Goal: Task Accomplishment & Management: Use online tool/utility

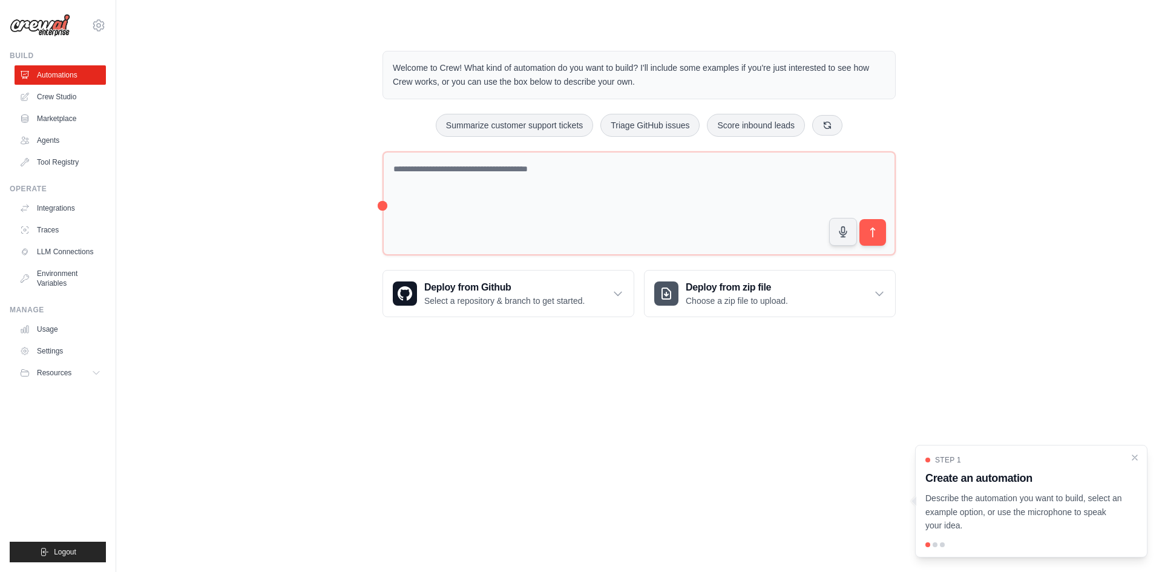
click at [41, 23] on img at bounding box center [40, 25] width 61 height 23
click at [95, 21] on icon at bounding box center [98, 25] width 15 height 15
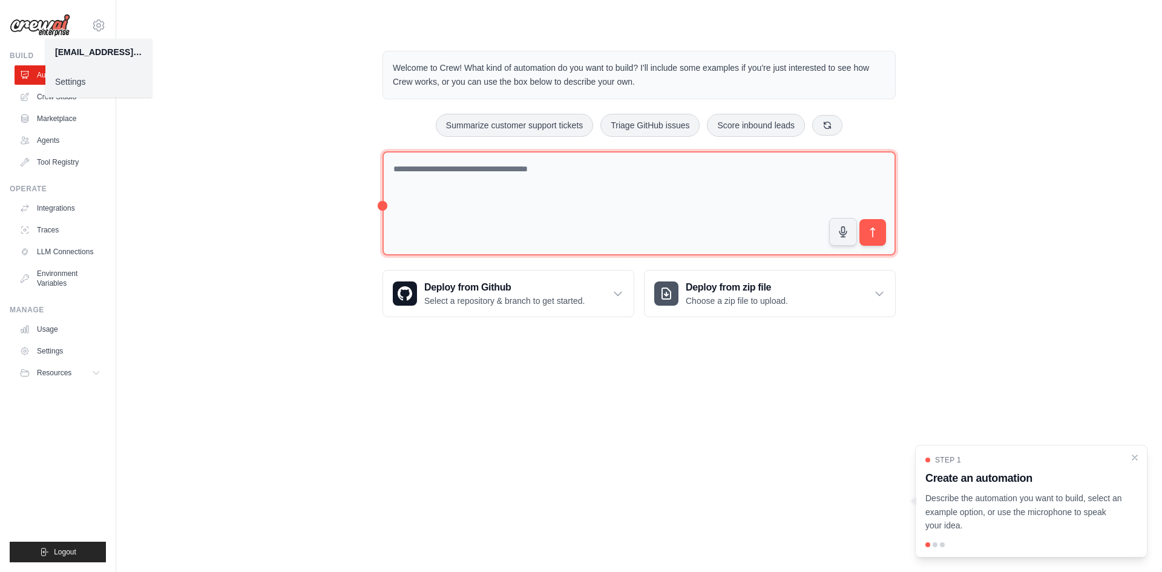
click at [556, 183] on textarea at bounding box center [638, 203] width 513 height 105
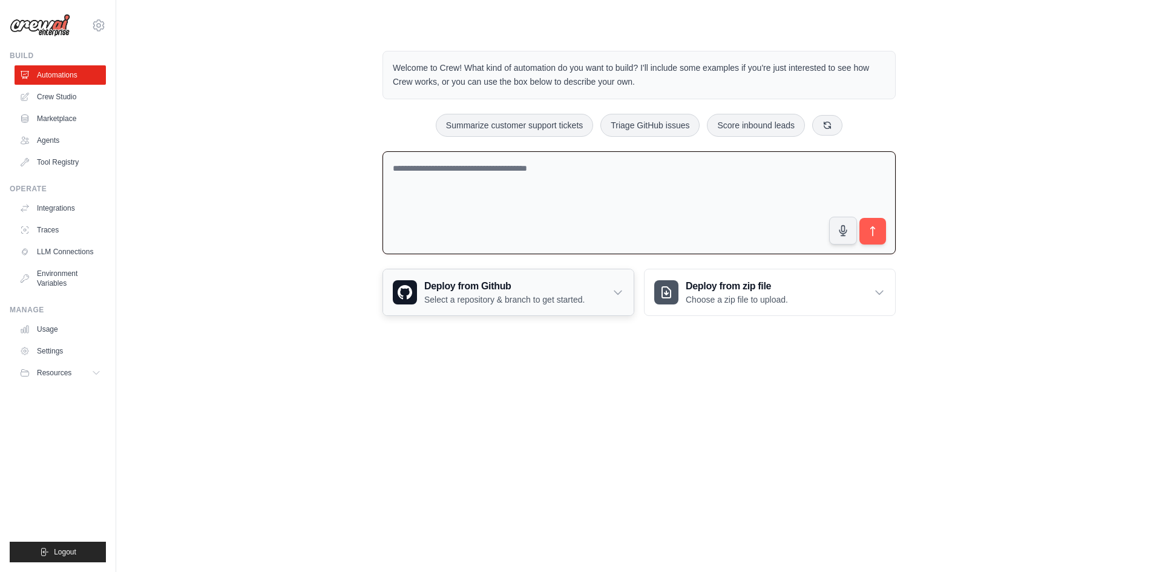
click at [451, 296] on p "Select a repository & branch to get started." at bounding box center [504, 300] width 160 height 12
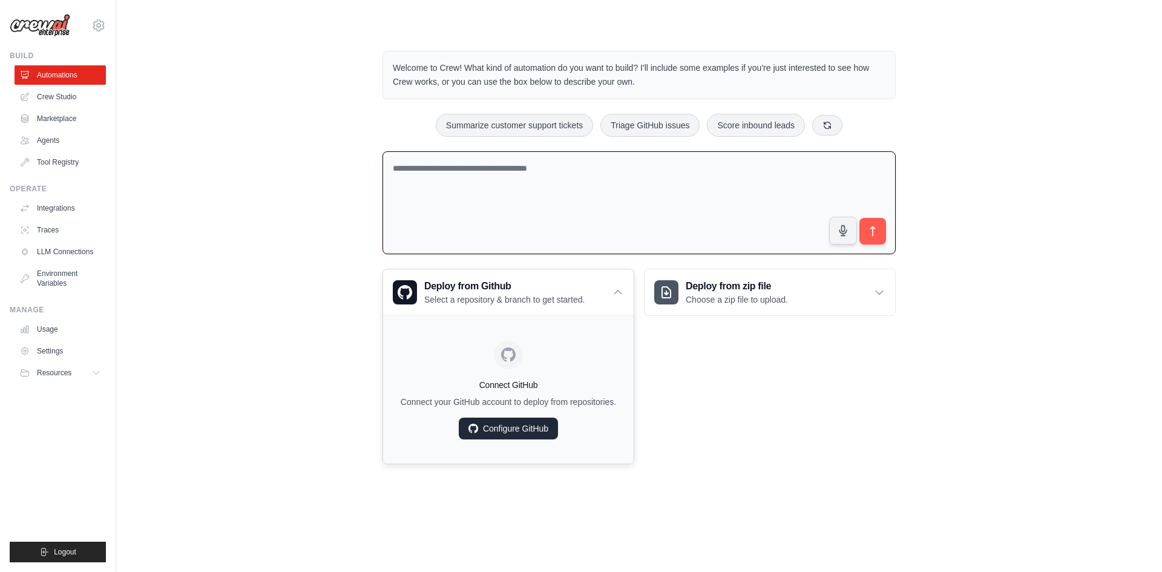
click at [474, 433] on link "Configure GitHub" at bounding box center [508, 429] width 99 height 22
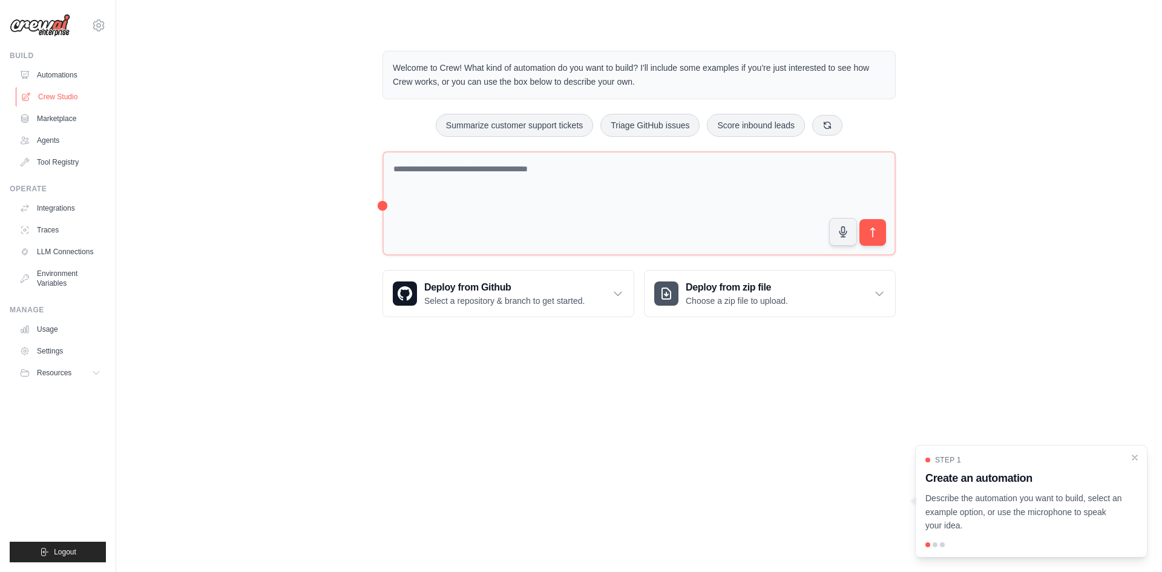
click at [64, 103] on link "Crew Studio" at bounding box center [61, 96] width 91 height 19
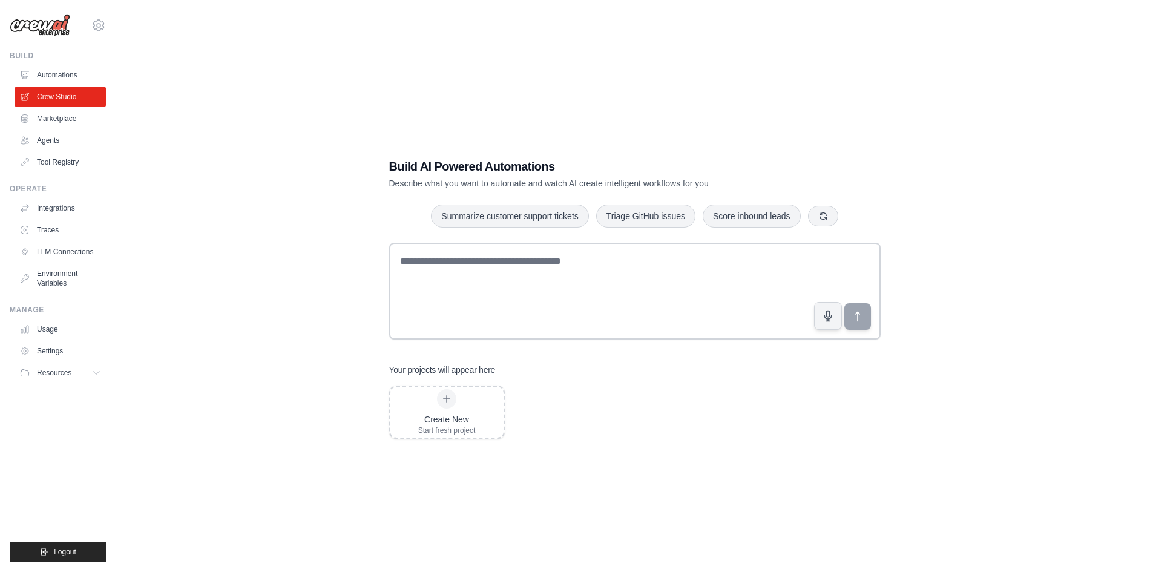
click at [63, 68] on link "Automations" at bounding box center [60, 74] width 91 height 19
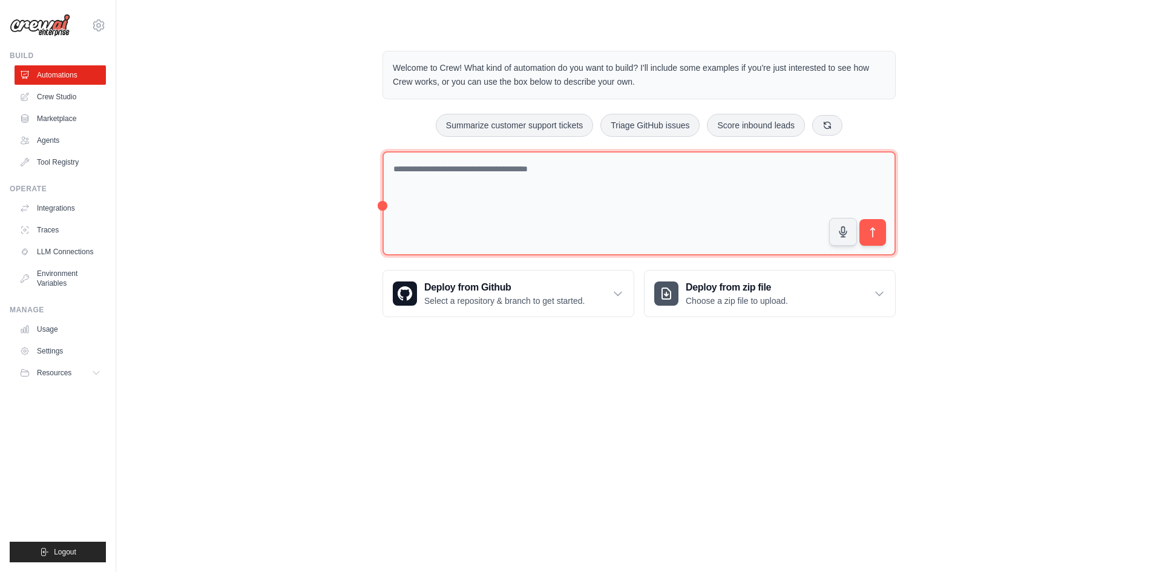
click at [507, 174] on textarea at bounding box center [638, 203] width 513 height 105
paste textarea "**********"
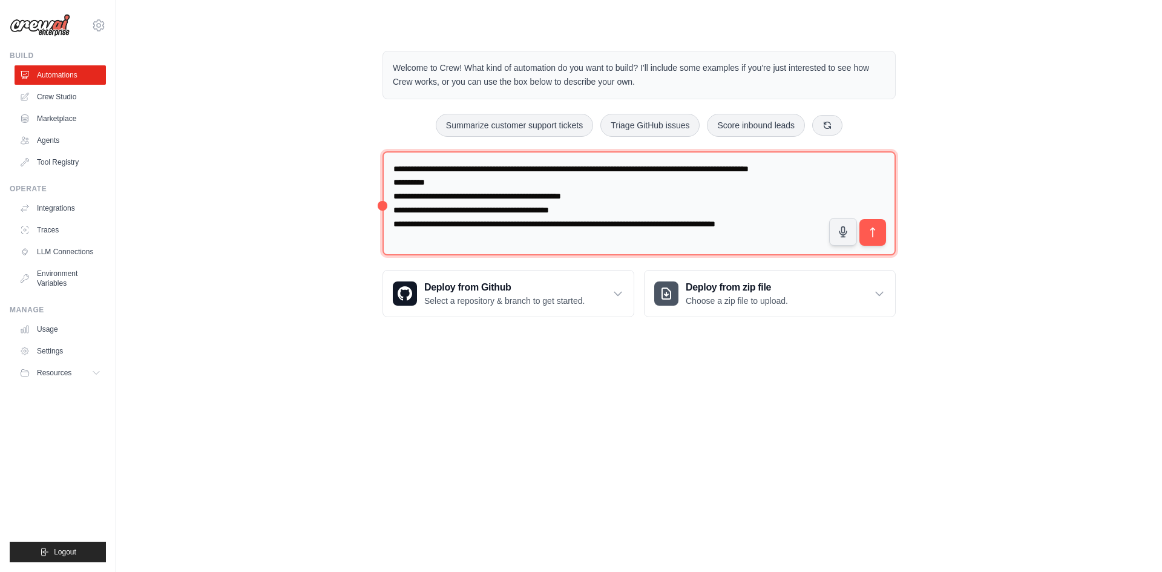
click at [614, 238] on textarea "**********" at bounding box center [638, 203] width 513 height 105
type textarea "**********"
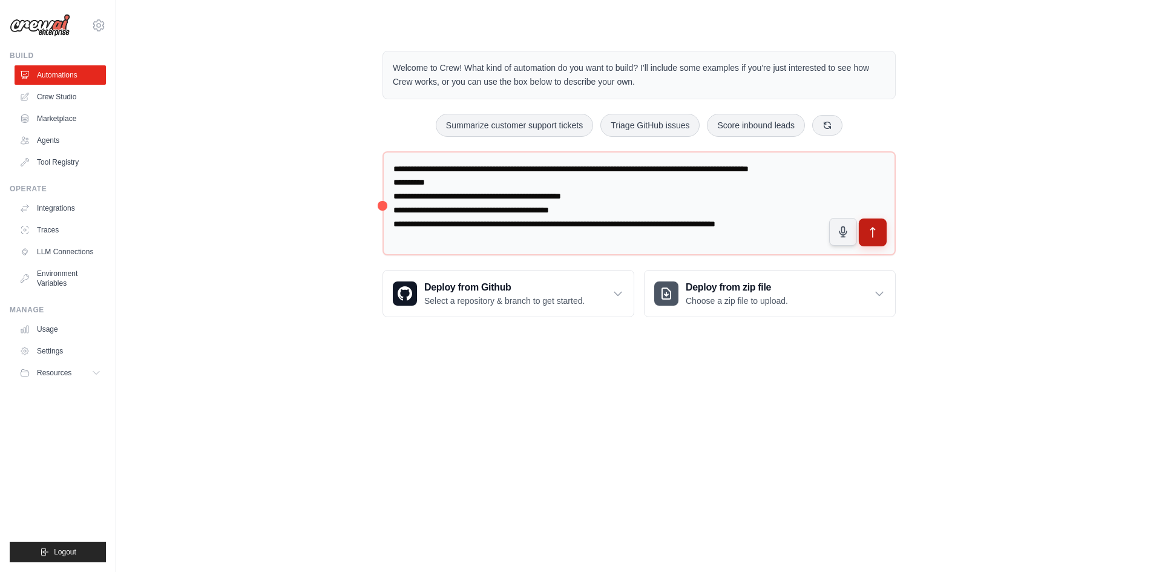
click at [876, 235] on icon "submit" at bounding box center [873, 232] width 13 height 13
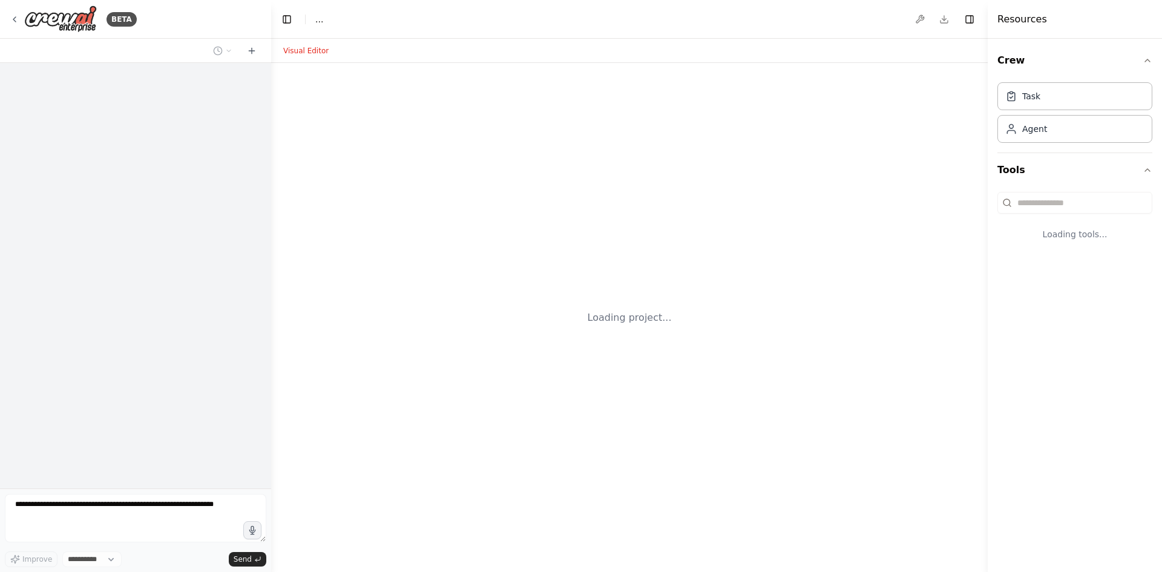
select select "****"
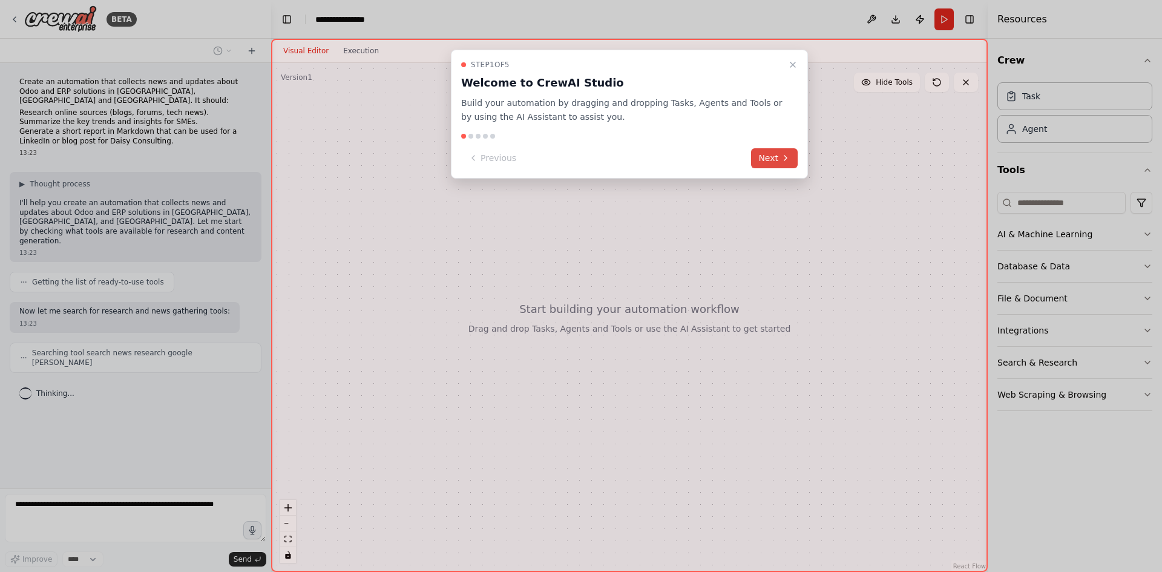
click at [784, 162] on icon at bounding box center [786, 158] width 10 height 10
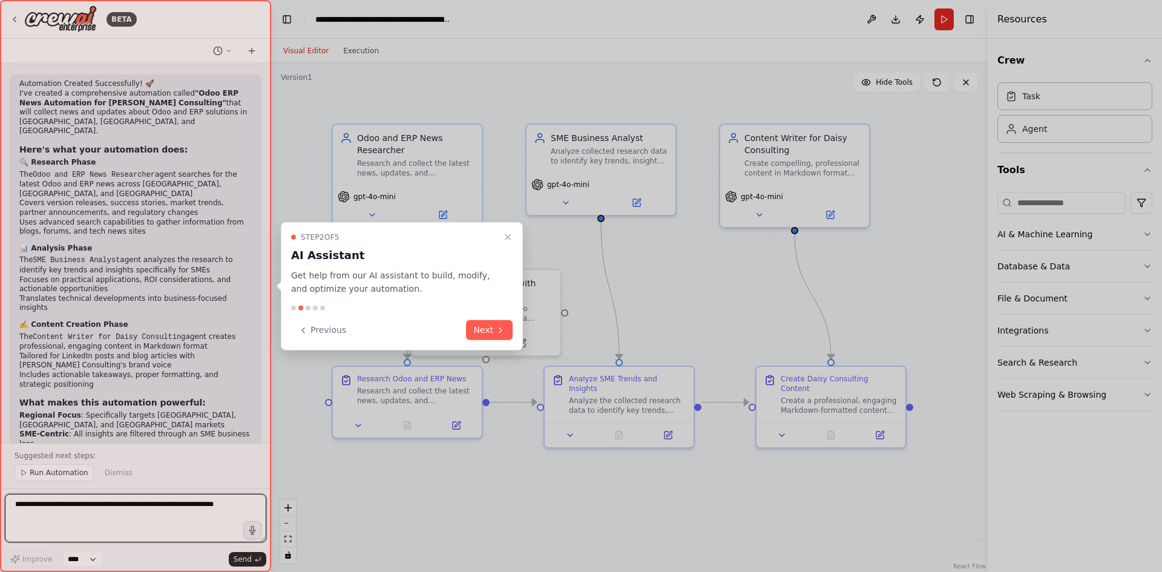
scroll to position [787, 0]
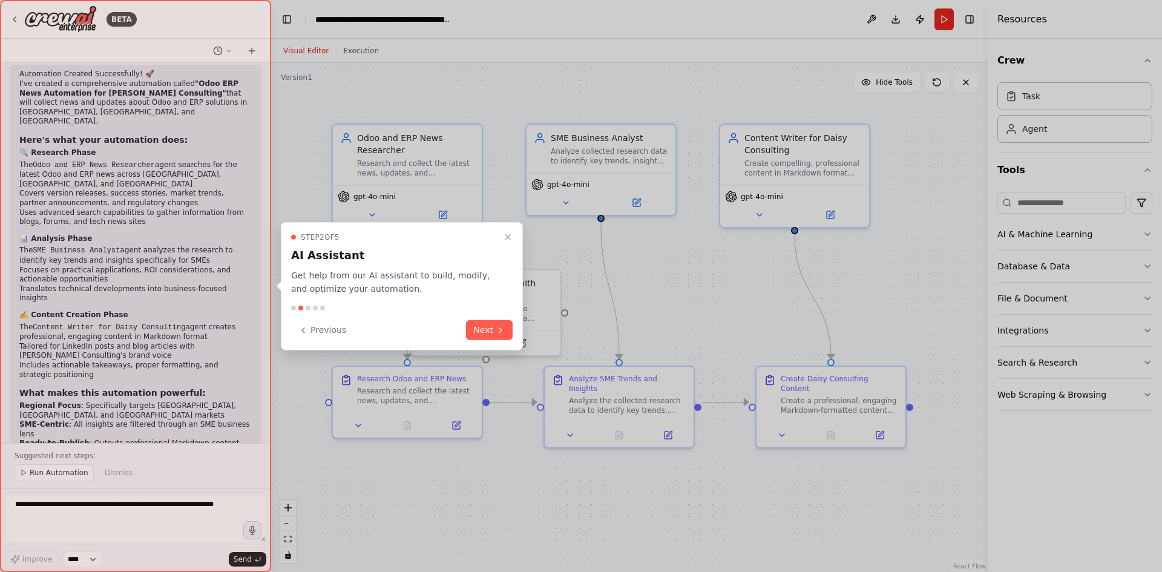
drag, startPoint x: 266, startPoint y: 332, endPoint x: 266, endPoint y: 294, distance: 38.7
click at [266, 294] on div at bounding box center [135, 286] width 271 height 572
click at [488, 330] on button "Next" at bounding box center [489, 330] width 47 height 20
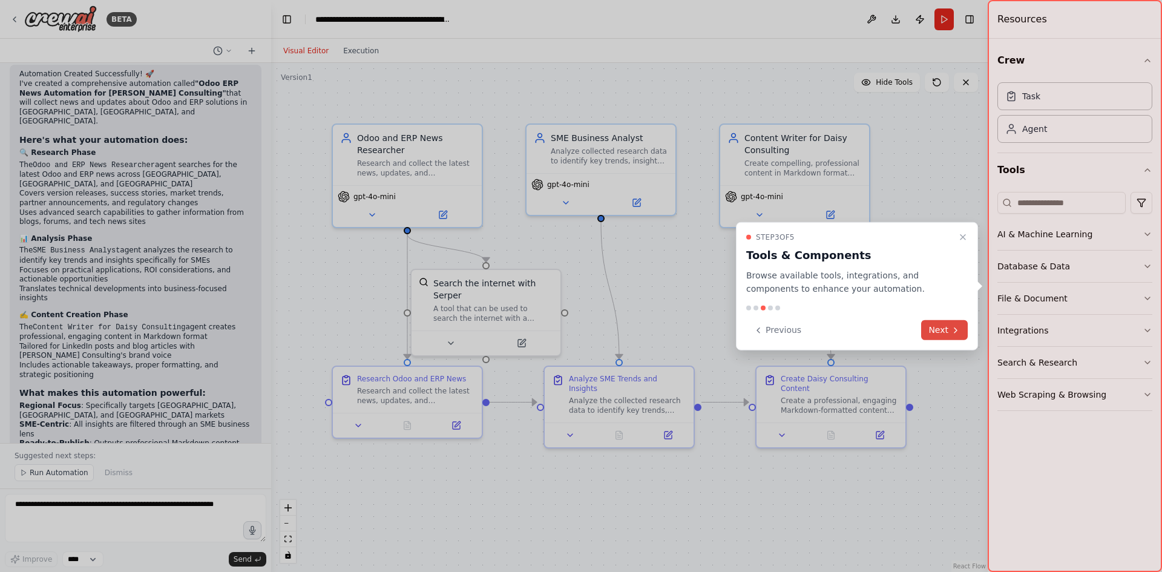
click at [959, 333] on icon at bounding box center [956, 330] width 10 height 10
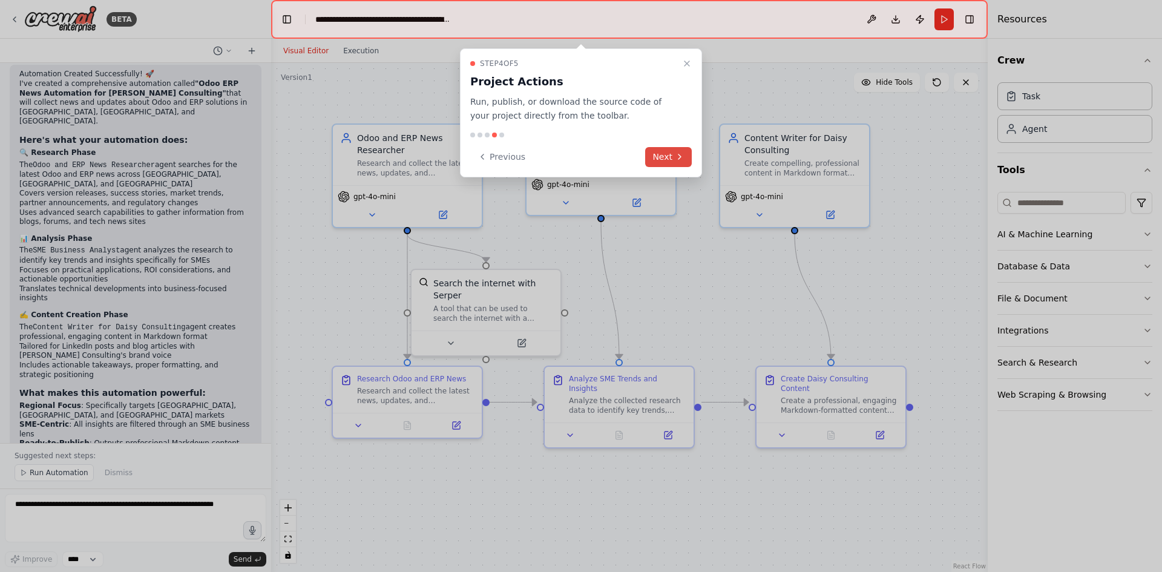
click at [675, 160] on icon at bounding box center [680, 157] width 10 height 10
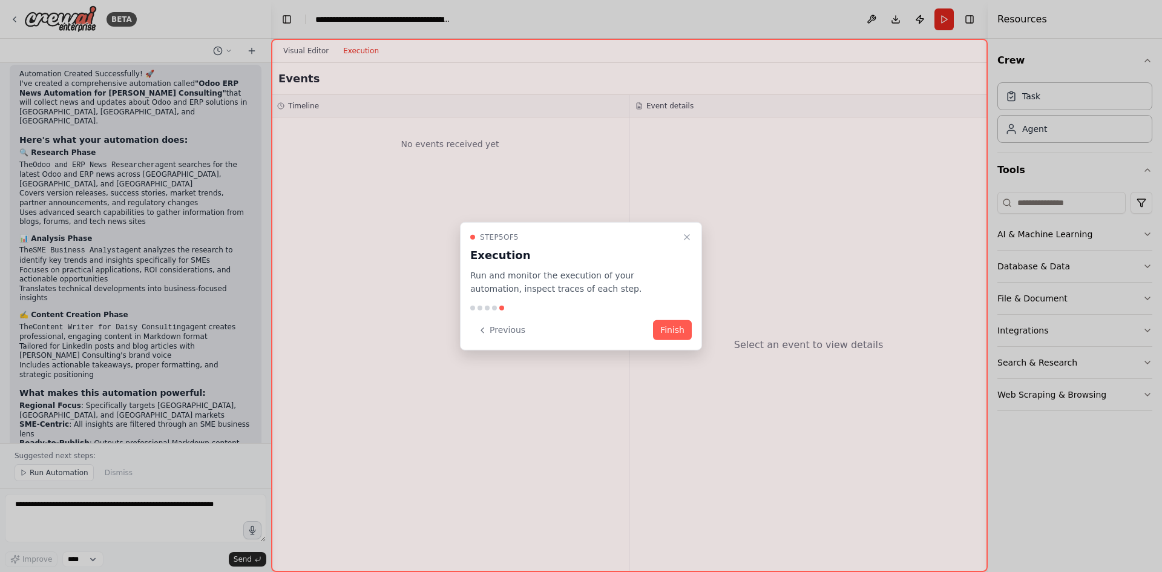
click at [667, 315] on div "Step 5 of 5 Execution Run and monitor the execution of your automation, inspect…" at bounding box center [581, 286] width 242 height 129
click at [496, 330] on button "Previous" at bounding box center [501, 330] width 62 height 20
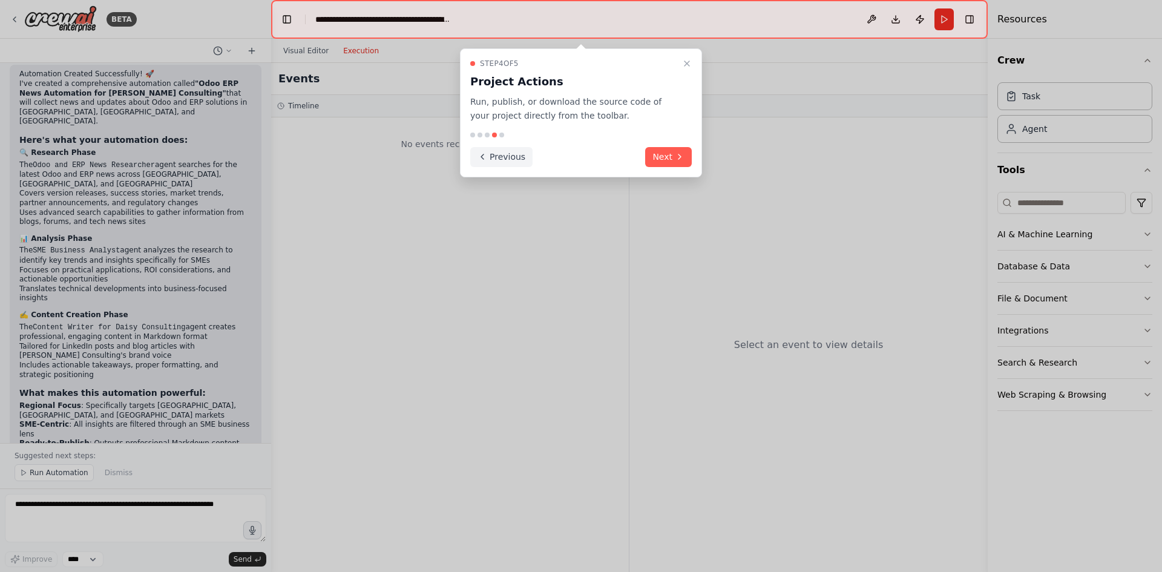
click at [518, 157] on button "Previous" at bounding box center [501, 157] width 62 height 20
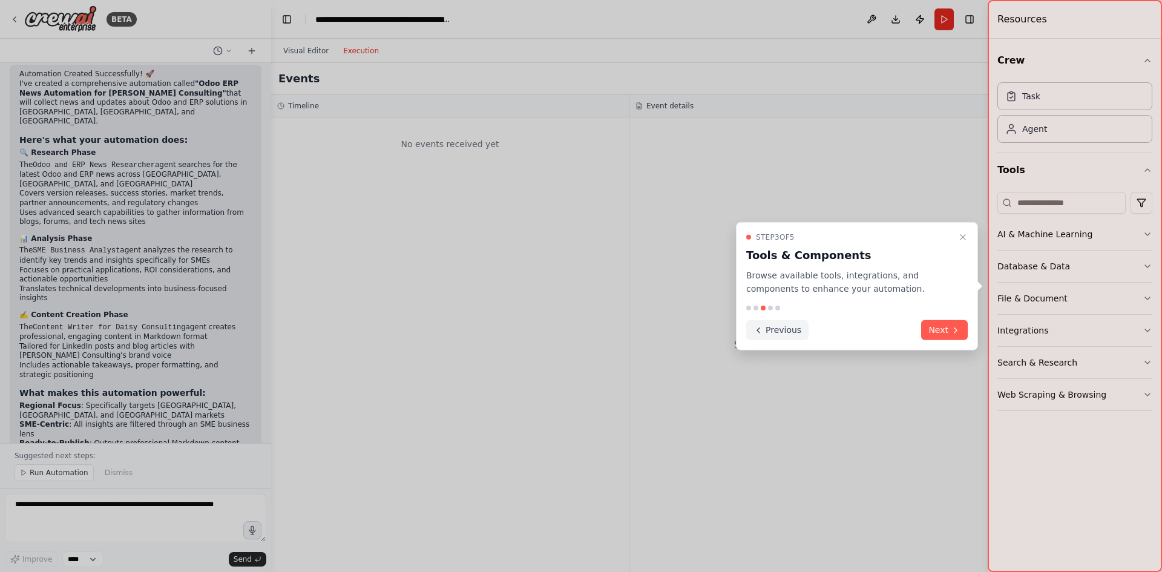
click at [766, 325] on button "Previous" at bounding box center [777, 330] width 62 height 20
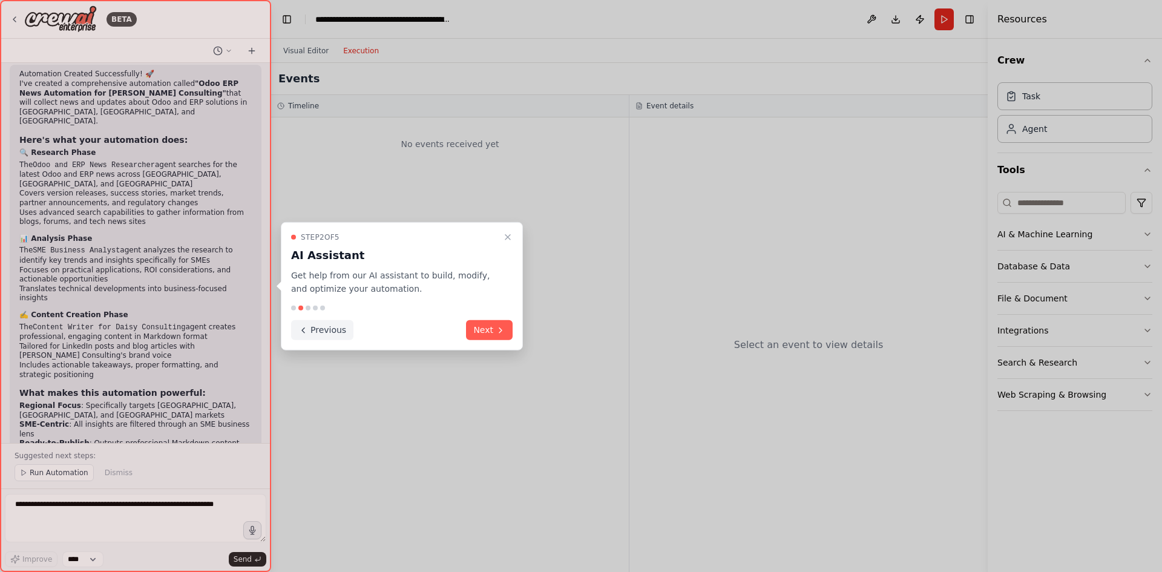
click at [329, 339] on button "Previous" at bounding box center [322, 330] width 62 height 20
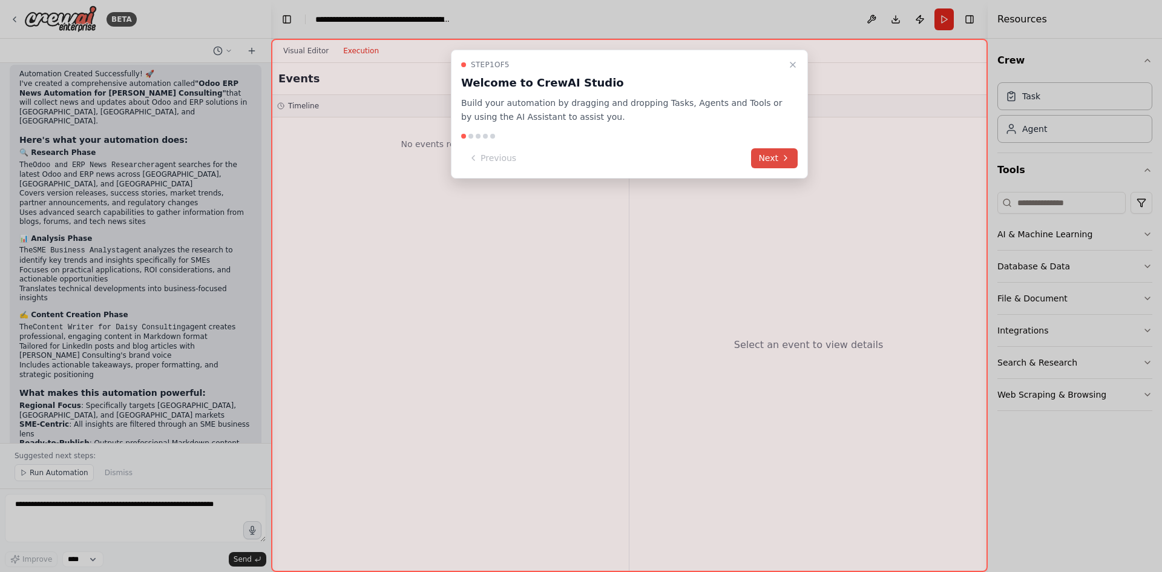
click at [788, 157] on icon at bounding box center [786, 158] width 10 height 10
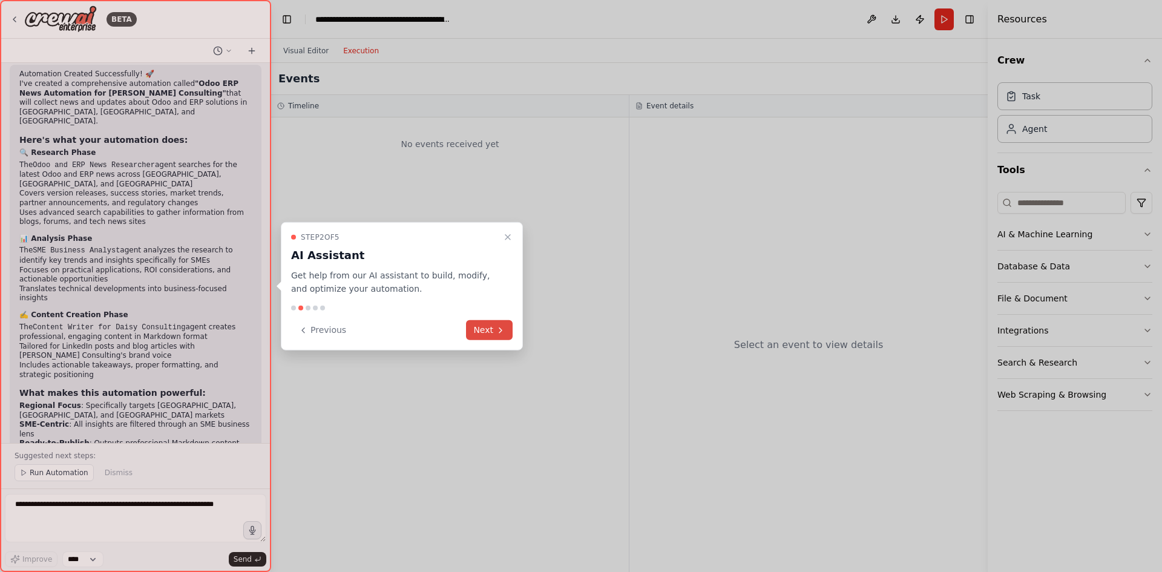
click at [486, 330] on button "Next" at bounding box center [489, 330] width 47 height 20
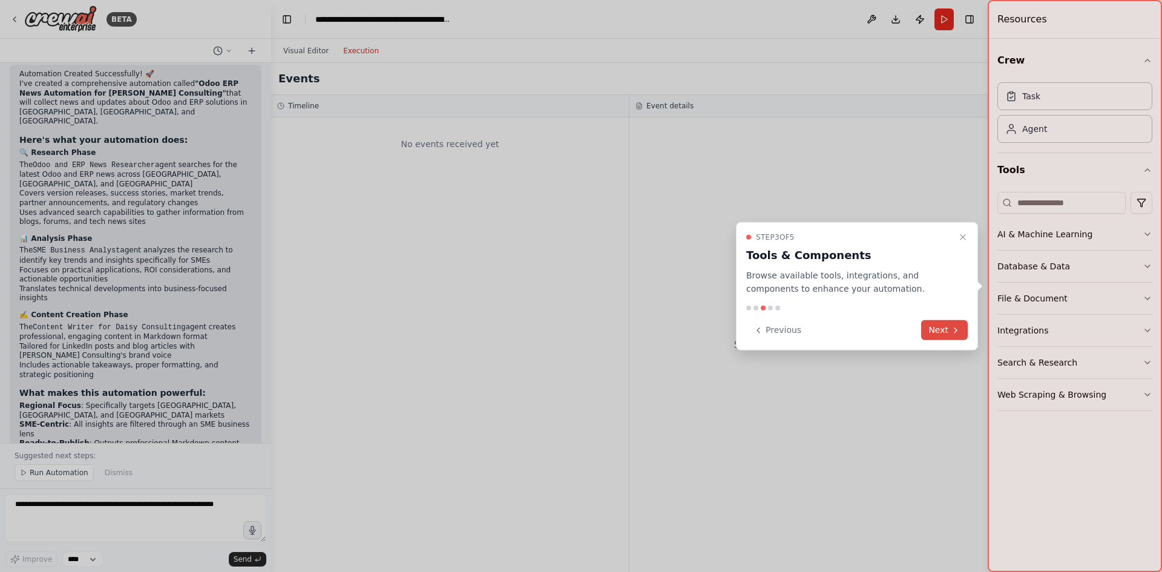
click at [936, 327] on button "Next" at bounding box center [944, 330] width 47 height 20
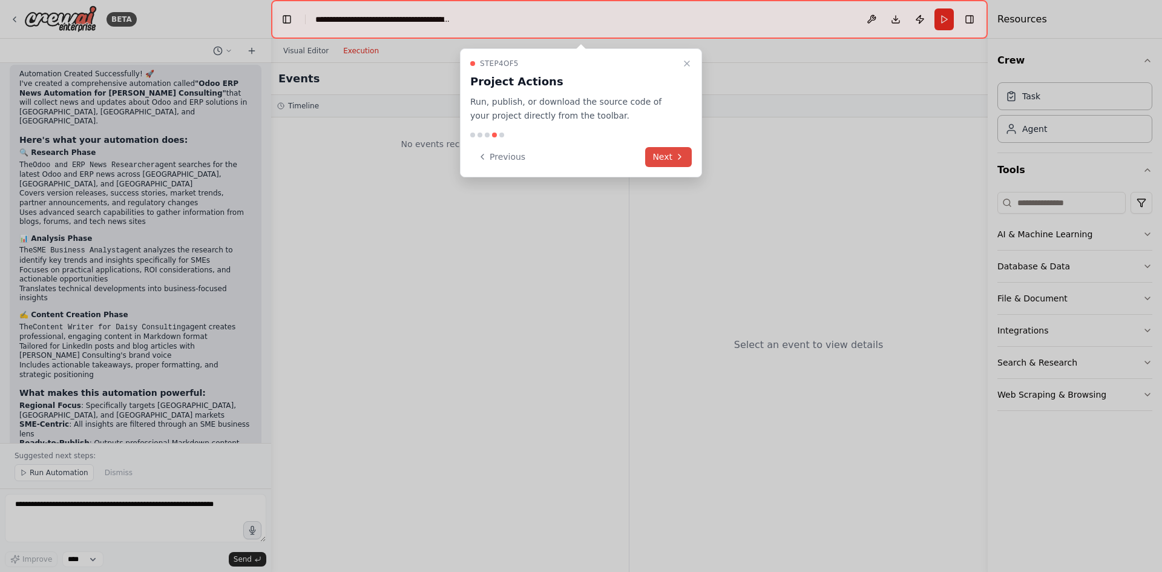
click at [665, 152] on button "Next" at bounding box center [668, 157] width 47 height 20
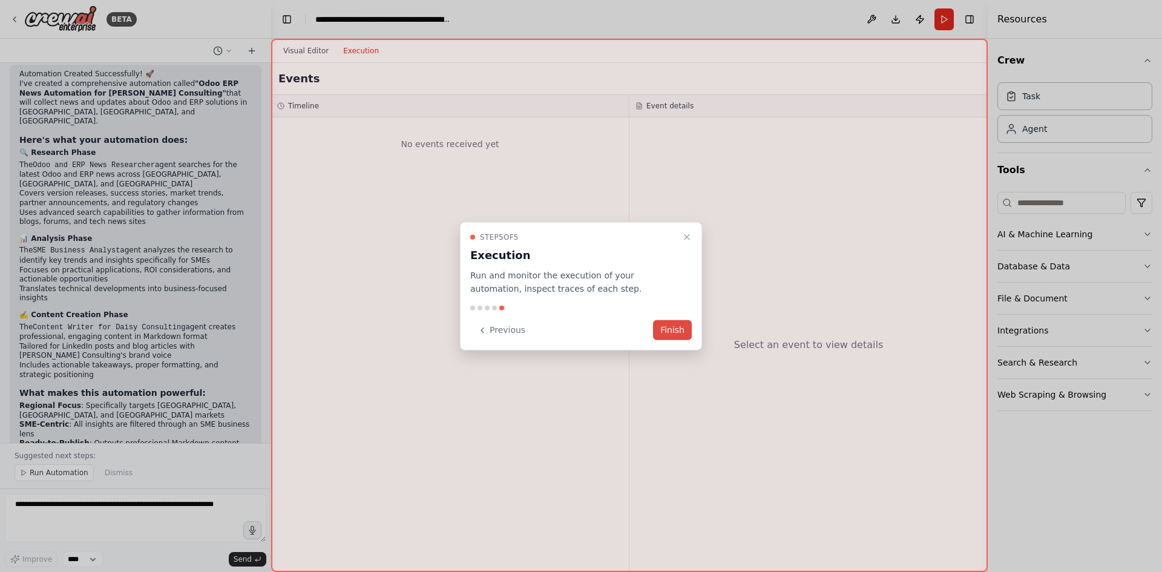
click at [669, 327] on button "Finish" at bounding box center [672, 330] width 39 height 20
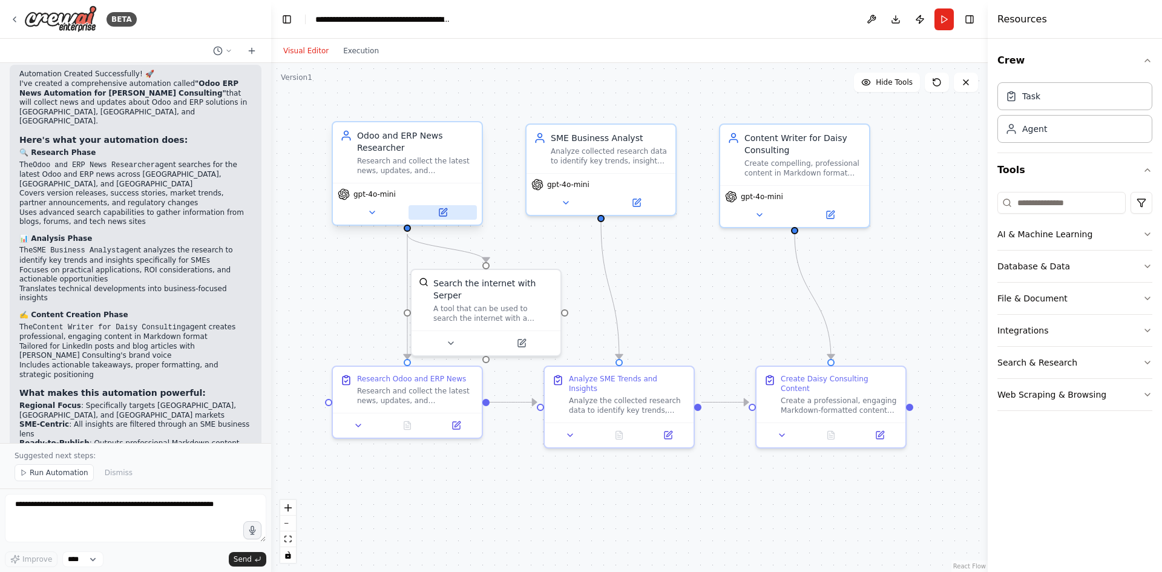
click at [439, 212] on icon at bounding box center [442, 212] width 7 height 7
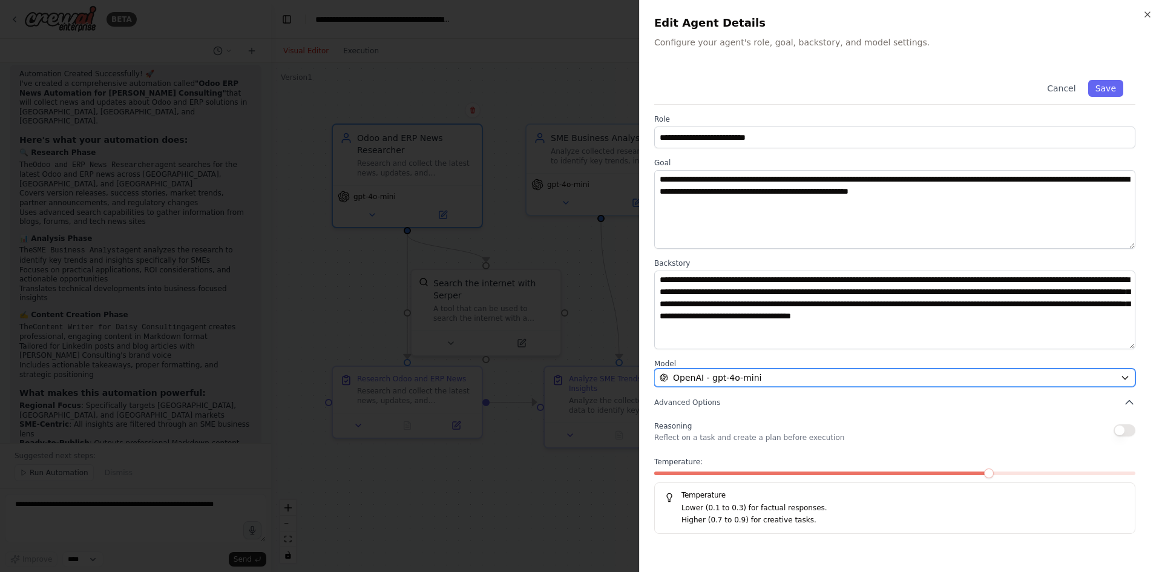
click at [904, 378] on div "OpenAI - gpt-4o-mini" at bounding box center [888, 378] width 456 height 12
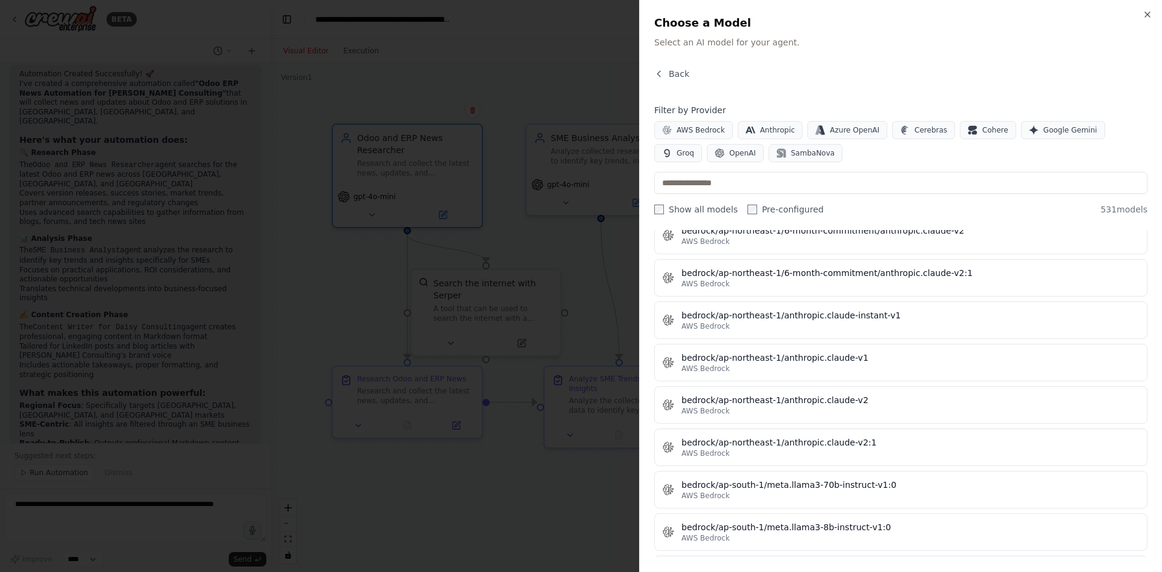
scroll to position [1816, 0]
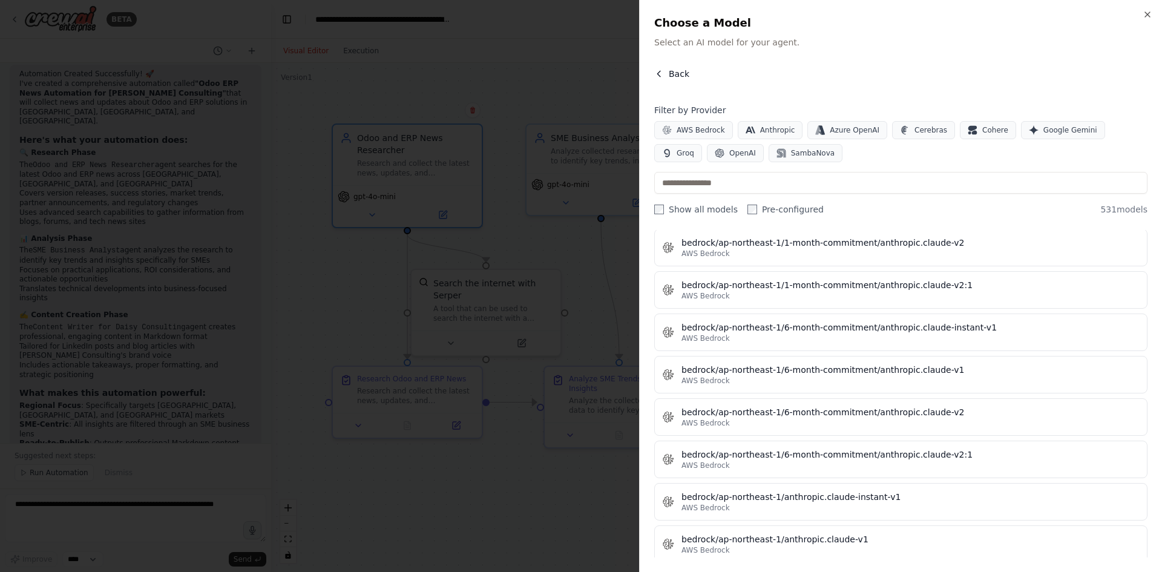
click at [665, 76] on button "Back" at bounding box center [671, 74] width 35 height 12
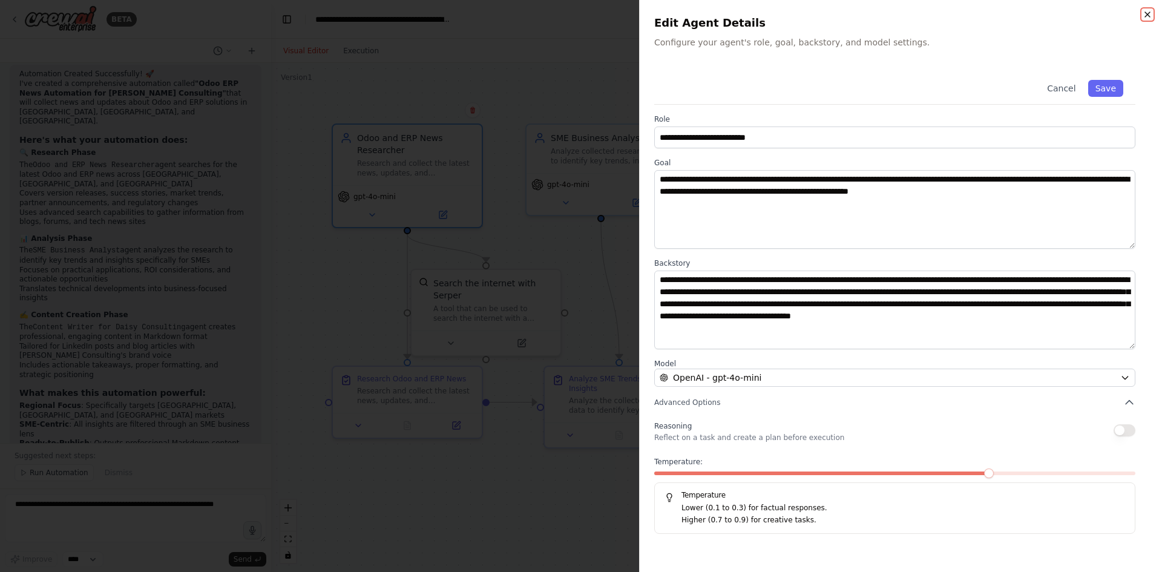
click at [1146, 13] on icon "button" at bounding box center [1147, 14] width 5 height 5
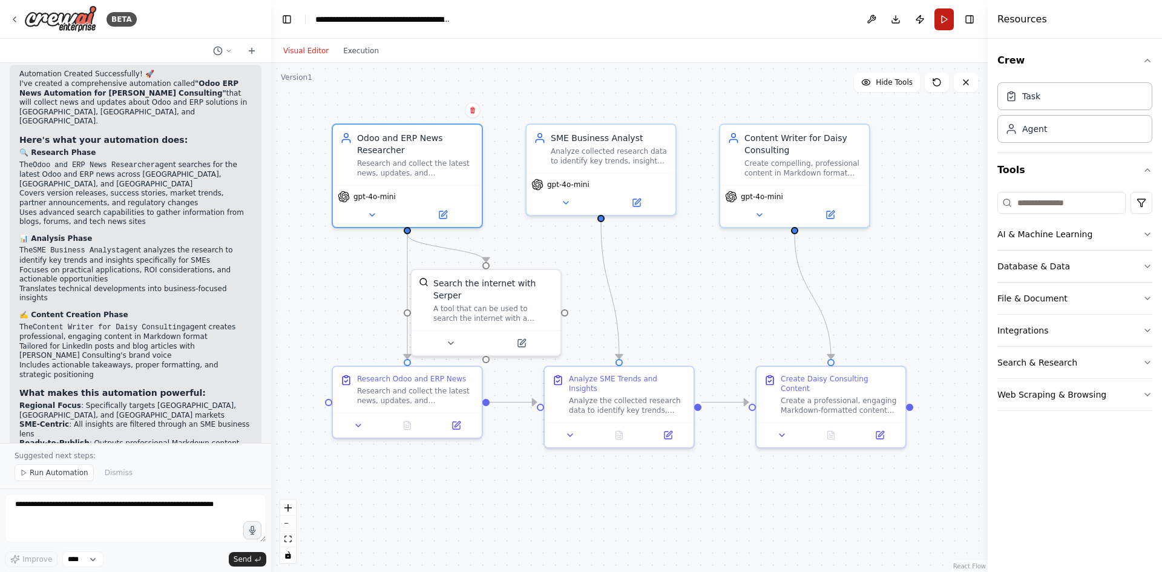
click at [947, 18] on button "Run" at bounding box center [943, 19] width 19 height 22
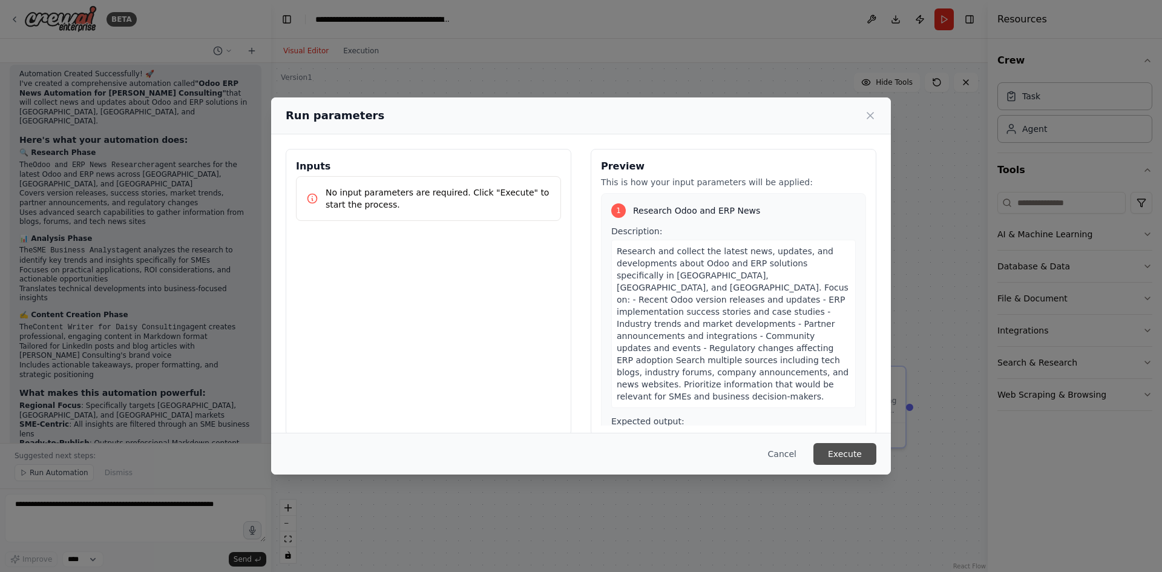
click at [859, 455] on button "Execute" at bounding box center [844, 454] width 63 height 22
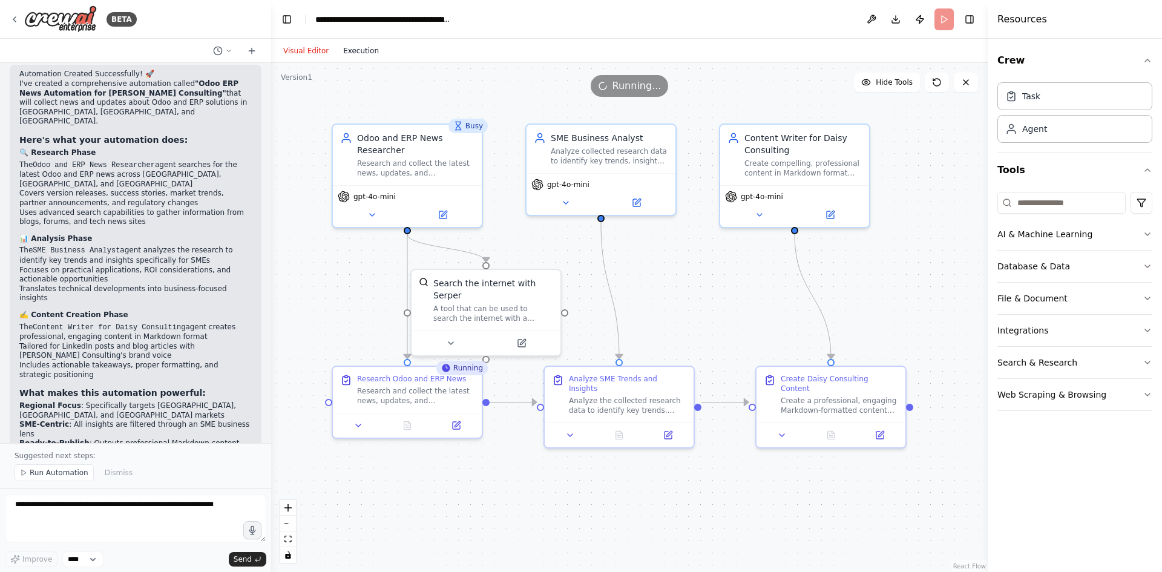
click at [347, 57] on button "Execution" at bounding box center [361, 51] width 50 height 15
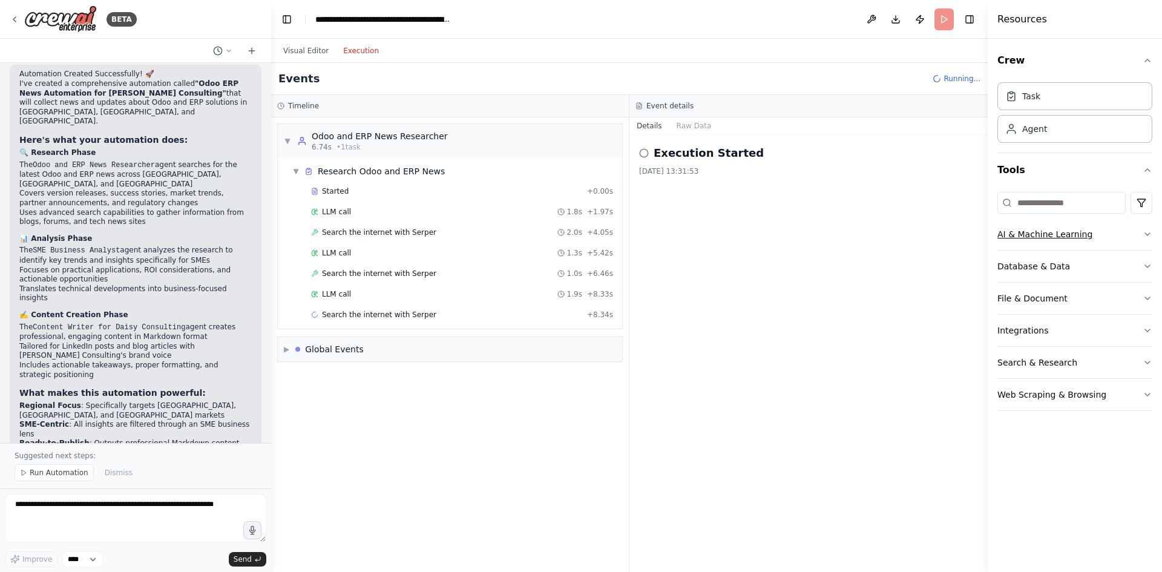
click at [1095, 228] on button "AI & Machine Learning" at bounding box center [1074, 233] width 155 height 31
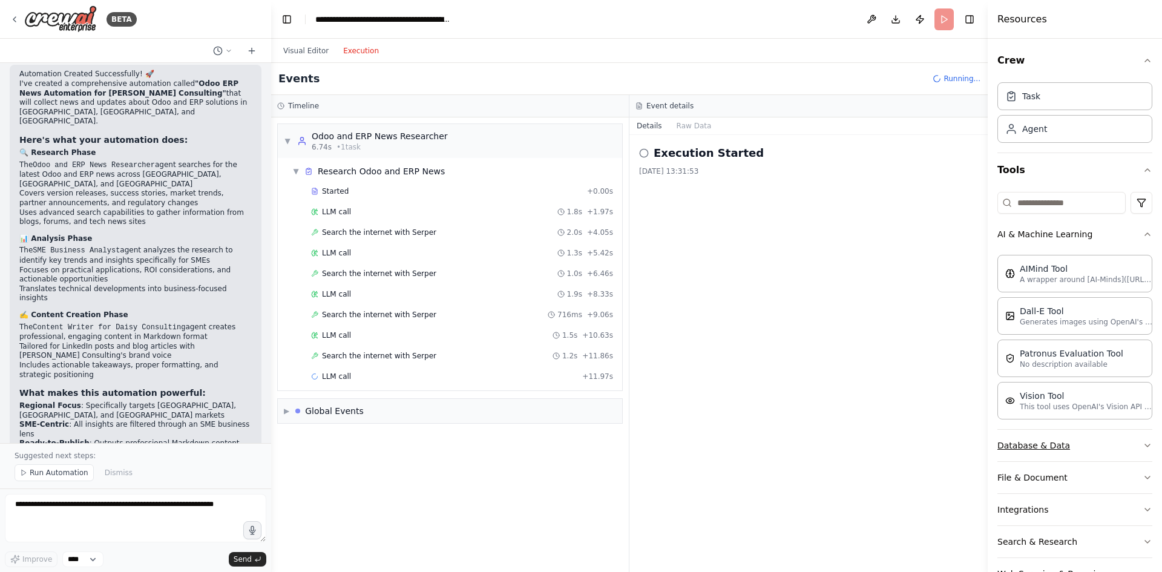
click at [1057, 445] on button "Database & Data" at bounding box center [1074, 445] width 155 height 31
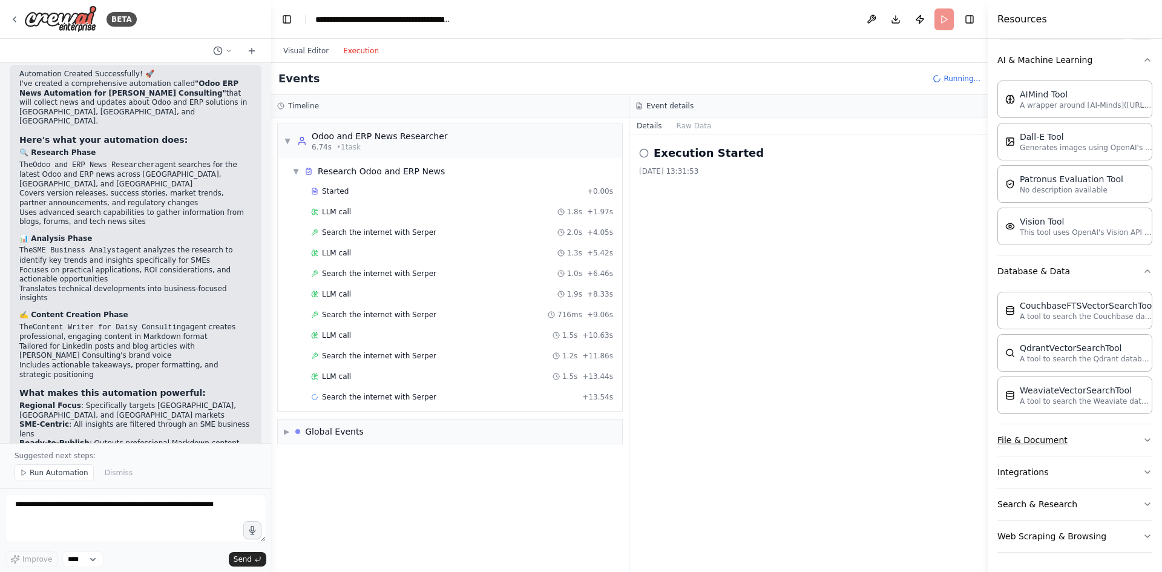
click at [1050, 438] on button "File & Document" at bounding box center [1074, 439] width 155 height 31
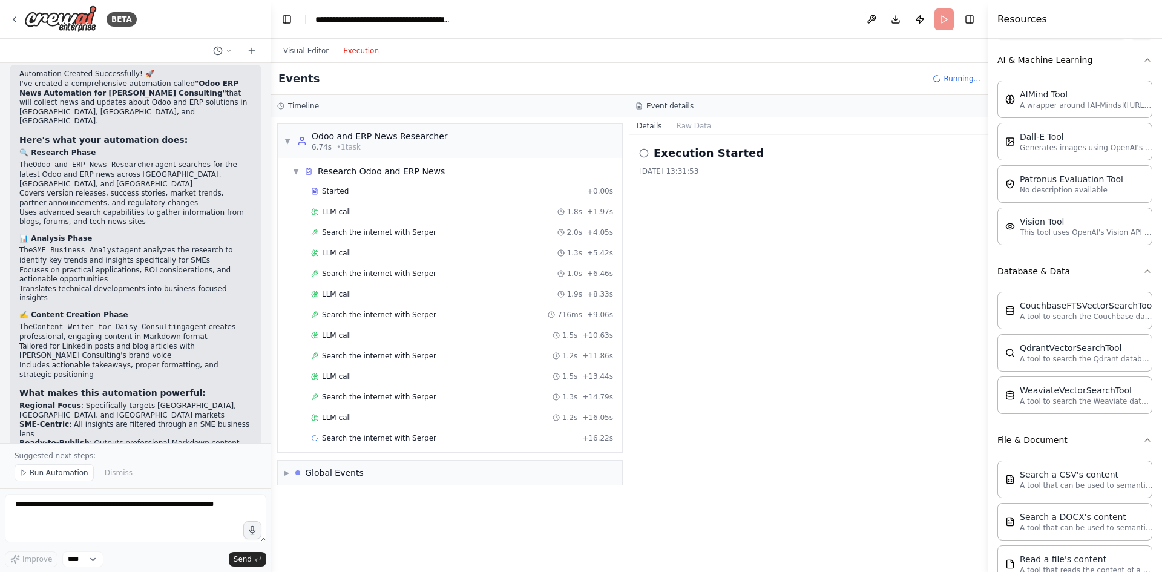
click at [1061, 284] on button "Database & Data" at bounding box center [1074, 270] width 155 height 31
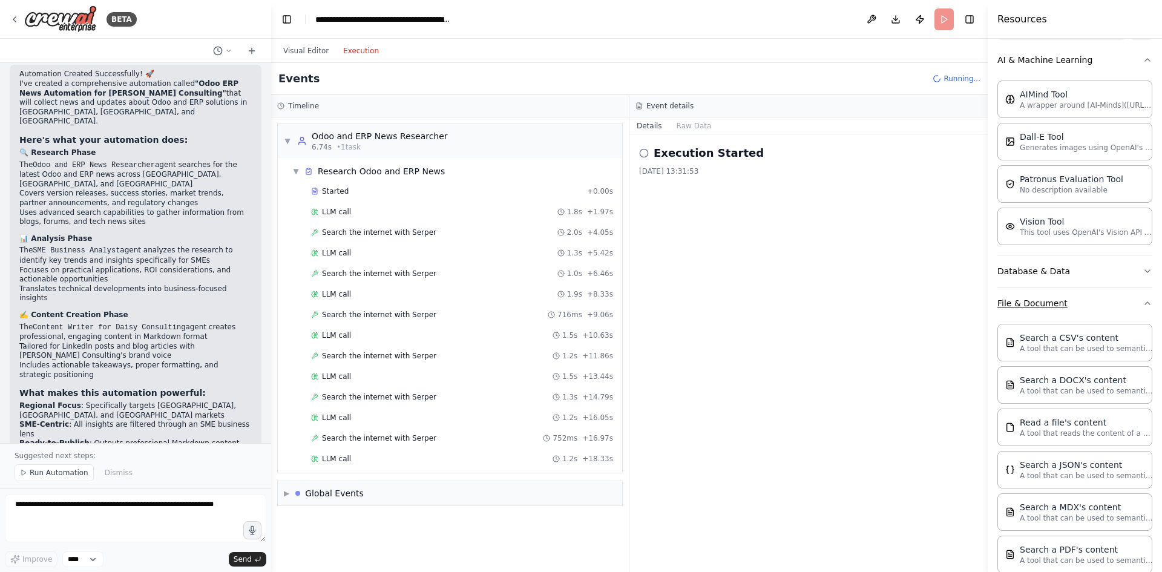
click at [1078, 309] on button "File & Document" at bounding box center [1074, 302] width 155 height 31
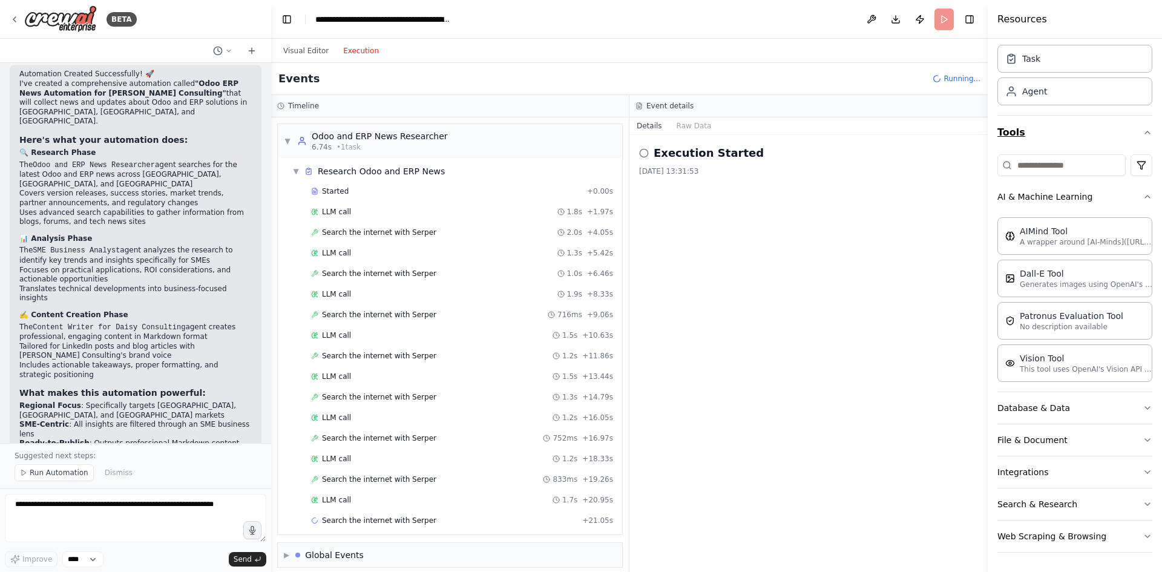
scroll to position [9, 0]
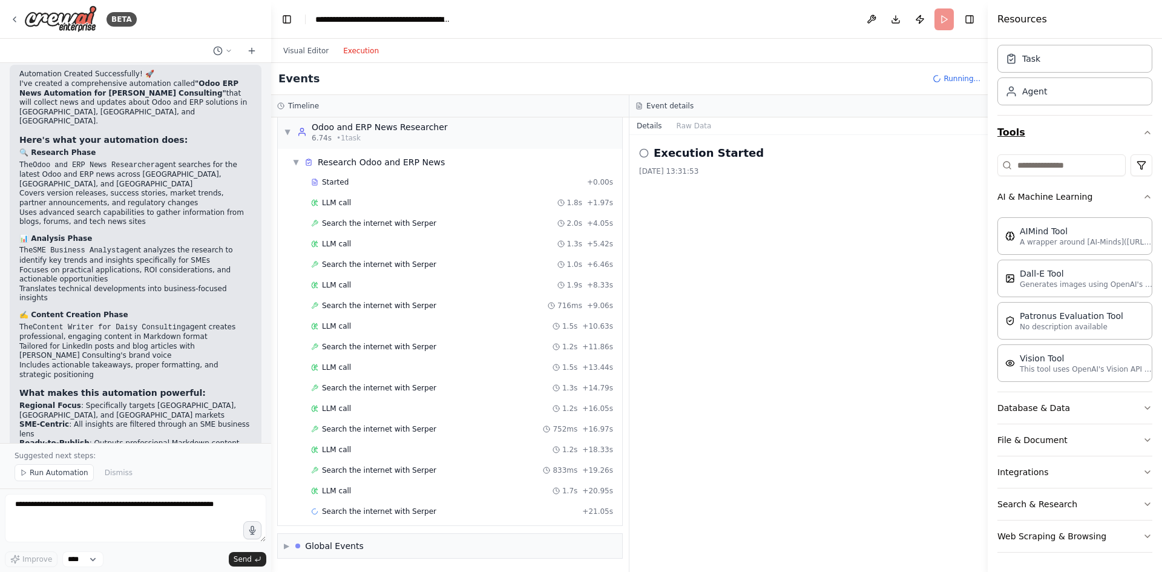
click at [1114, 136] on button "Tools" at bounding box center [1074, 133] width 155 height 34
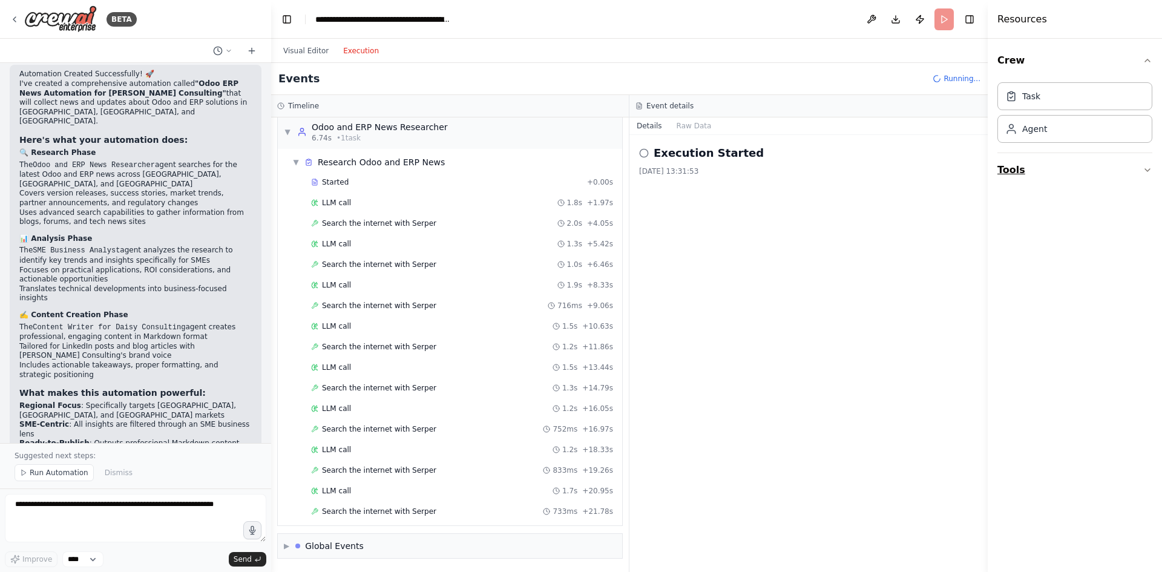
scroll to position [30, 0]
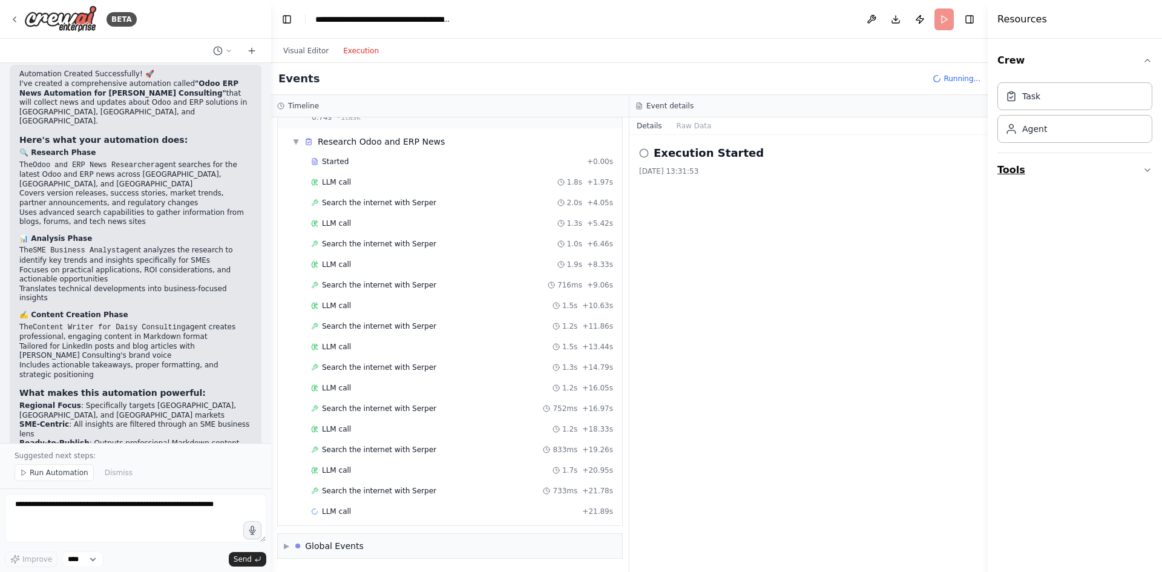
click at [1037, 169] on button "Tools" at bounding box center [1074, 170] width 155 height 34
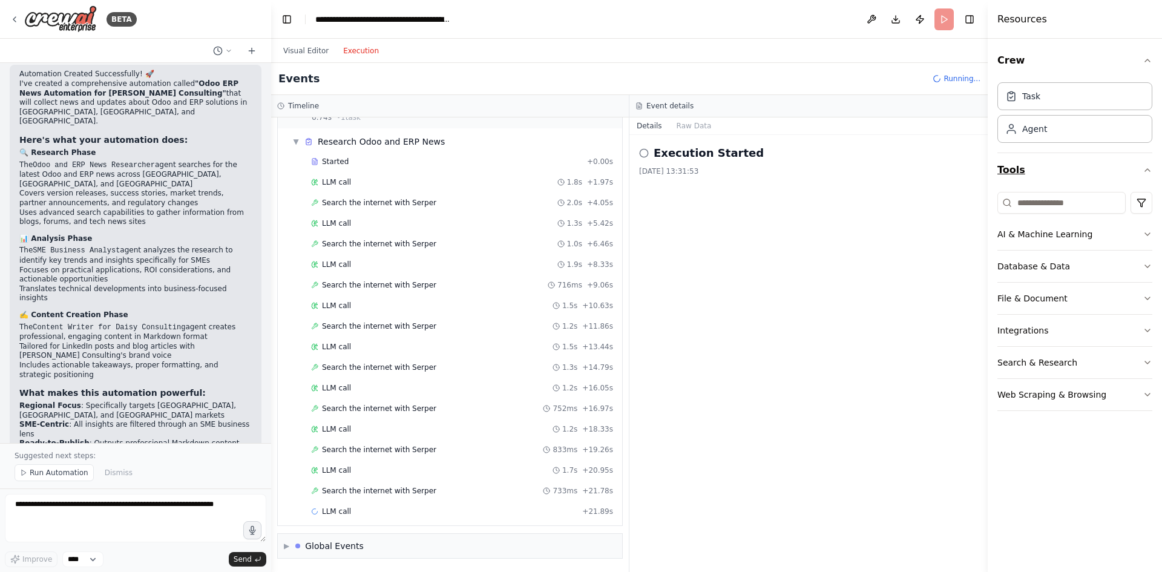
click at [1039, 169] on button "Tools" at bounding box center [1074, 170] width 155 height 34
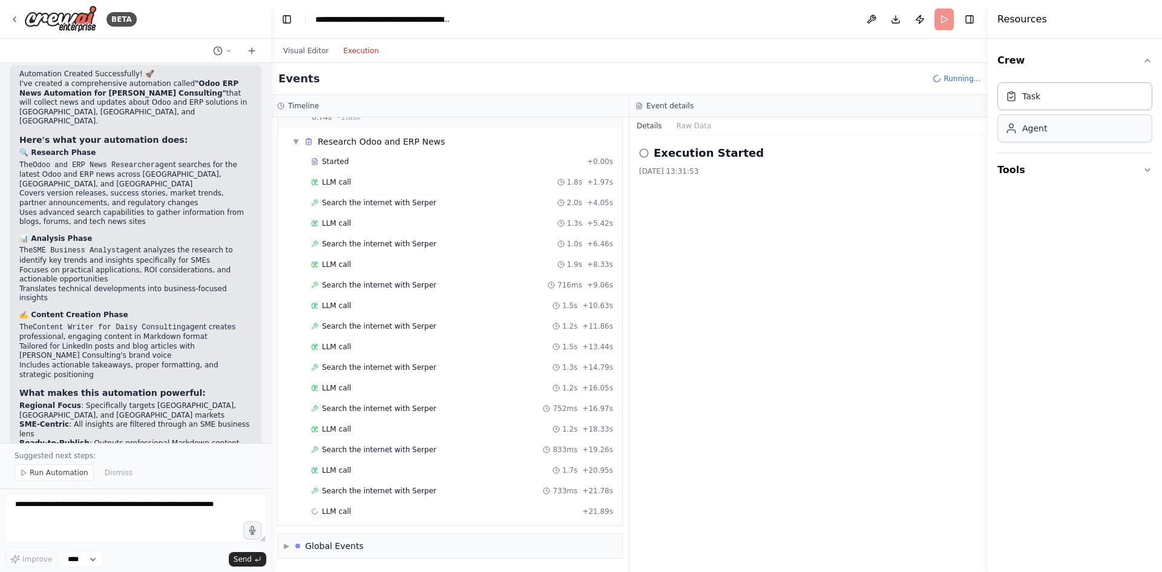
click at [1057, 130] on div "Agent" at bounding box center [1074, 128] width 155 height 28
click at [1049, 136] on div "Agent" at bounding box center [1074, 128] width 155 height 28
click at [1112, 139] on div "Agent" at bounding box center [1074, 128] width 155 height 28
click at [1058, 96] on div "Task" at bounding box center [1074, 96] width 155 height 28
click at [1067, 176] on button "Tools" at bounding box center [1074, 170] width 155 height 34
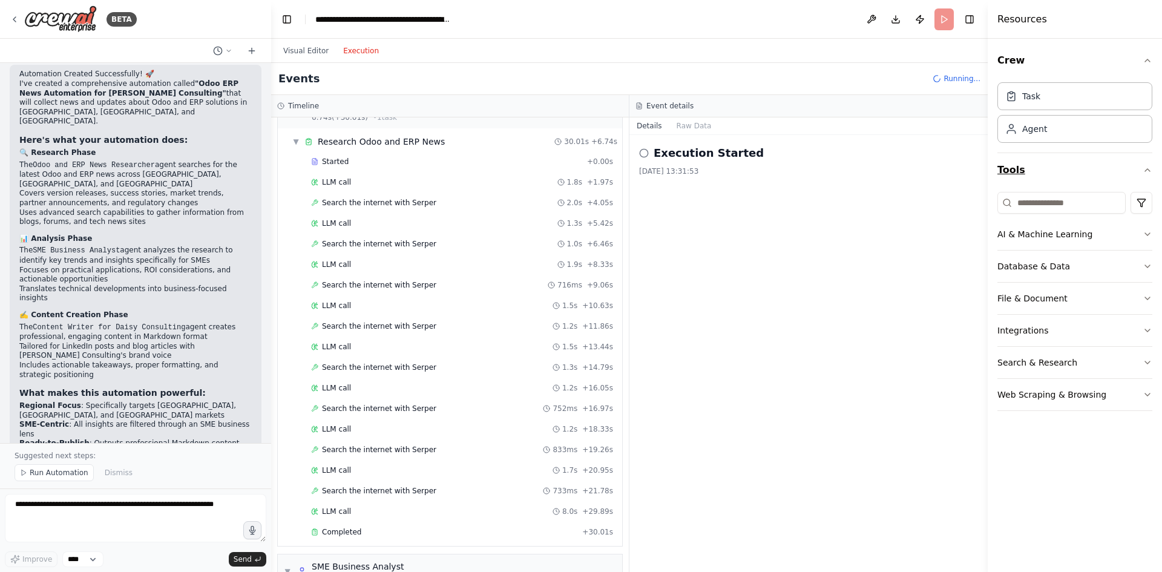
scroll to position [160, 0]
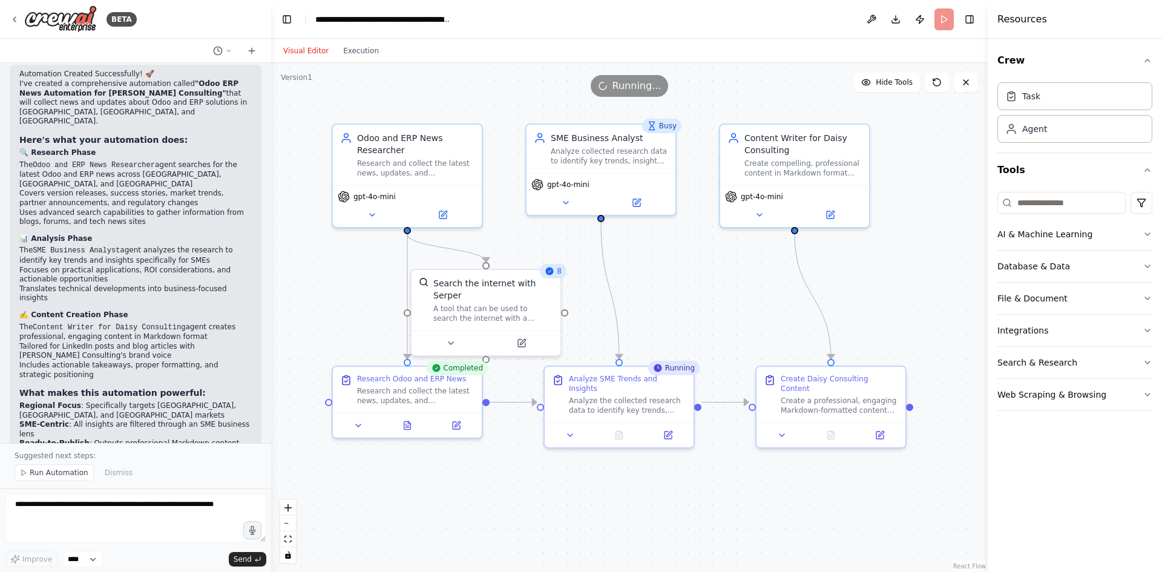
click at [303, 52] on button "Visual Editor" at bounding box center [306, 51] width 60 height 15
click at [445, 212] on icon at bounding box center [443, 210] width 5 height 5
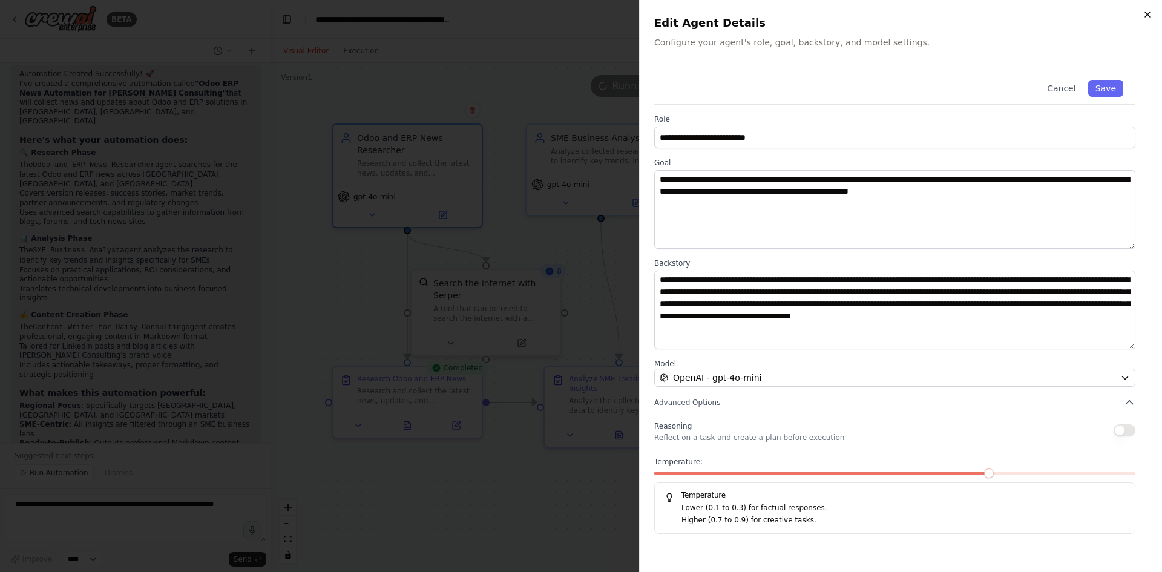
click at [1150, 12] on icon "button" at bounding box center [1147, 14] width 5 height 5
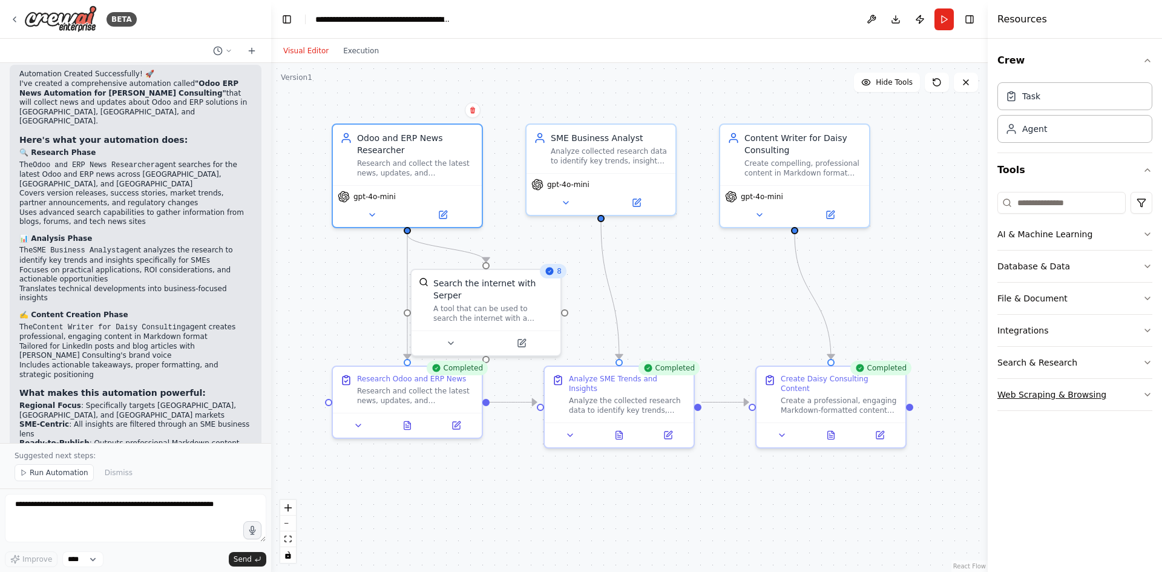
click at [1077, 392] on button "Web Scraping & Browsing" at bounding box center [1074, 394] width 155 height 31
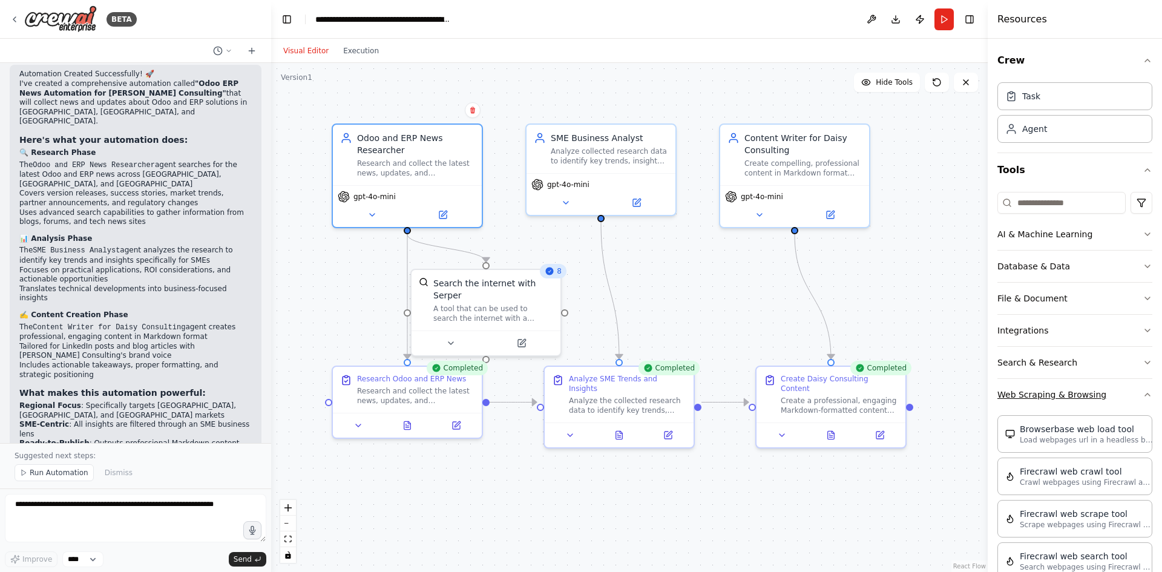
click at [1068, 395] on button "Web Scraping & Browsing" at bounding box center [1074, 394] width 155 height 31
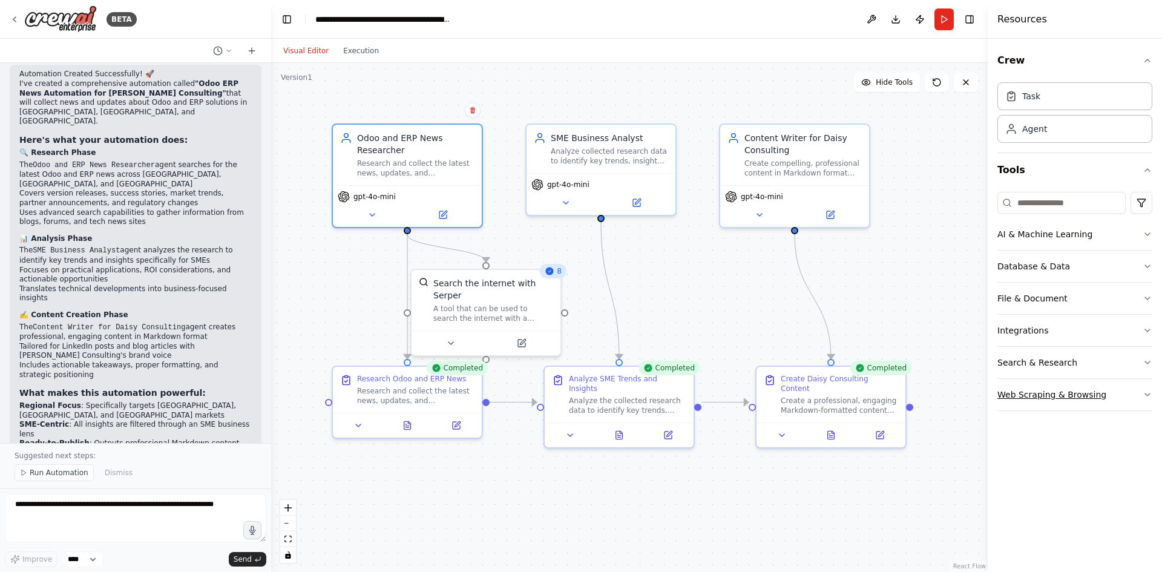
click at [1068, 395] on button "Web Scraping & Browsing" at bounding box center [1074, 394] width 155 height 31
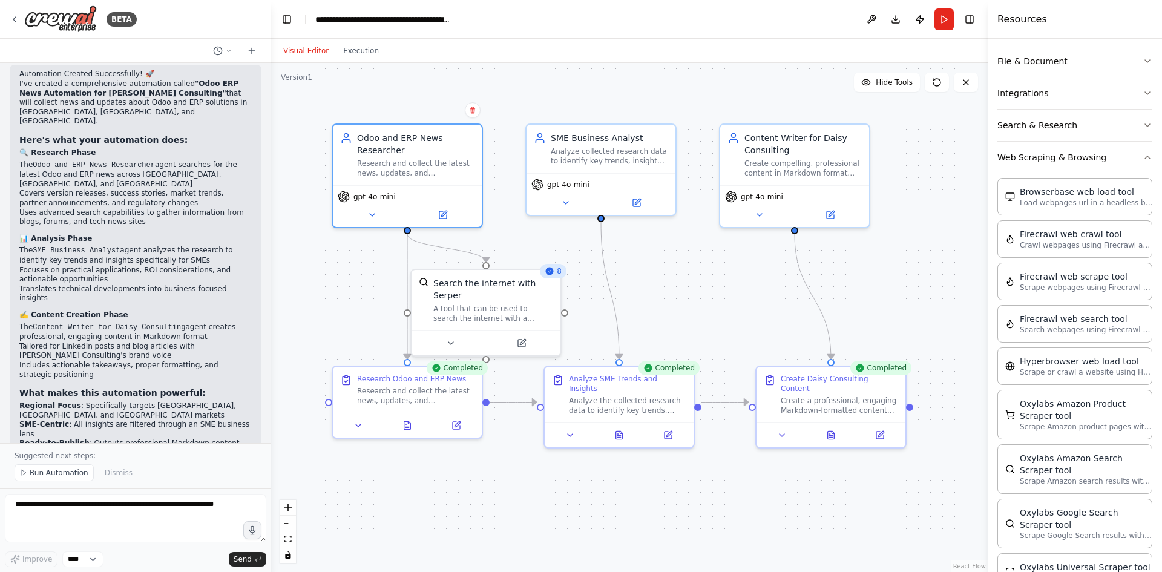
scroll to position [0, 0]
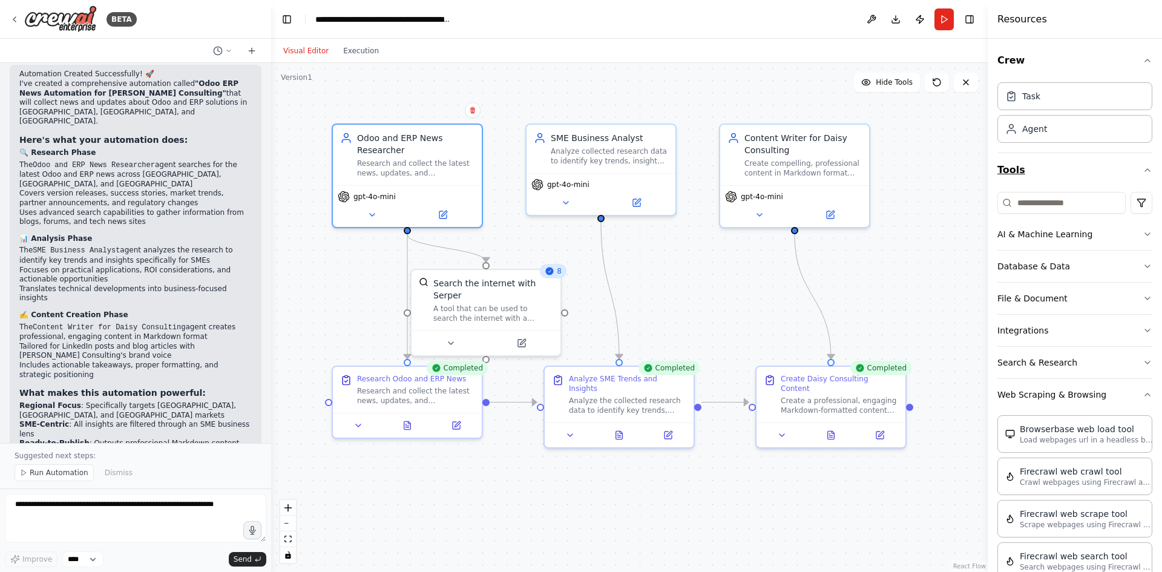
click at [1068, 167] on button "Tools" at bounding box center [1074, 170] width 155 height 34
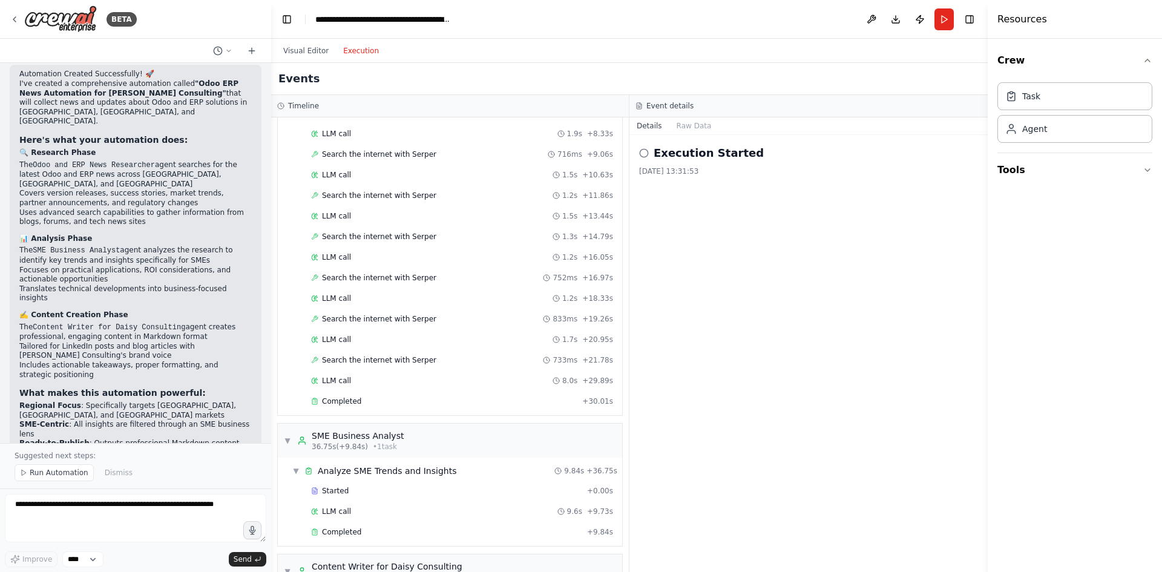
click at [351, 51] on button "Execution" at bounding box center [361, 51] width 50 height 15
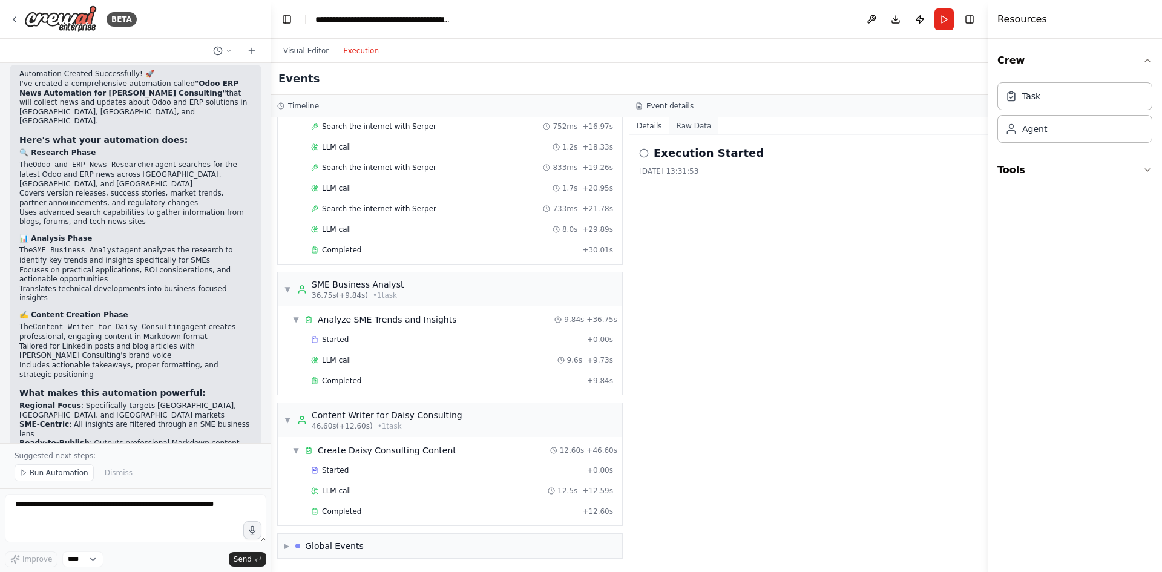
click at [678, 126] on button "Raw Data" at bounding box center [694, 125] width 50 height 17
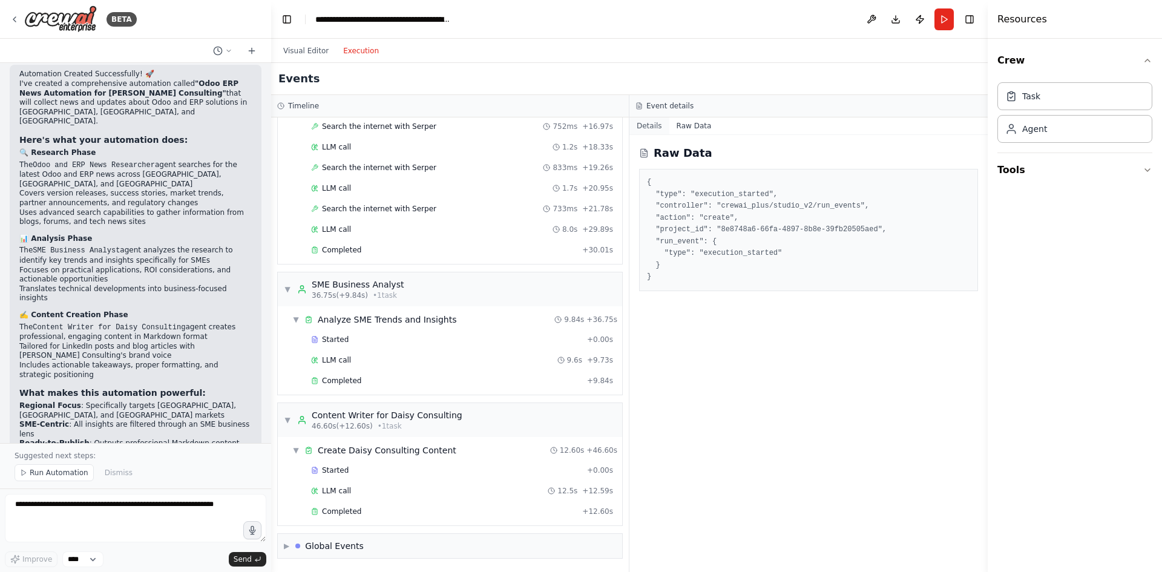
click at [637, 126] on button "Details" at bounding box center [649, 125] width 40 height 17
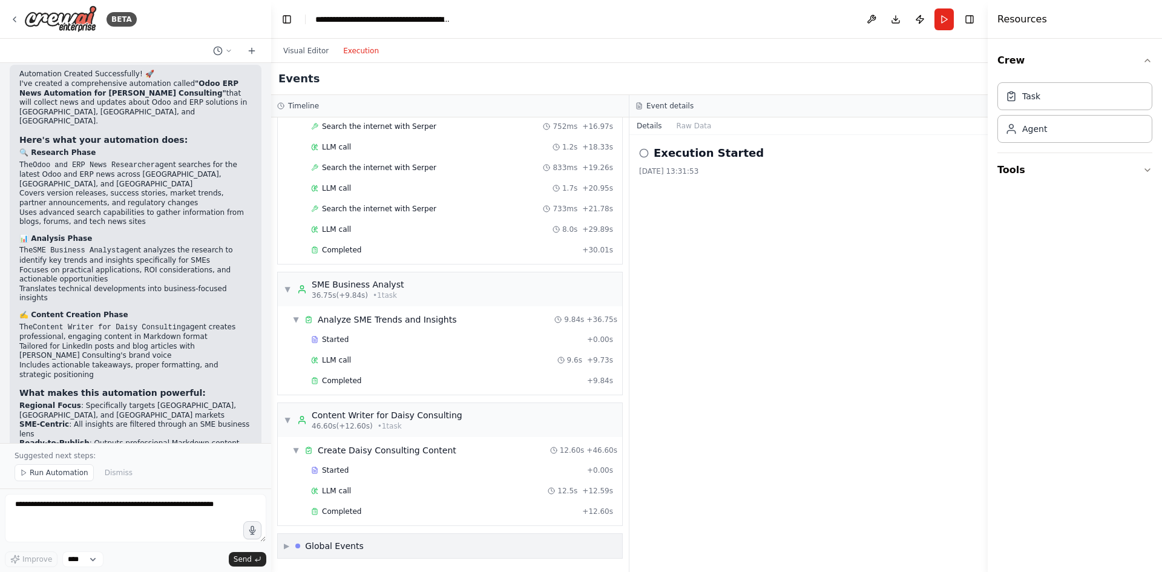
click at [314, 543] on div "Global Events" at bounding box center [334, 546] width 59 height 12
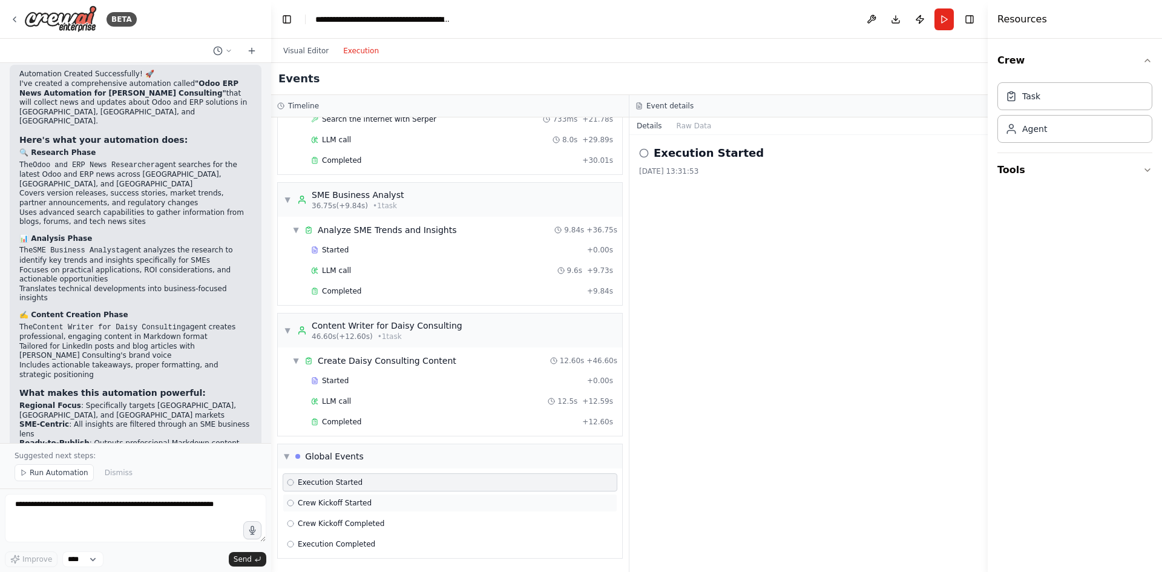
click at [300, 503] on span "Crew Kickoff Started" at bounding box center [335, 503] width 74 height 10
click at [291, 516] on div "Crew Kickoff Completed" at bounding box center [450, 523] width 335 height 18
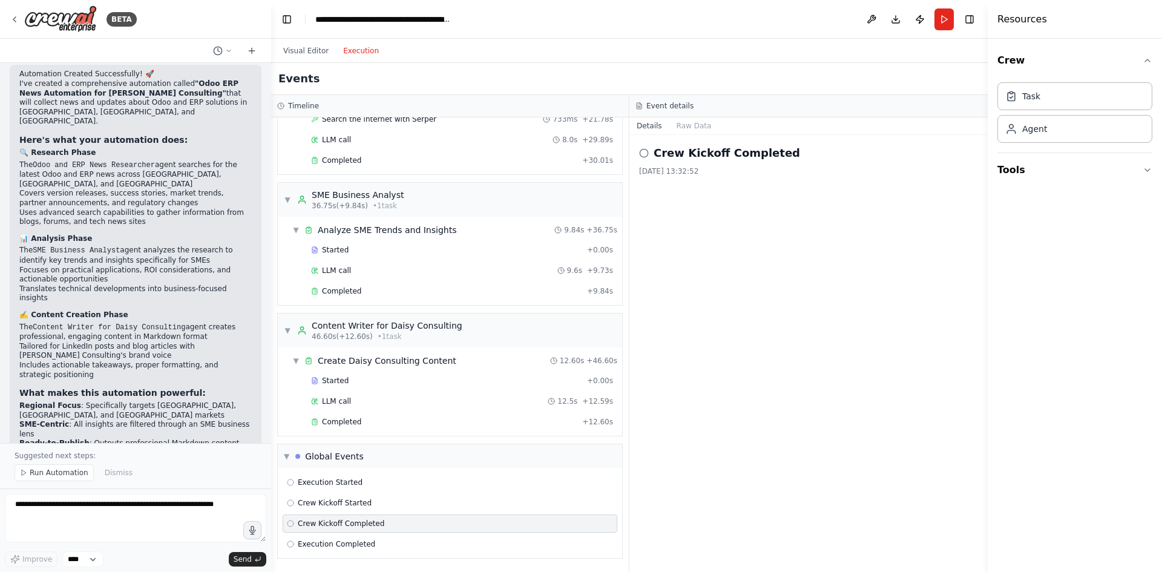
click at [312, 533] on div "Execution Started Crew Kickoff Started Crew Kickoff Completed Execution Complet…" at bounding box center [450, 513] width 344 height 90
click at [315, 547] on span "Execution Completed" at bounding box center [336, 544] width 77 height 10
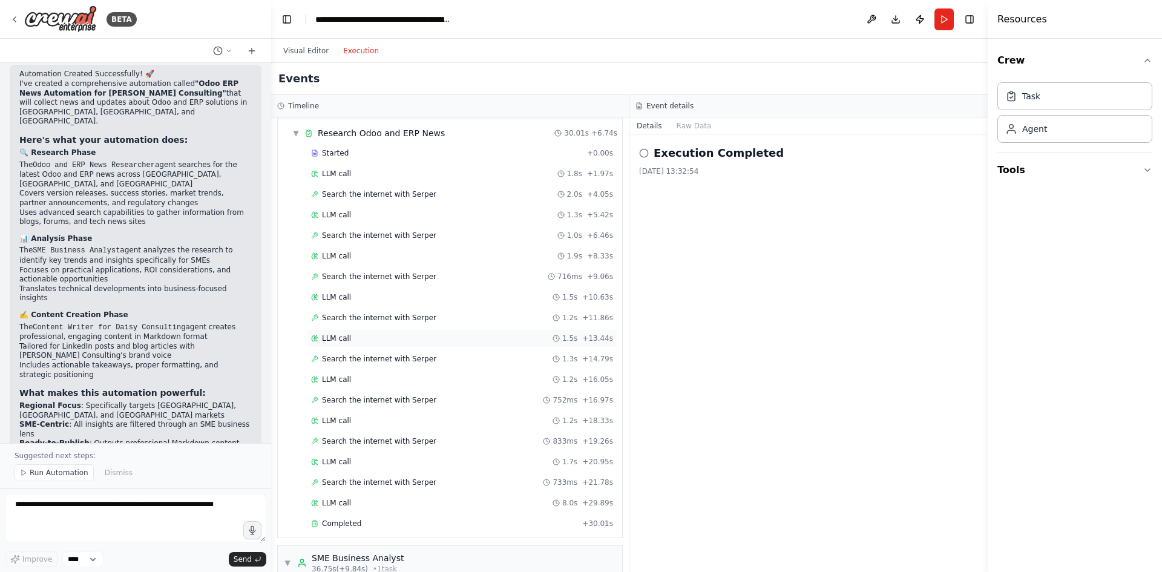
scroll to position [0, 0]
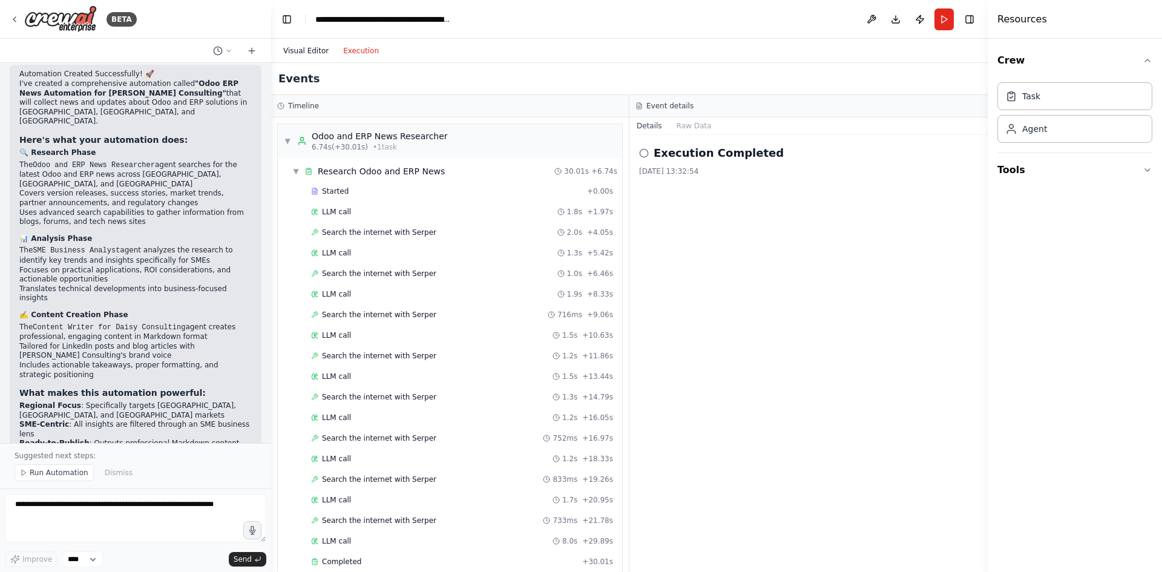
click at [307, 54] on button "Visual Editor" at bounding box center [306, 51] width 60 height 15
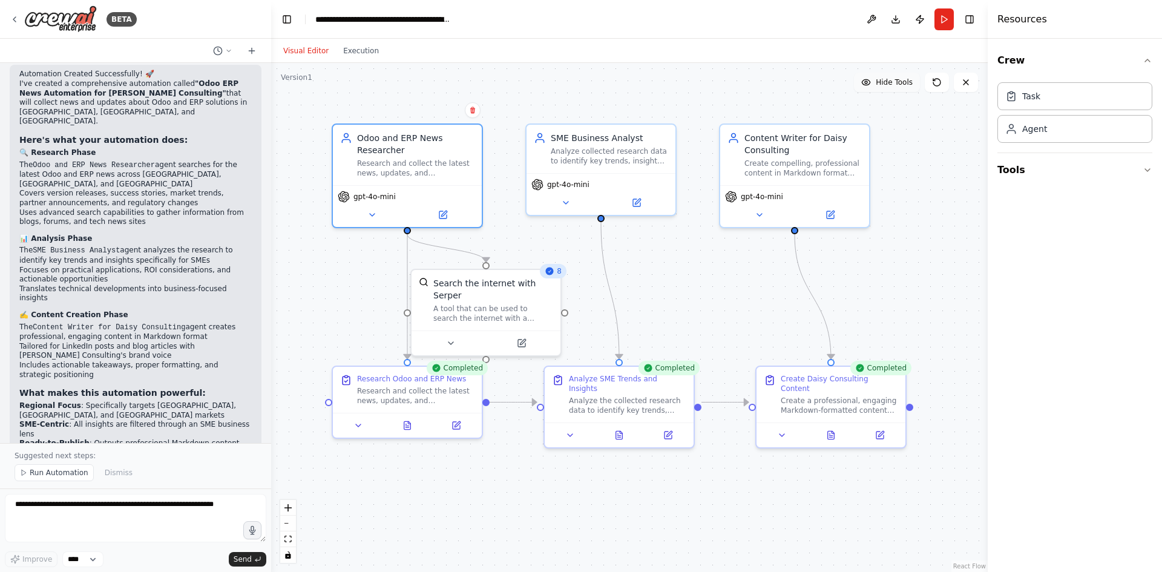
click at [896, 85] on span "Hide Tools" at bounding box center [894, 82] width 37 height 10
click at [896, 85] on span "Show Tools" at bounding box center [893, 82] width 40 height 10
click at [896, 85] on span "Hide Tools" at bounding box center [894, 82] width 37 height 10
click at [896, 85] on span "Show Tools" at bounding box center [893, 82] width 40 height 10
click at [505, 307] on div "A tool that can be used to search the internet with a search_query. Supports di…" at bounding box center [493, 310] width 120 height 19
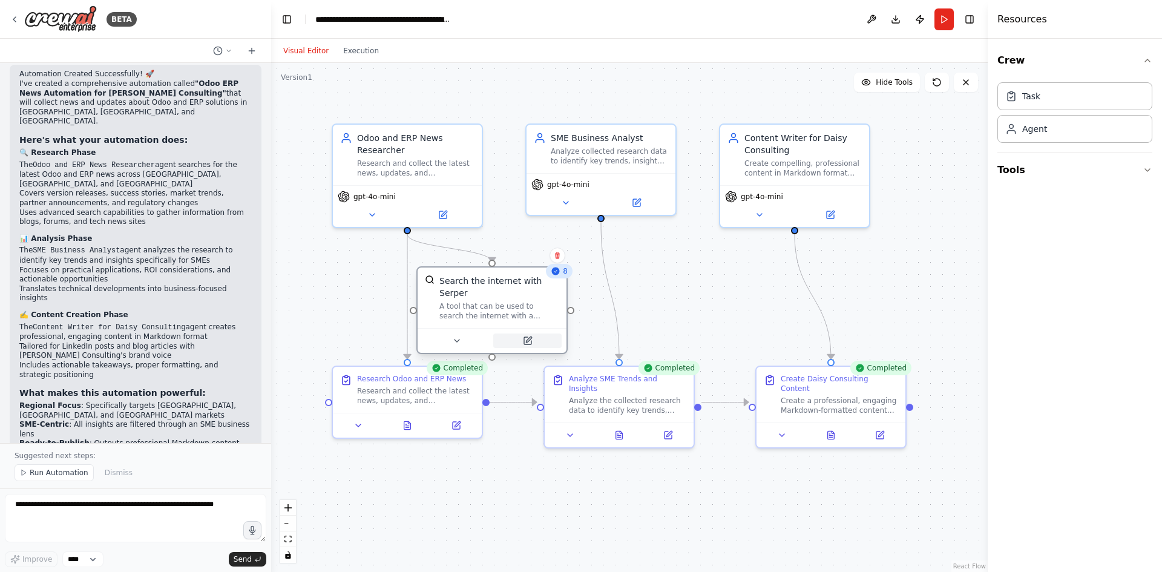
click at [531, 333] on button at bounding box center [527, 340] width 68 height 15
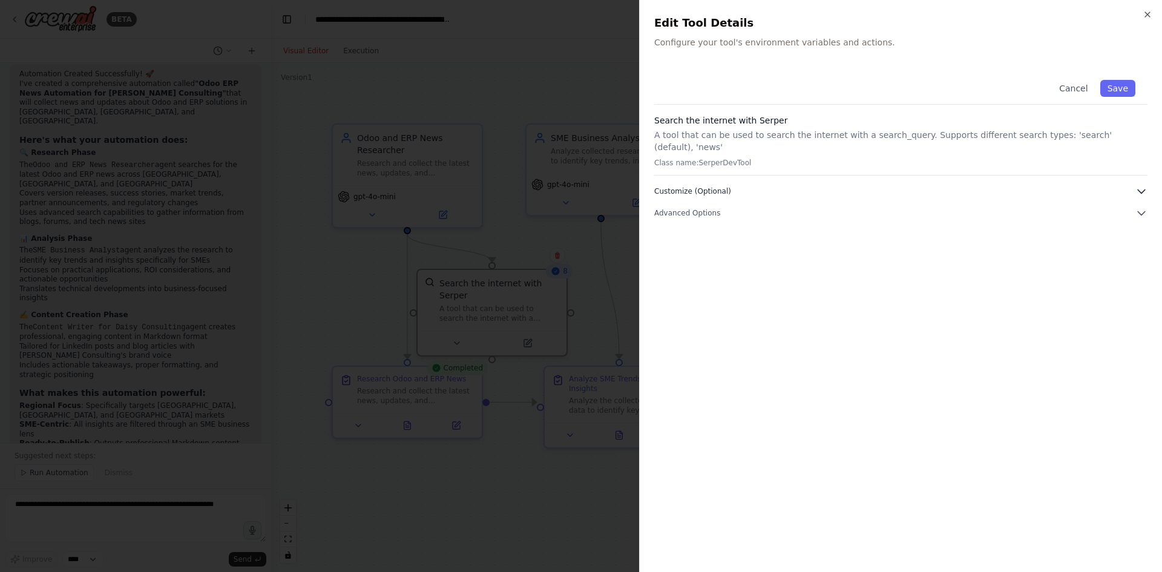
click at [735, 185] on button "Customize (Optional)" at bounding box center [900, 191] width 493 height 12
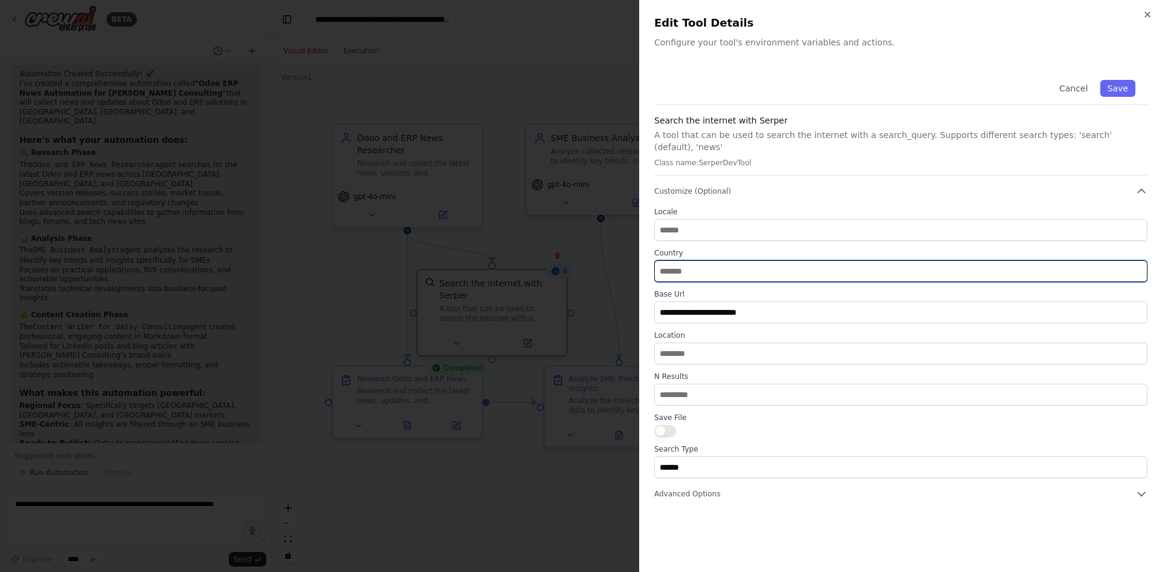
click at [704, 261] on input "text" at bounding box center [900, 271] width 493 height 22
type input "******"
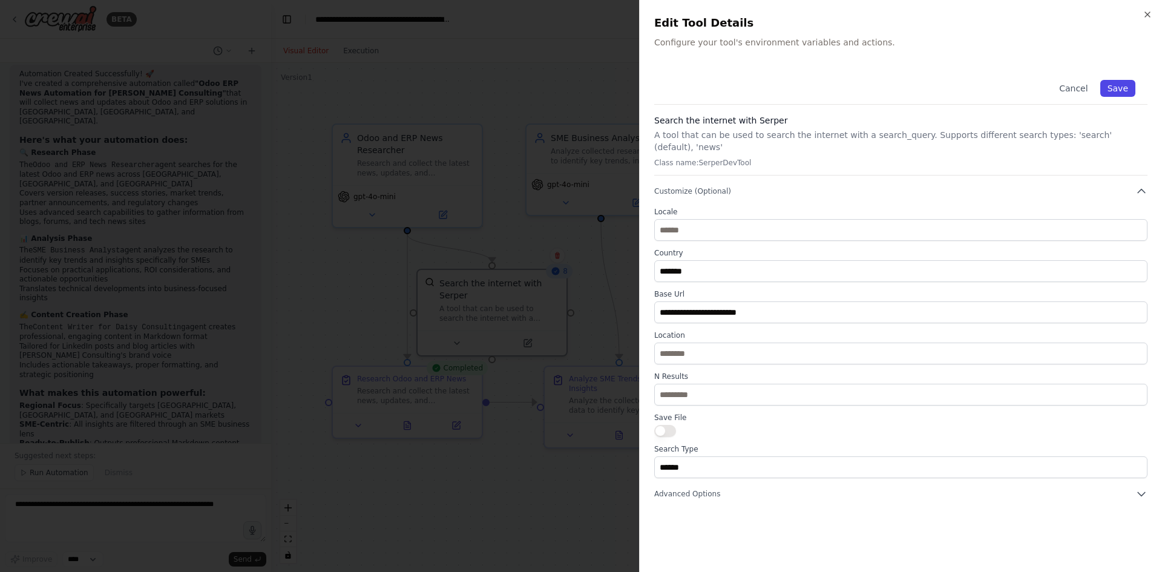
click at [1131, 86] on button "Save" at bounding box center [1117, 88] width 35 height 17
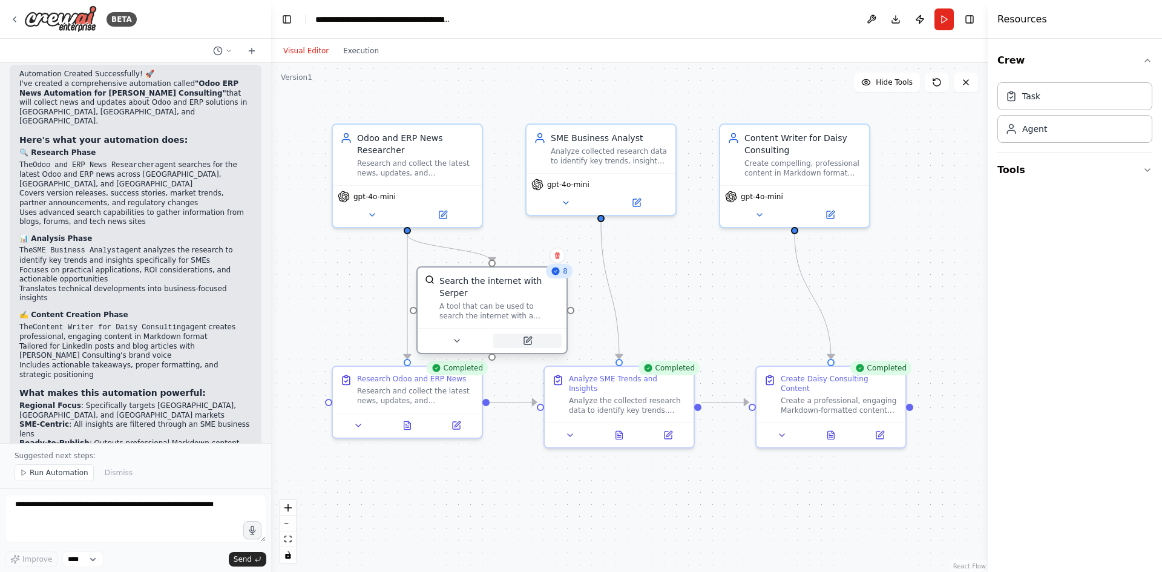
click at [531, 335] on button at bounding box center [527, 340] width 68 height 15
click at [530, 336] on icon at bounding box center [528, 338] width 5 height 5
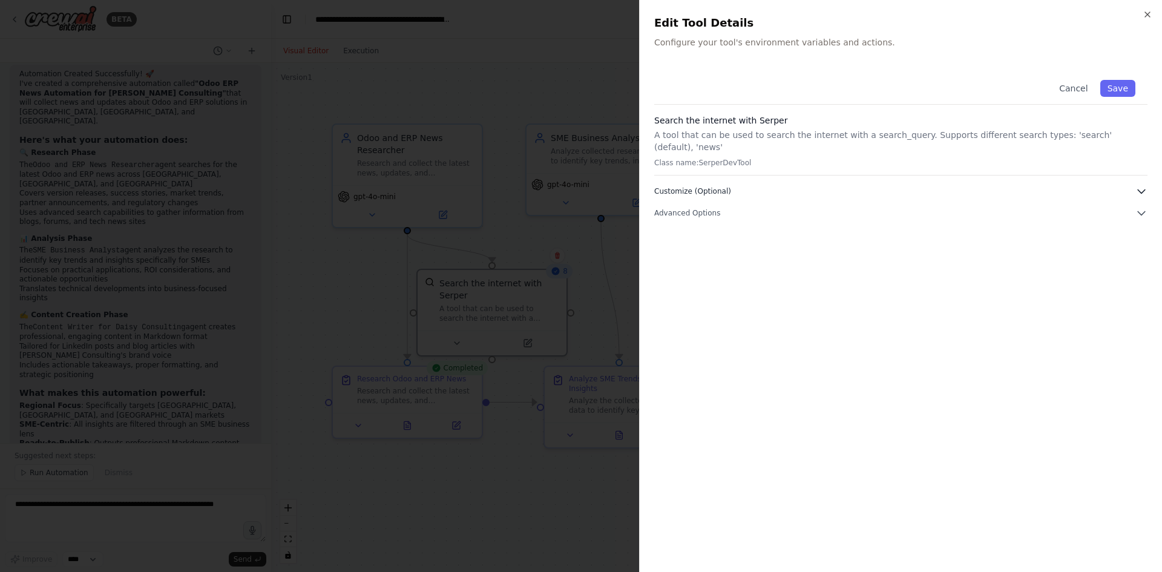
click at [1141, 185] on icon "button" at bounding box center [1141, 191] width 12 height 12
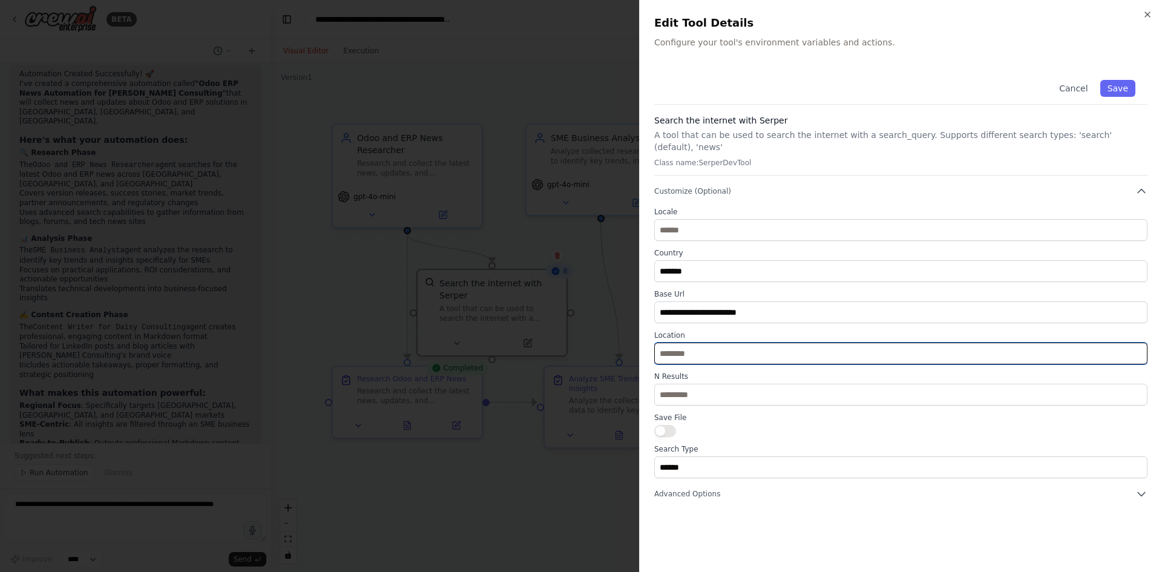
click at [689, 343] on input "text" at bounding box center [900, 354] width 493 height 22
type input "******"
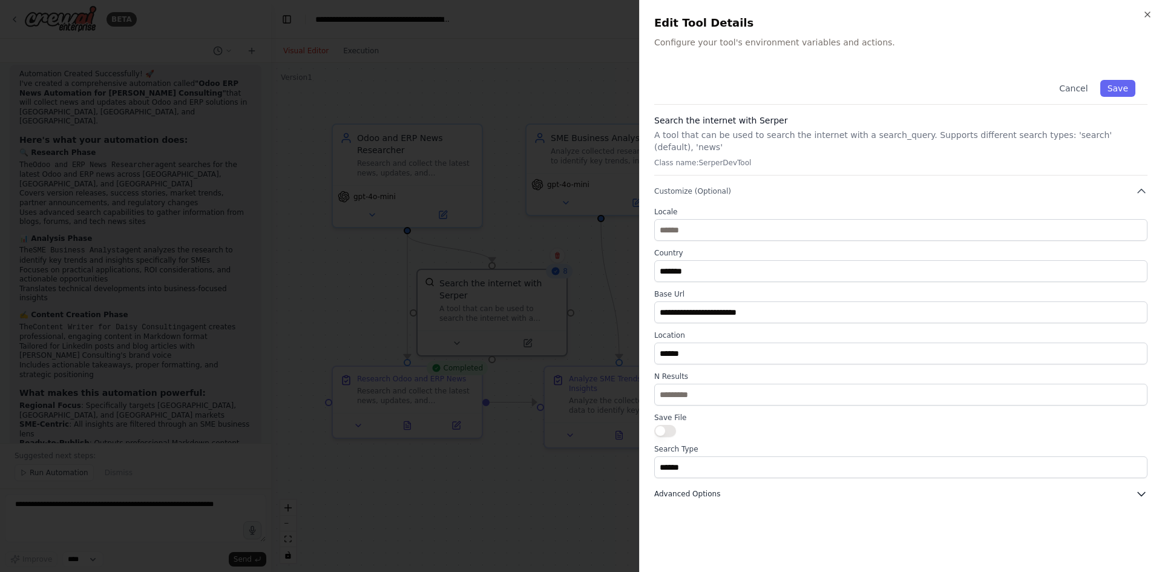
click at [714, 489] on span "Advanced Options" at bounding box center [687, 494] width 66 height 10
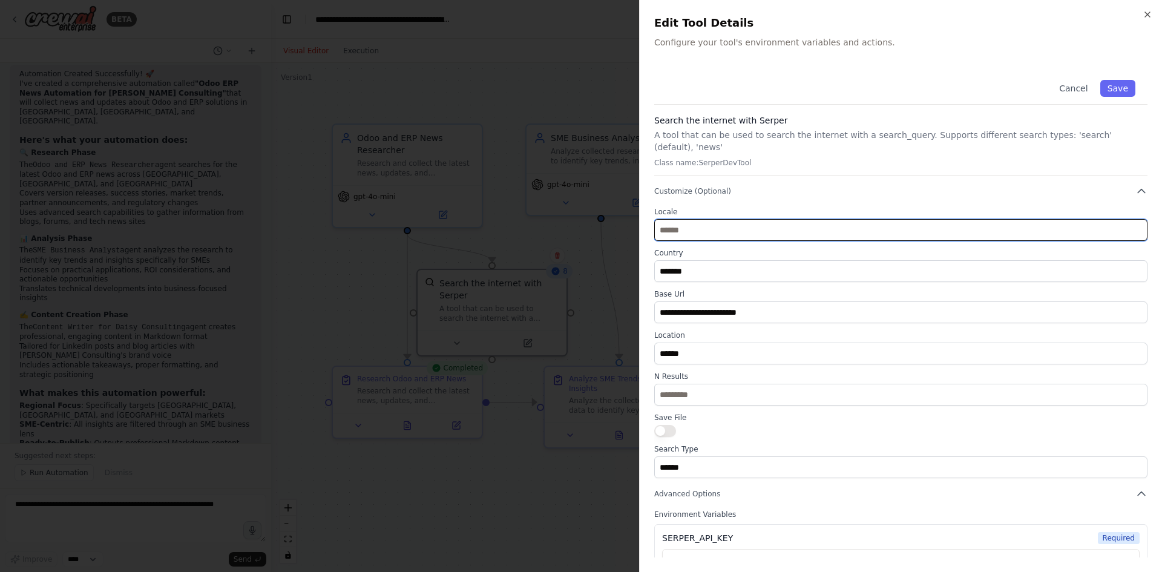
click at [675, 222] on input "text" at bounding box center [900, 230] width 493 height 22
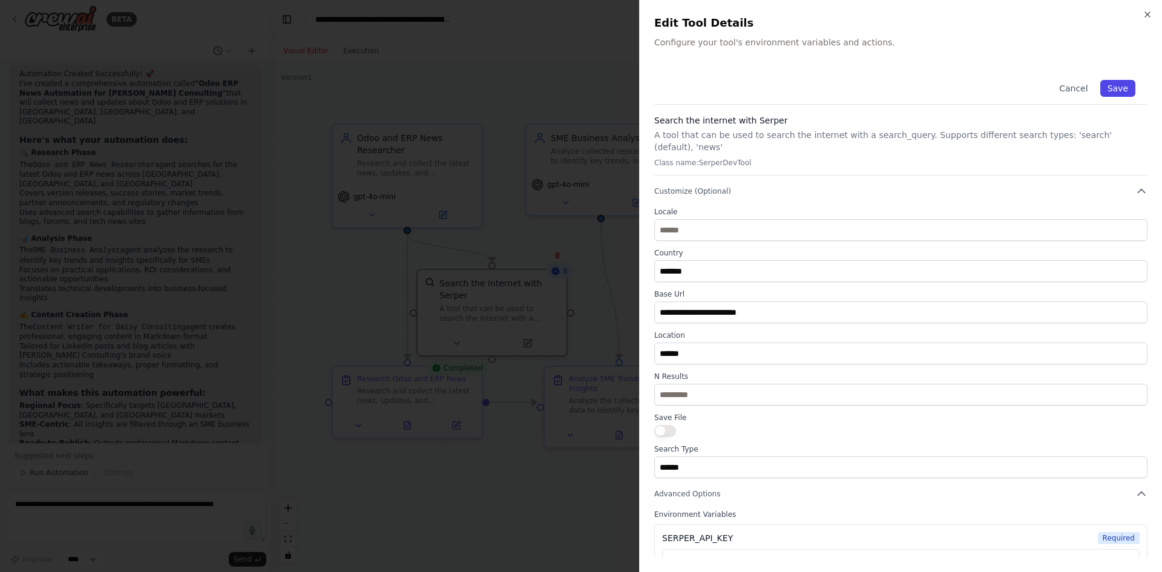
click at [1109, 87] on button "Save" at bounding box center [1117, 88] width 35 height 17
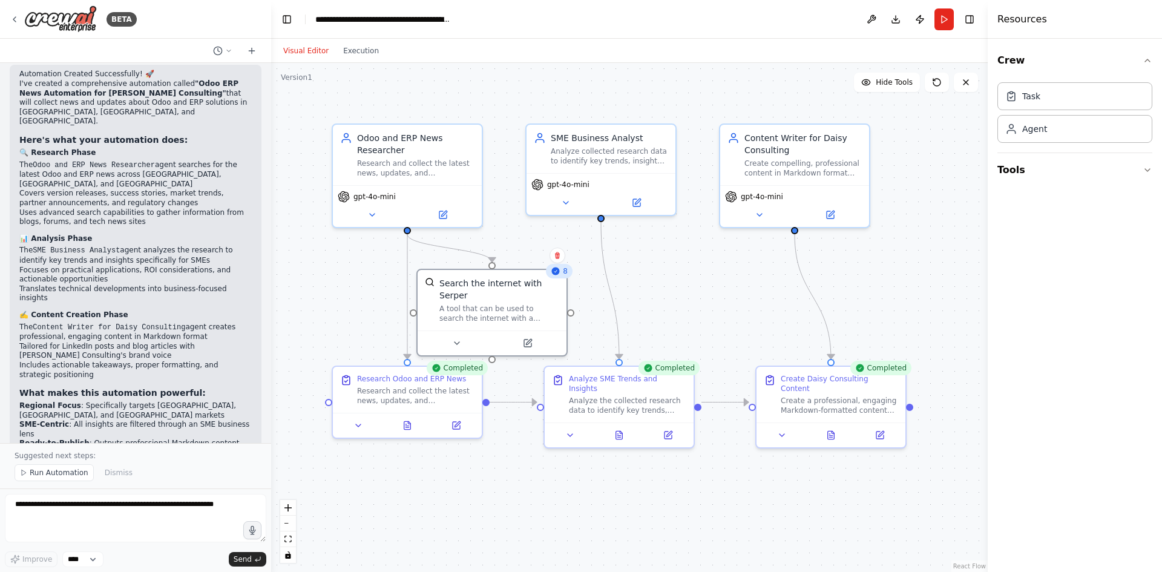
drag, startPoint x: 919, startPoint y: 249, endPoint x: 947, endPoint y: 115, distance: 137.3
click at [919, 247] on div ".deletable-edge-delete-btn { width: 20px; height: 20px; border: 0px solid #ffff…" at bounding box center [629, 317] width 717 height 509
click at [941, 21] on button "Run" at bounding box center [943, 19] width 19 height 22
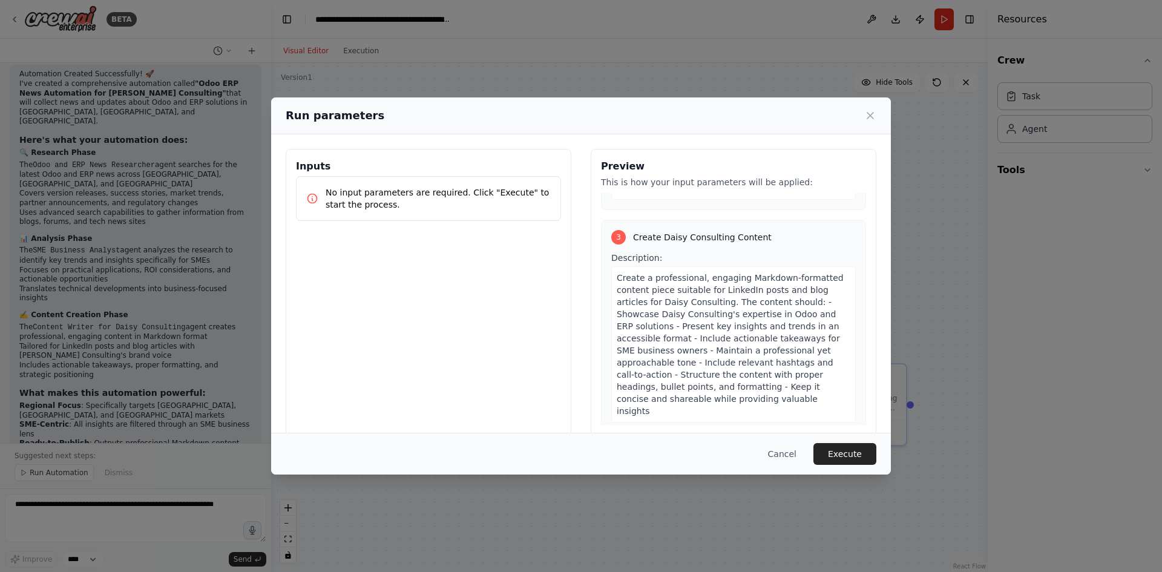
scroll to position [657, 0]
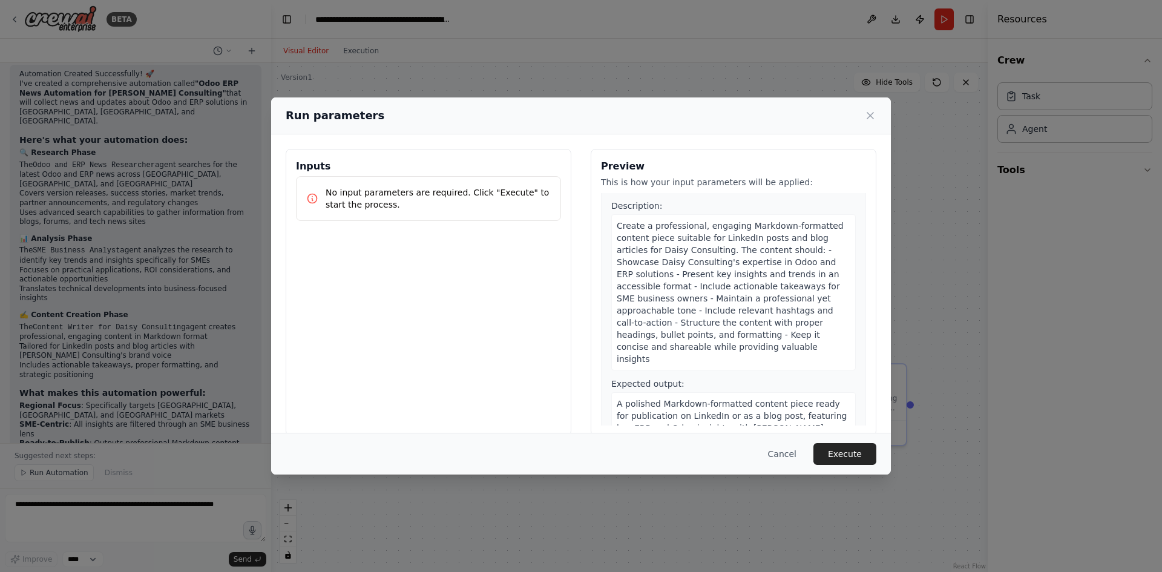
click at [843, 454] on button "Execute" at bounding box center [844, 454] width 63 height 22
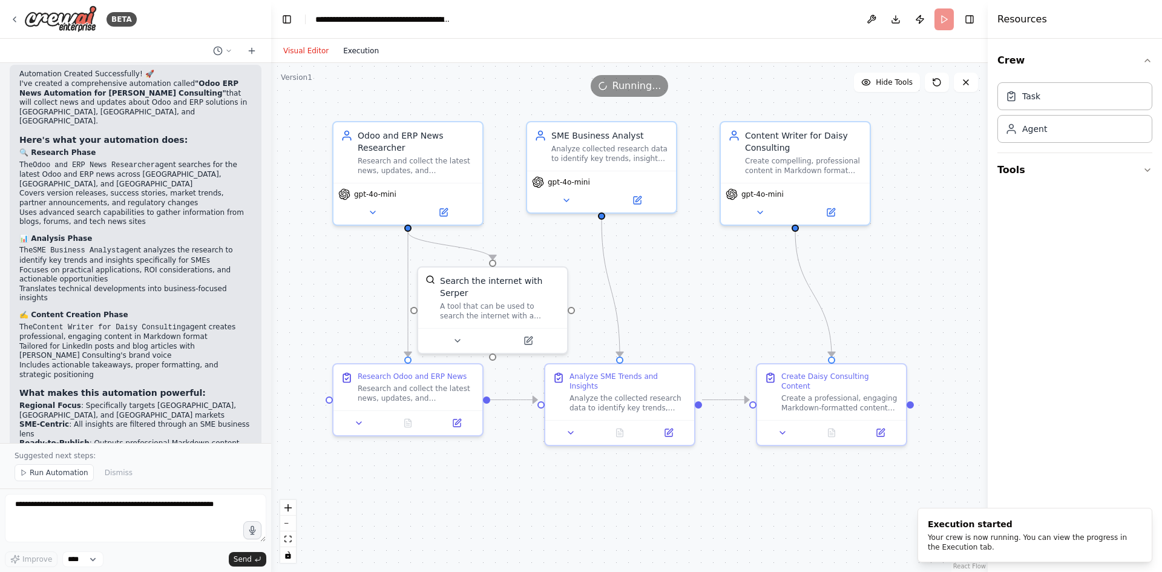
click at [353, 50] on button "Execution" at bounding box center [361, 51] width 50 height 15
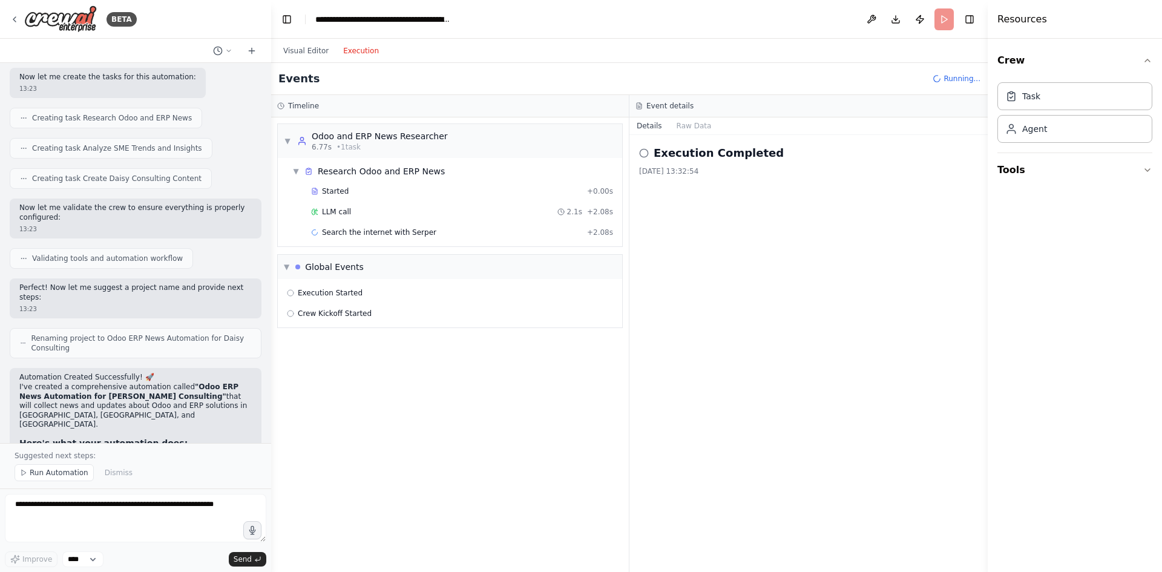
scroll to position [787, 0]
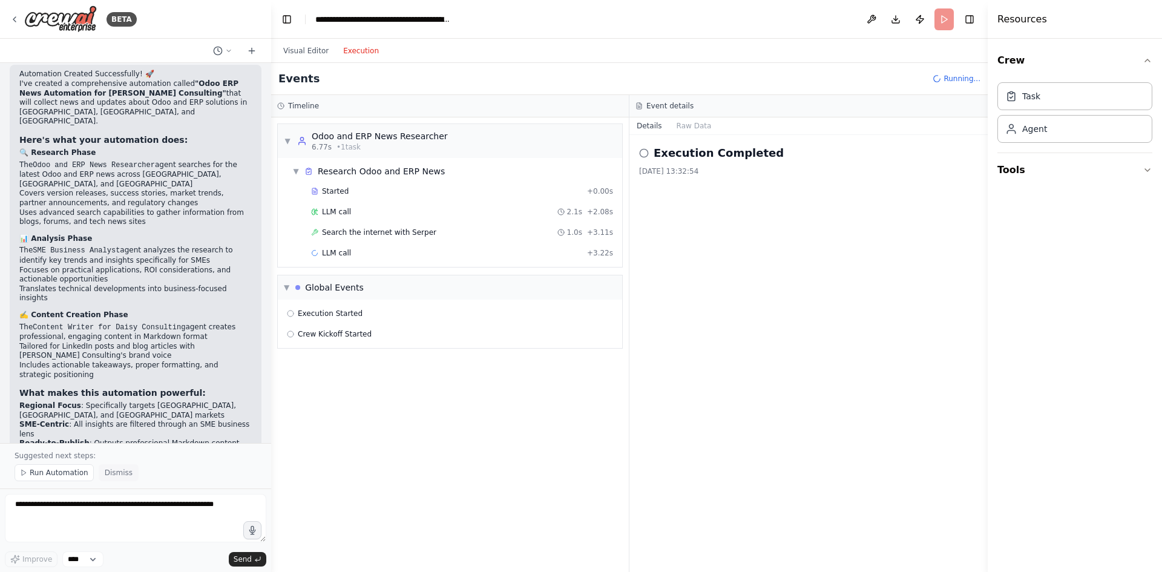
click at [111, 479] on button "Dismiss" at bounding box center [119, 472] width 40 height 17
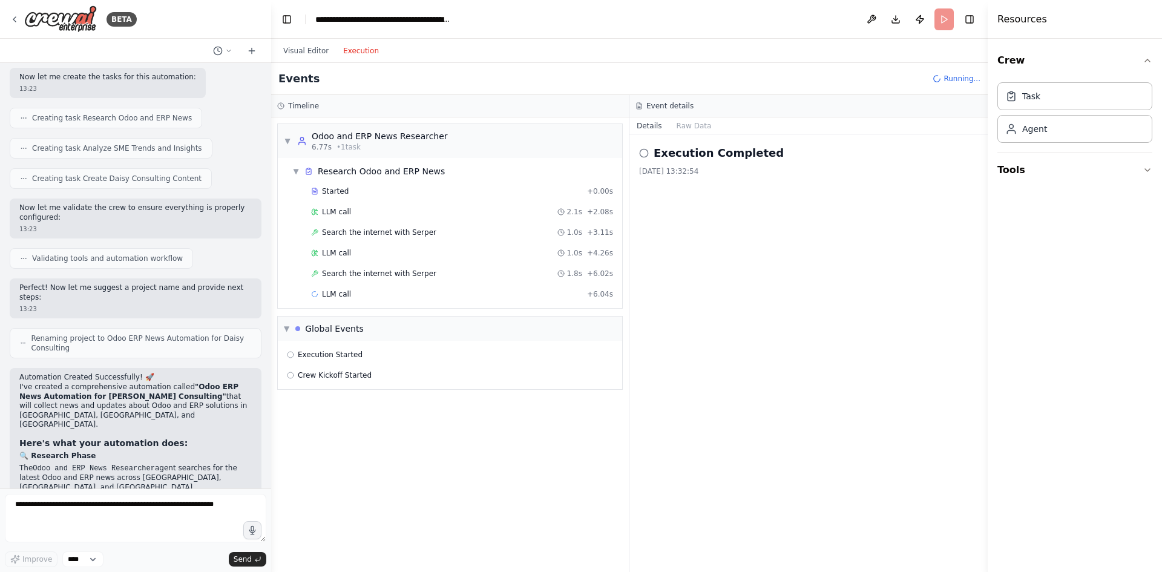
scroll to position [742, 0]
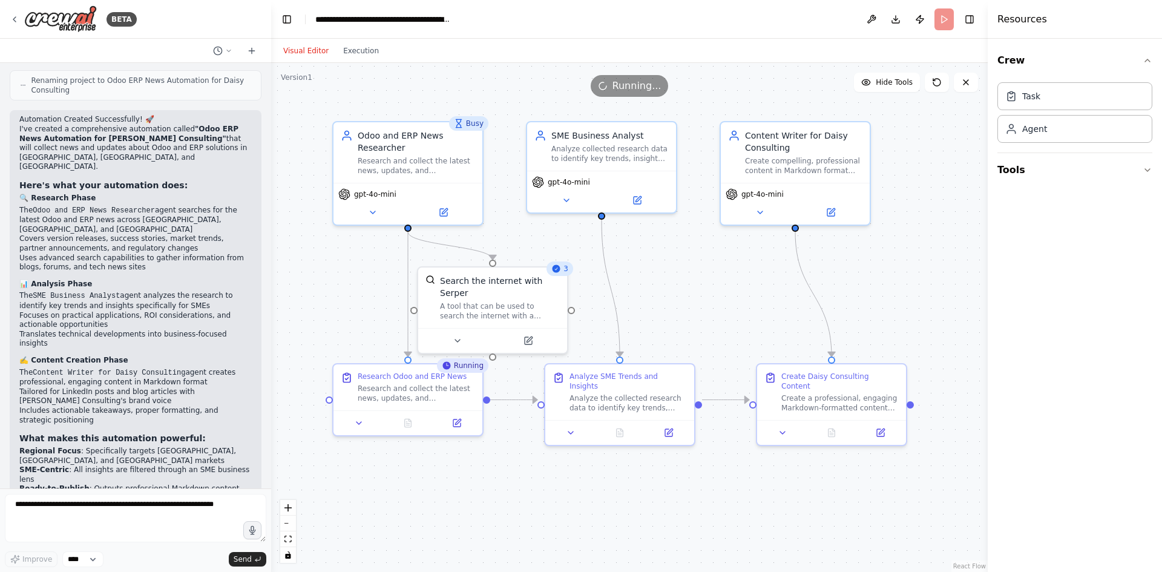
click at [301, 50] on button "Visual Editor" at bounding box center [306, 51] width 60 height 15
click at [570, 199] on icon at bounding box center [567, 198] width 10 height 10
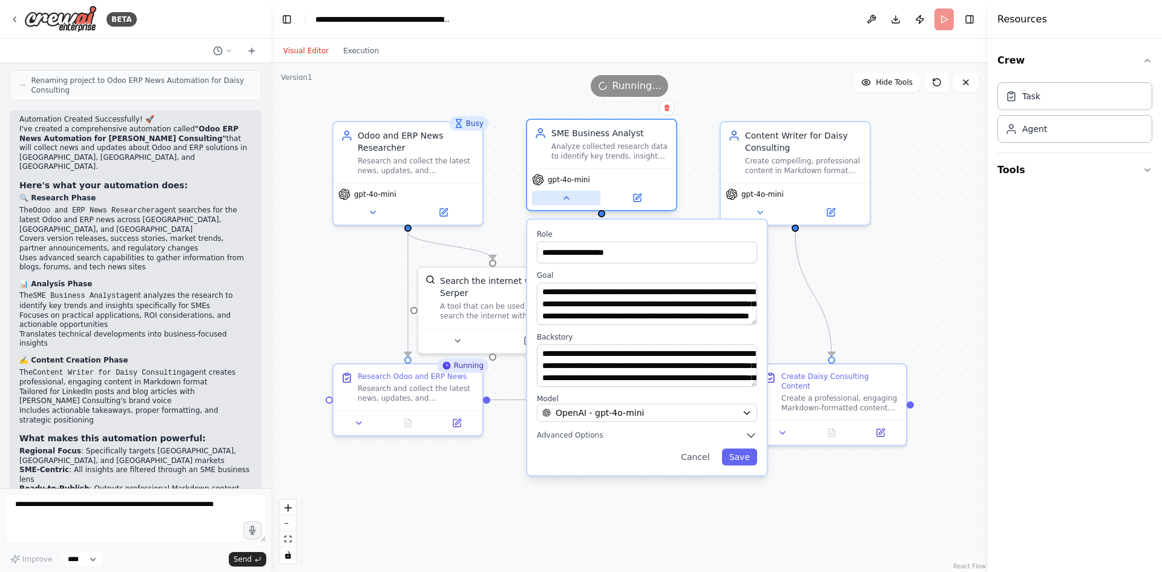
click at [570, 199] on icon at bounding box center [567, 198] width 10 height 10
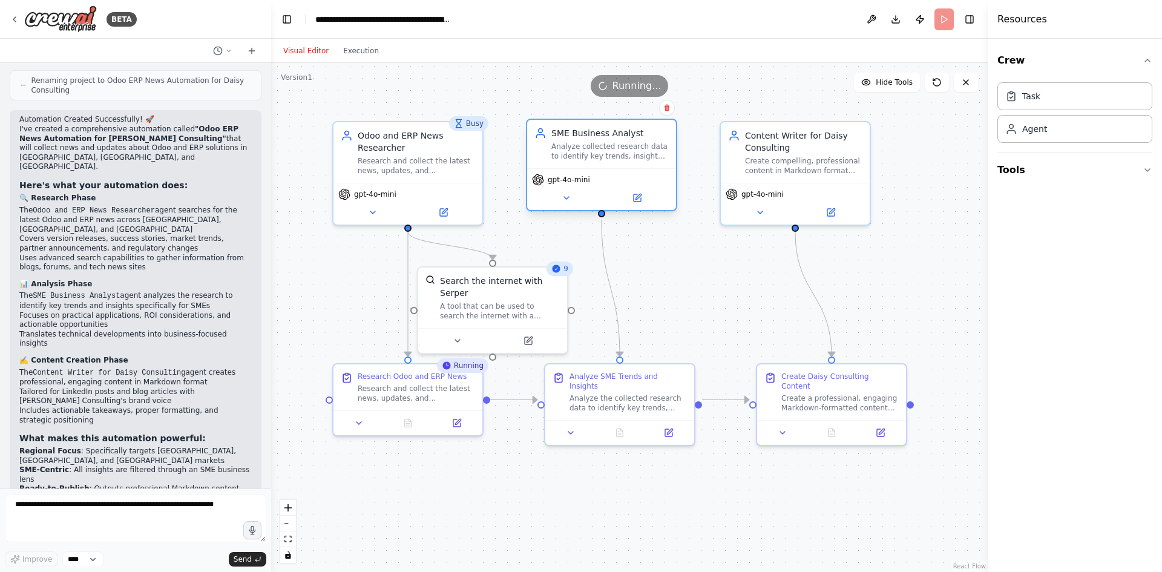
click at [597, 145] on div "Analyze collected research data to identify key trends, insights, and opportuni…" at bounding box center [609, 151] width 117 height 19
click at [815, 152] on div "Content Writer for Daisy Consulting Create compelling, professional content in …" at bounding box center [803, 150] width 117 height 46
click at [432, 144] on div "Odoo and ERP News Researcher" at bounding box center [416, 139] width 117 height 24
click at [645, 150] on div "Analyze collected research data to identify key trends, insights, and opportuni…" at bounding box center [609, 151] width 117 height 19
click at [789, 157] on div "Create compelling, professional content in Markdown format suitable for LinkedI…" at bounding box center [803, 163] width 117 height 19
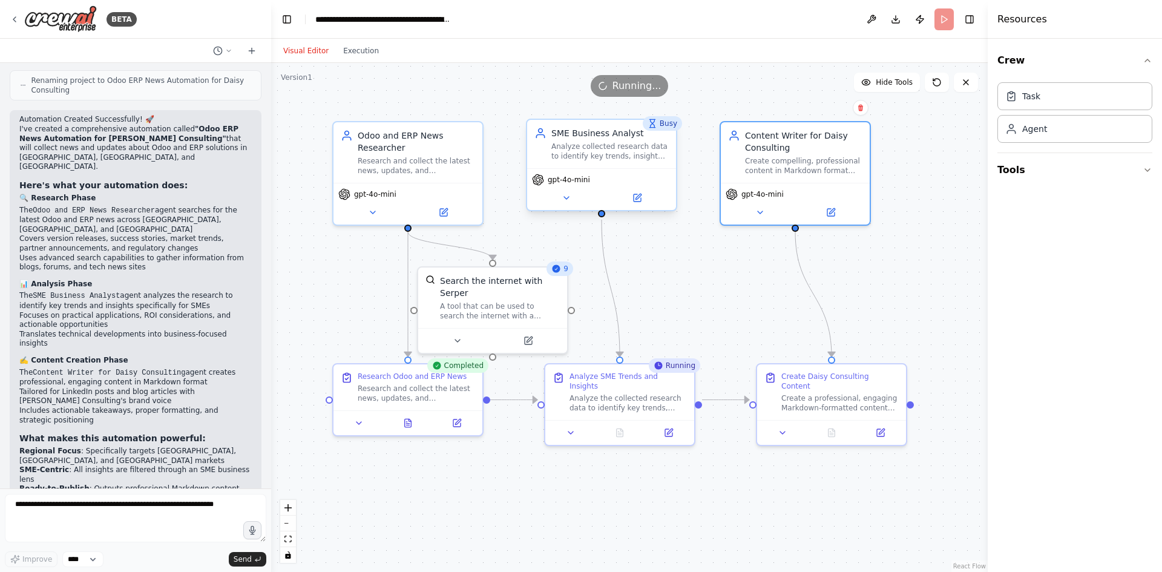
click at [569, 206] on div "gpt-4o-mini" at bounding box center [601, 189] width 149 height 42
click at [453, 160] on div "Research and collect the latest news, updates, and developments about Odoo and …" at bounding box center [416, 163] width 117 height 19
click at [811, 175] on div "Content Writer for Daisy Consulting Create compelling, professional content in …" at bounding box center [795, 150] width 149 height 61
click at [759, 213] on icon at bounding box center [760, 210] width 10 height 10
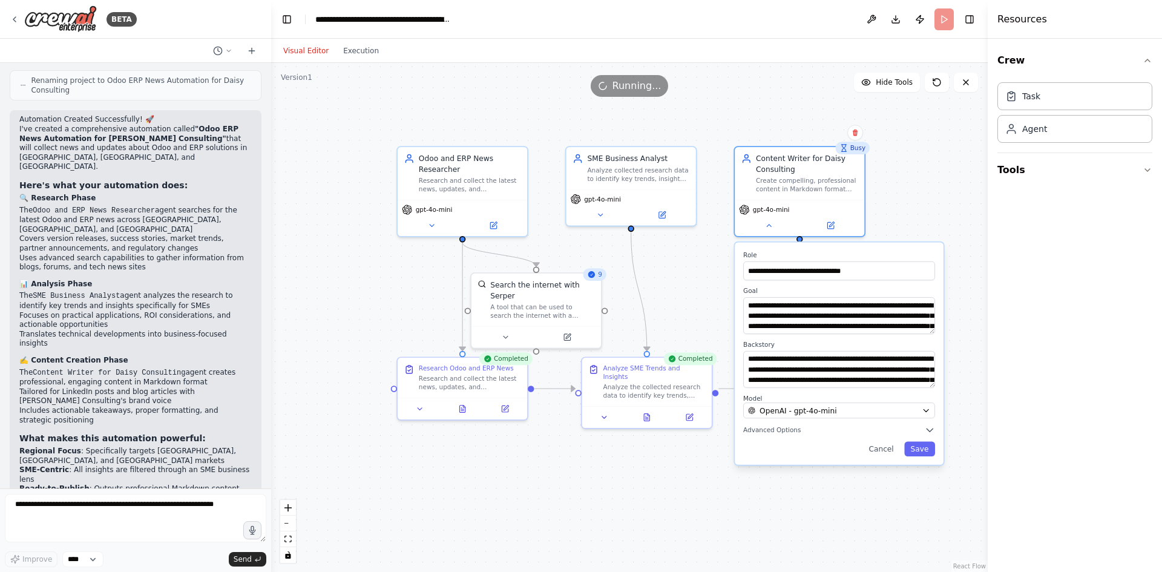
click at [896, 93] on div "Running..." at bounding box center [629, 86] width 717 height 22
click at [770, 221] on icon at bounding box center [768, 223] width 8 height 8
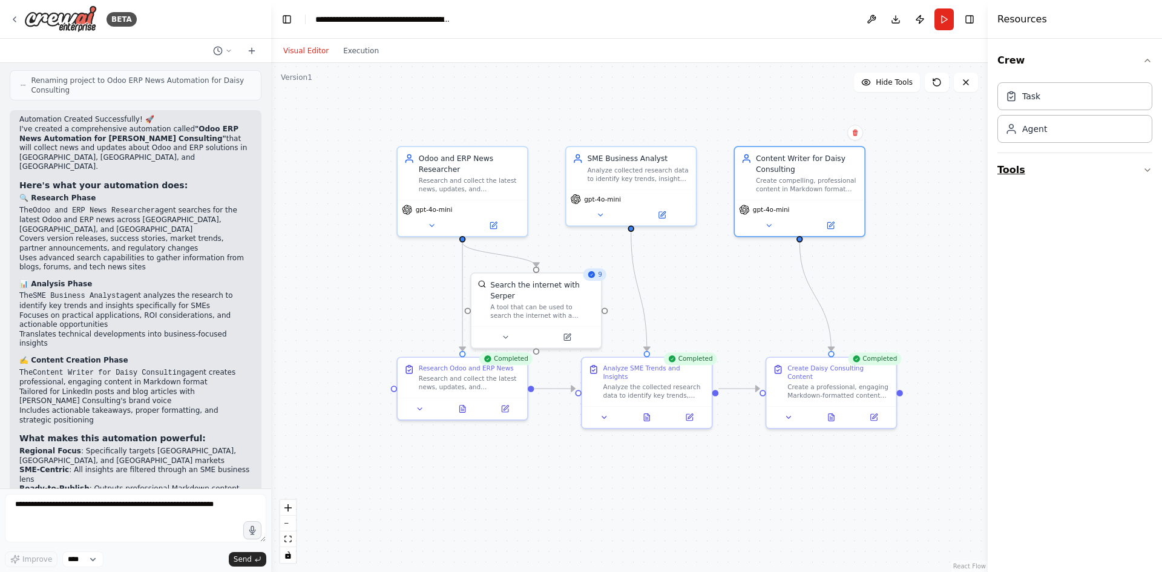
click at [1020, 168] on button "Tools" at bounding box center [1074, 170] width 155 height 34
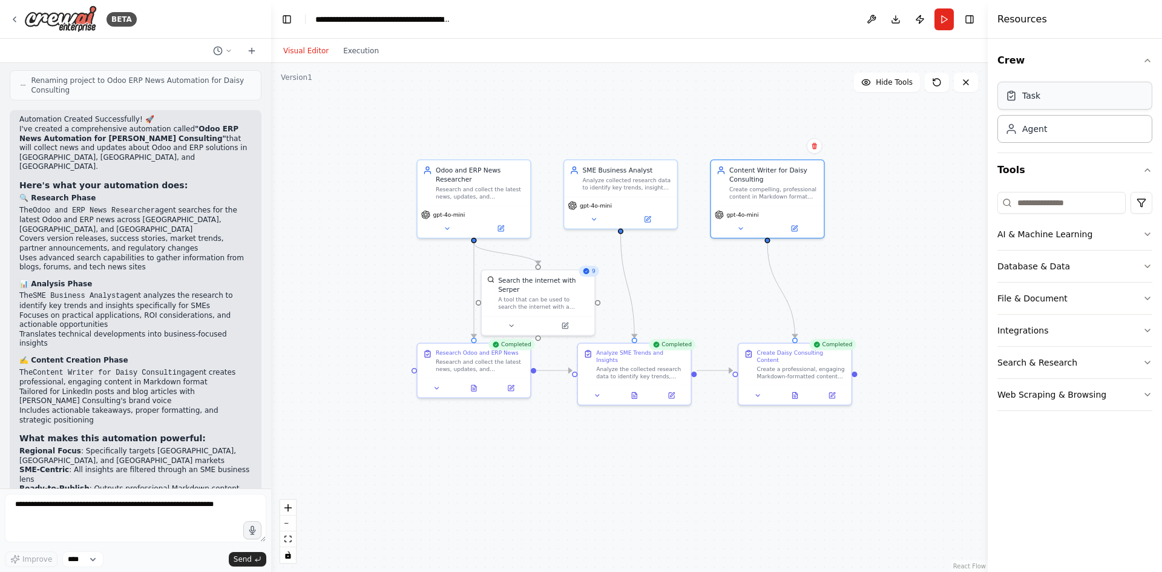
click at [1069, 99] on div "Task" at bounding box center [1074, 96] width 155 height 28
click at [1026, 173] on button "Tools" at bounding box center [1074, 170] width 155 height 34
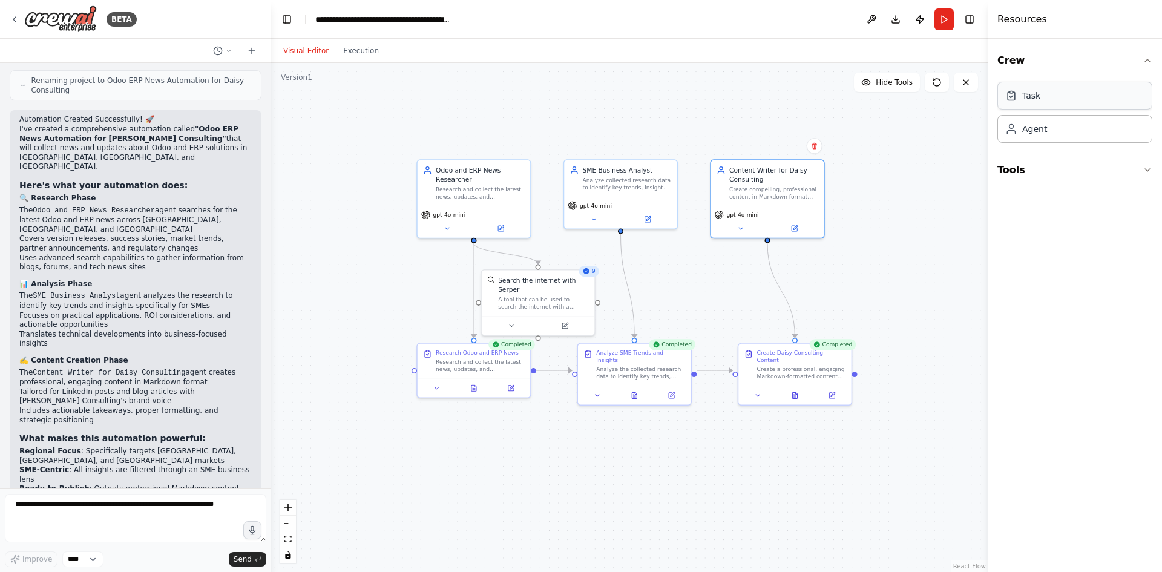
click at [1126, 100] on div "Task" at bounding box center [1074, 96] width 155 height 28
click at [1153, 61] on div "Crew Task Agent Tools" at bounding box center [1075, 305] width 174 height 533
click at [1147, 61] on icon "button" at bounding box center [1148, 61] width 10 height 10
click at [1013, 105] on button "Tools" at bounding box center [1074, 95] width 155 height 34
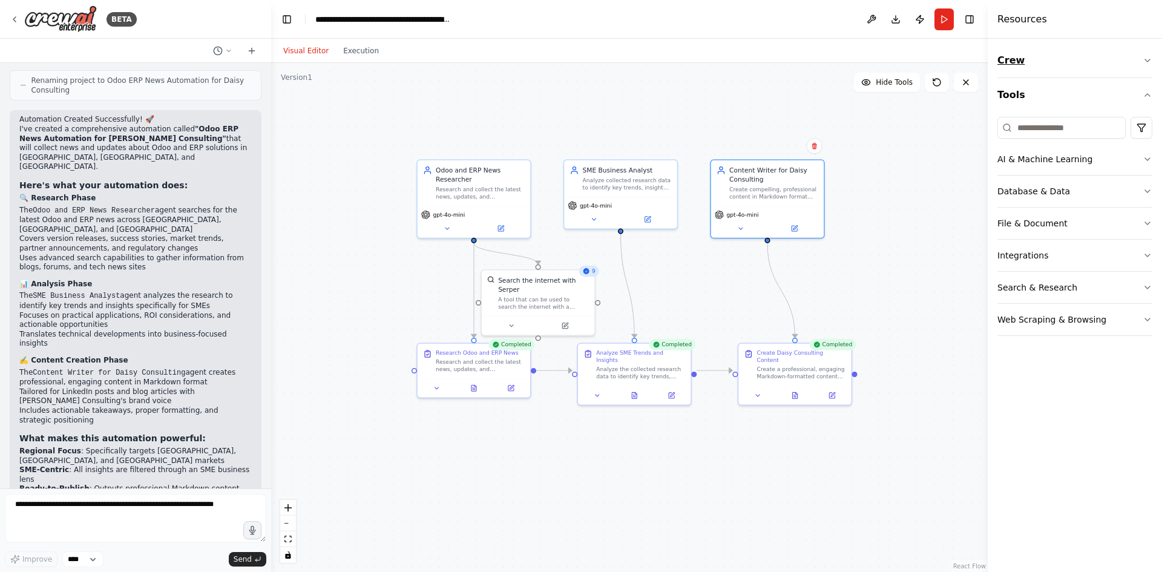
click at [1006, 61] on button "Crew" at bounding box center [1074, 61] width 155 height 34
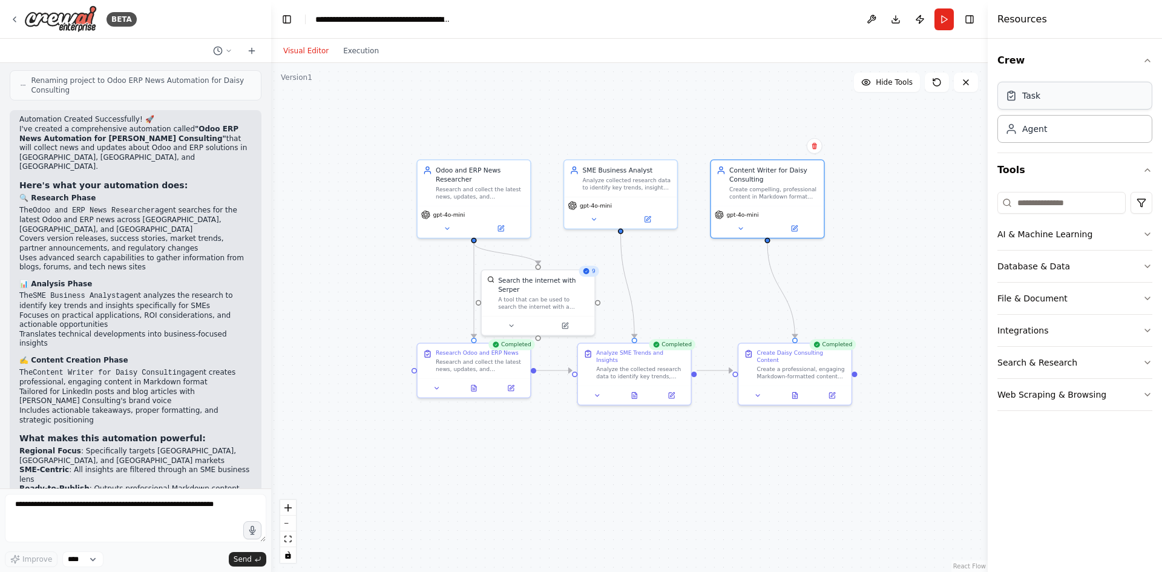
click at [1015, 99] on icon at bounding box center [1011, 96] width 7 height 8
click at [1037, 131] on div "Agent" at bounding box center [1034, 128] width 25 height 12
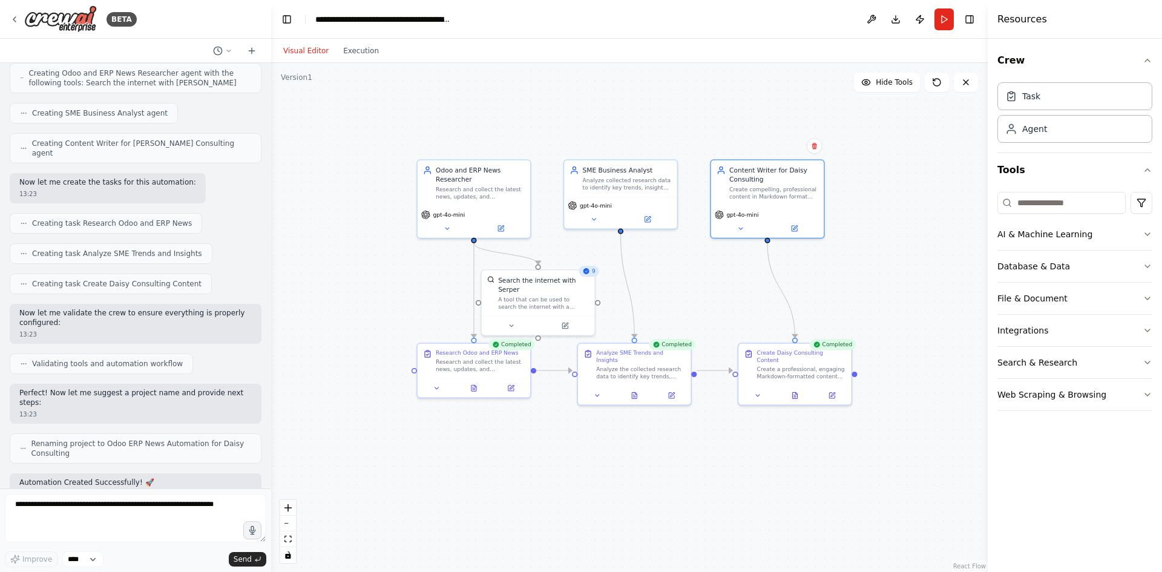
scroll to position [258, 0]
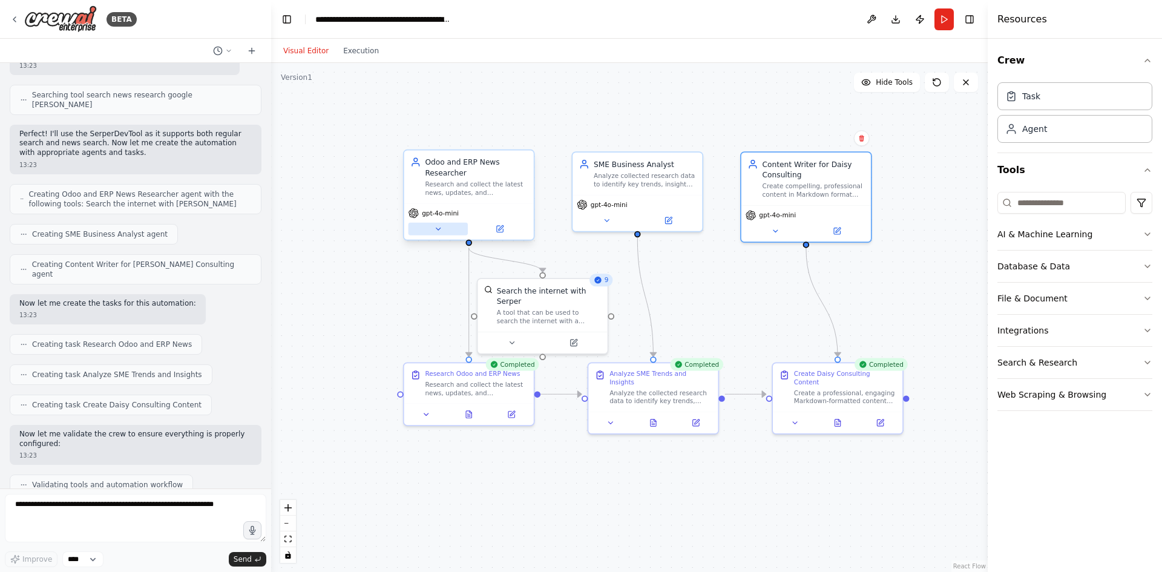
click at [442, 226] on button at bounding box center [438, 229] width 59 height 13
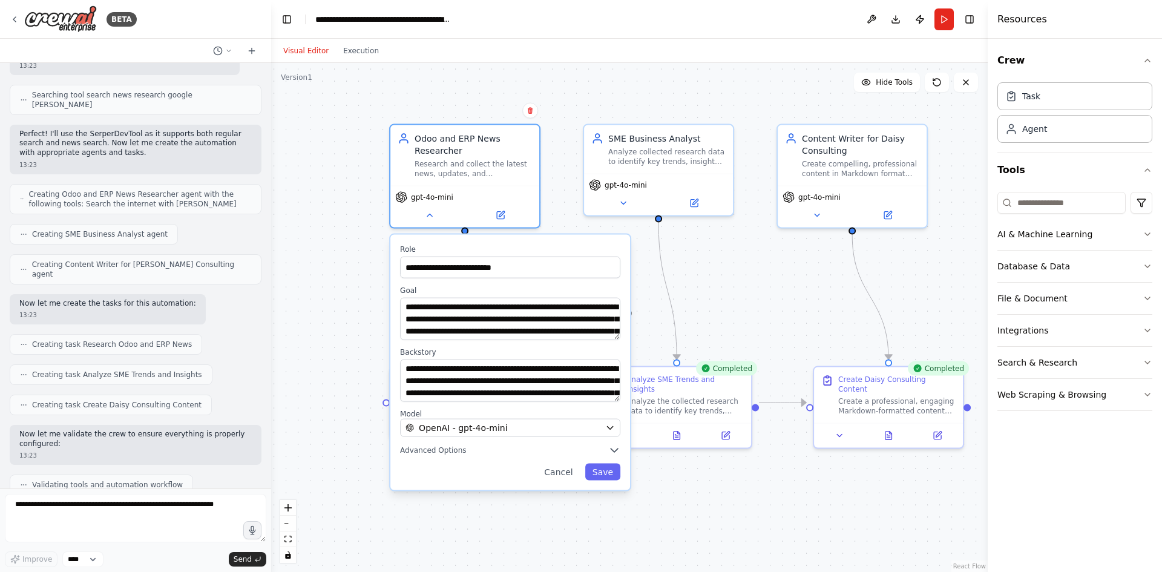
click at [361, 292] on div ".deletable-edge-delete-btn { width: 20px; height: 20px; border: 0px solid #ffff…" at bounding box center [629, 317] width 717 height 509
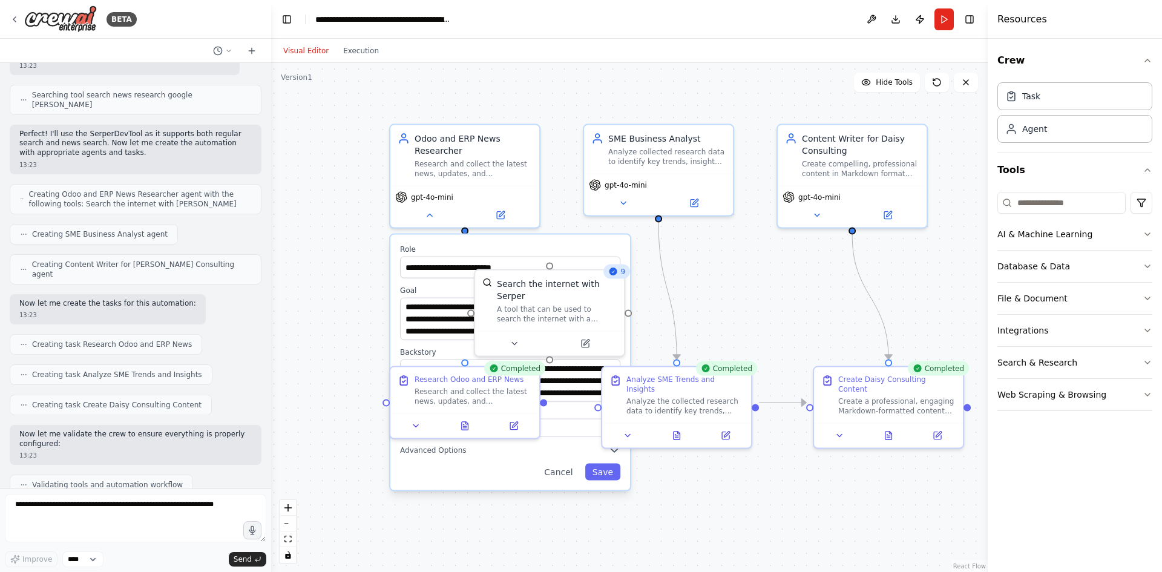
click at [367, 279] on div ".deletable-edge-delete-btn { width: 20px; height: 20px; border: 0px solid #ffff…" at bounding box center [629, 317] width 717 height 509
click at [428, 217] on icon at bounding box center [430, 213] width 10 height 10
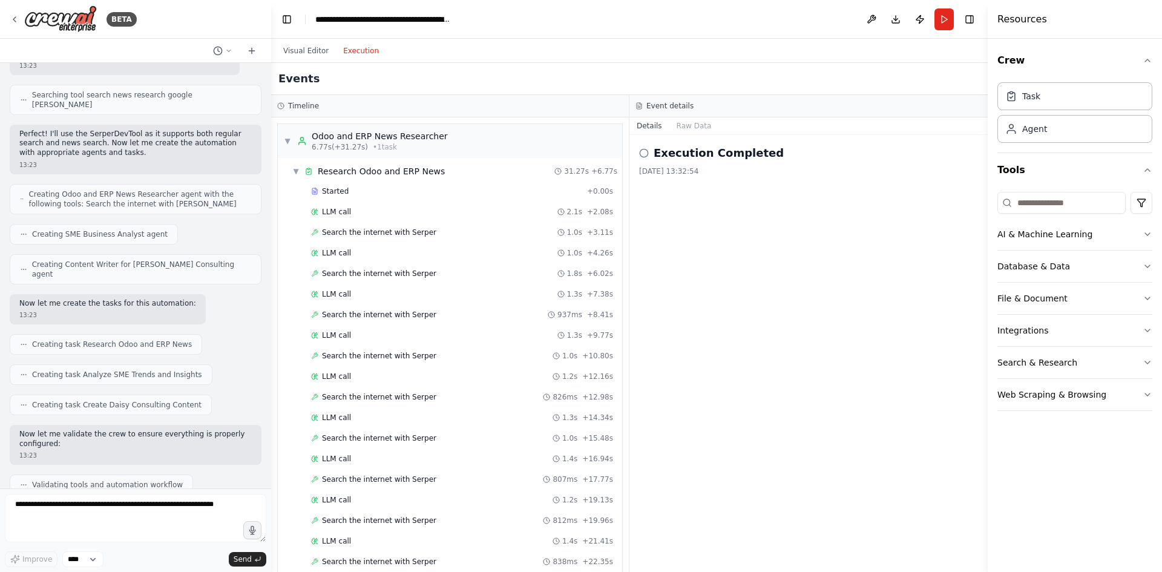
click at [346, 51] on button "Execution" at bounding box center [361, 51] width 50 height 15
click at [718, 156] on h2 "Execution Completed" at bounding box center [719, 153] width 130 height 17
click at [694, 128] on button "Raw Data" at bounding box center [694, 125] width 50 height 17
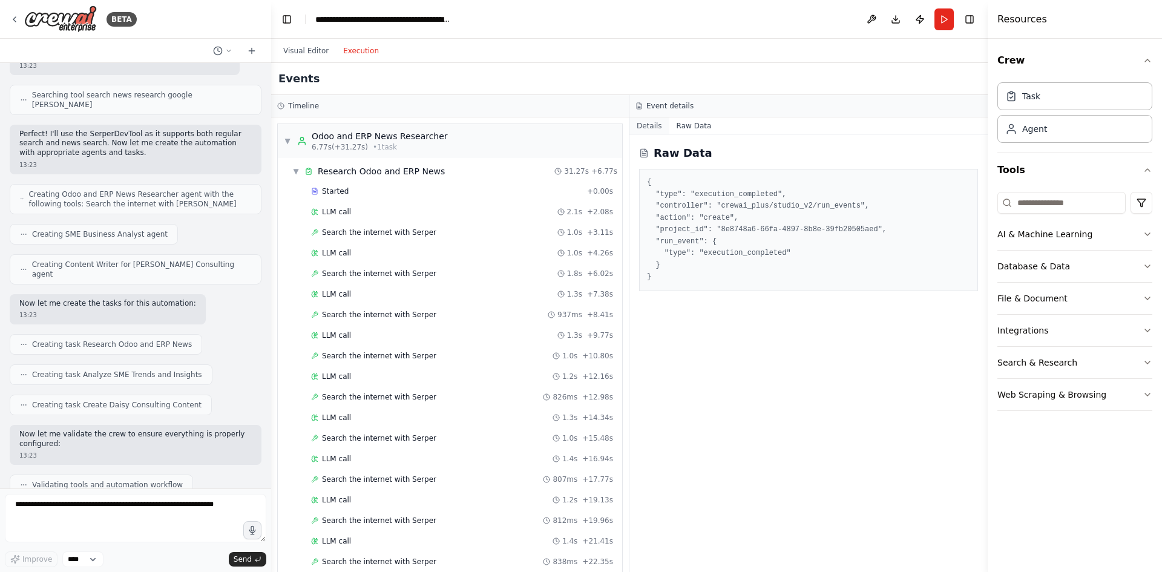
click at [643, 123] on button "Details" at bounding box center [649, 125] width 40 height 17
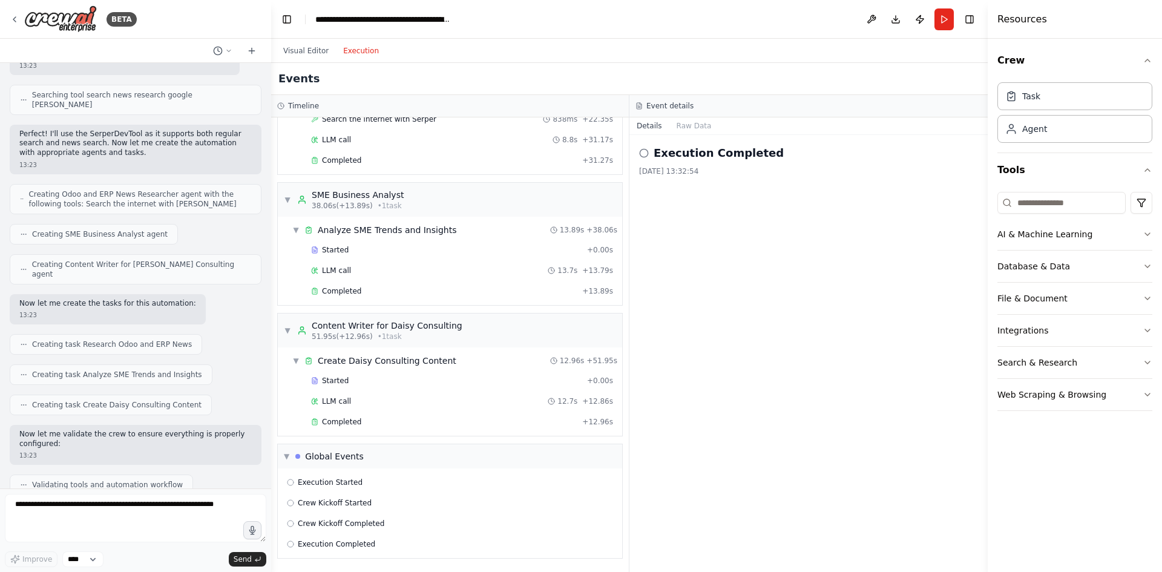
scroll to position [19, 0]
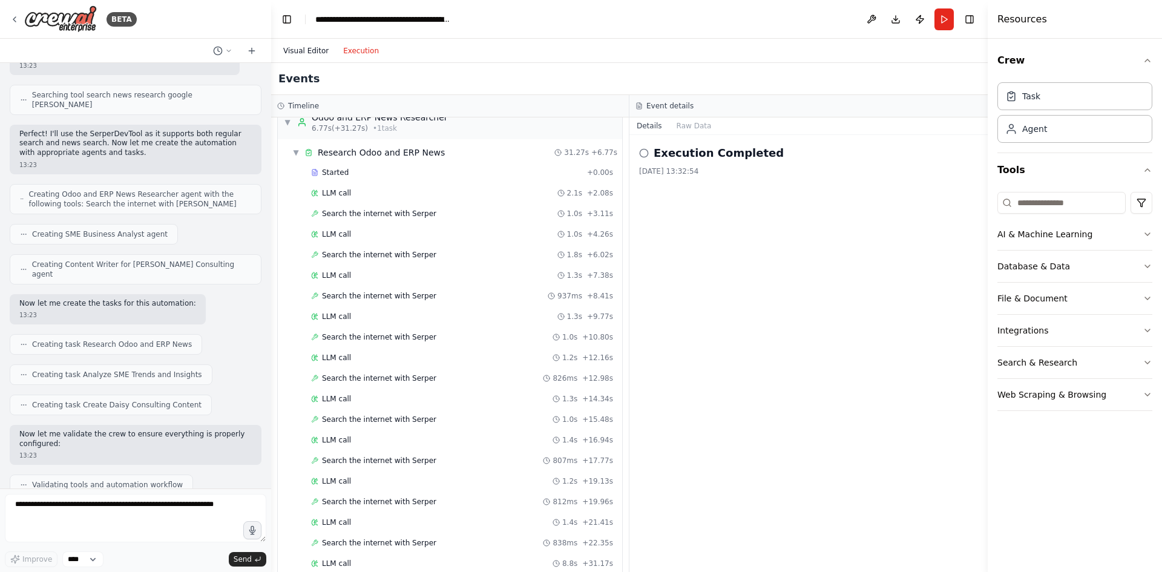
click at [304, 53] on button "Visual Editor" at bounding box center [306, 51] width 60 height 15
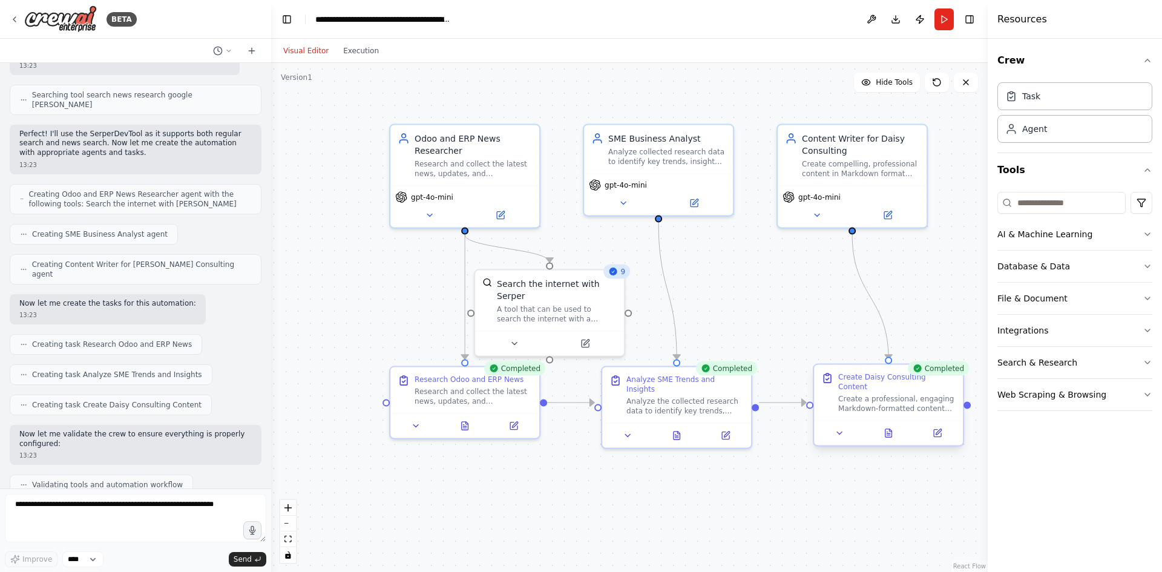
click at [902, 394] on div "Create a professional, engaging Markdown-formatted content piece suitable for L…" at bounding box center [896, 403] width 117 height 19
click at [903, 394] on div "Create a professional, engaging Markdown-formatted content piece suitable for L…" at bounding box center [896, 403] width 117 height 19
click at [888, 432] on div at bounding box center [888, 433] width 149 height 25
click at [891, 429] on icon at bounding box center [888, 433] width 7 height 8
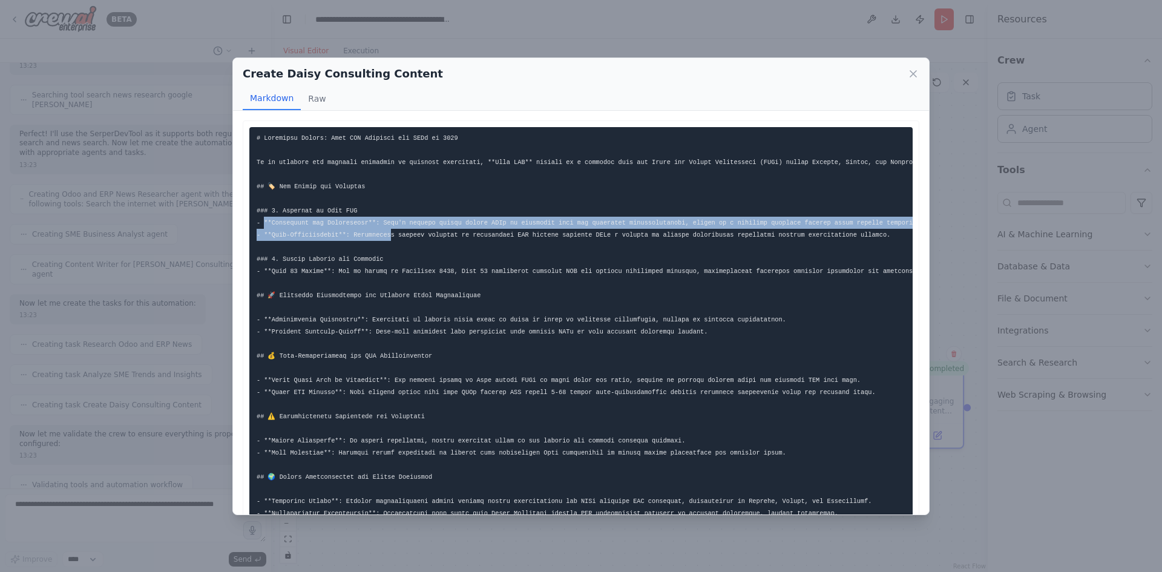
drag, startPoint x: 264, startPoint y: 225, endPoint x: 381, endPoint y: 230, distance: 116.9
click at [381, 230] on pre at bounding box center [580, 471] width 663 height 688
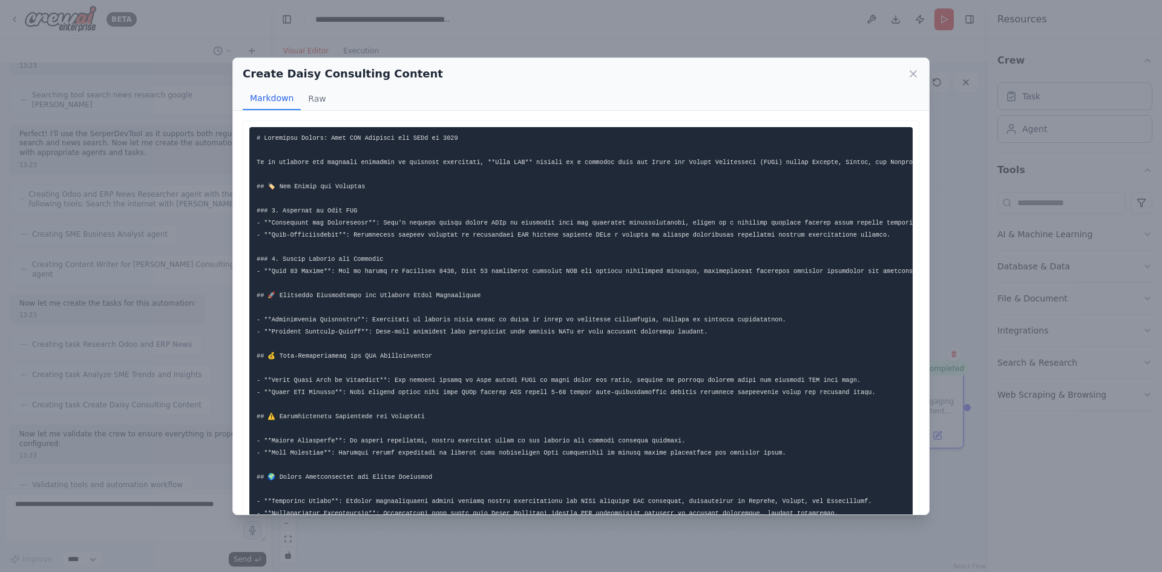
click at [311, 254] on pre at bounding box center [580, 471] width 663 height 688
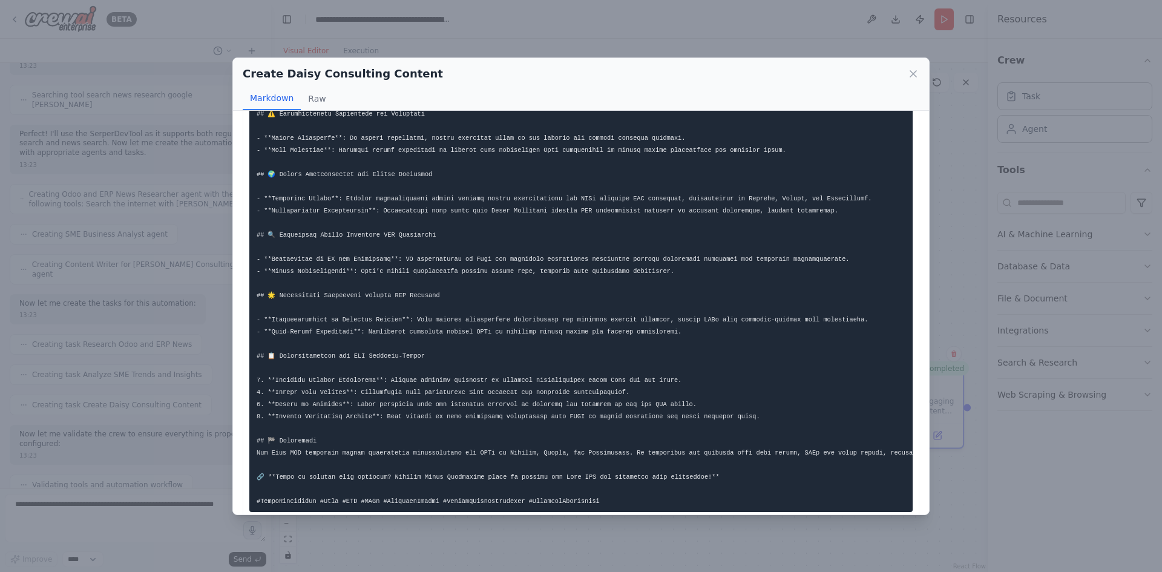
scroll to position [371, 0]
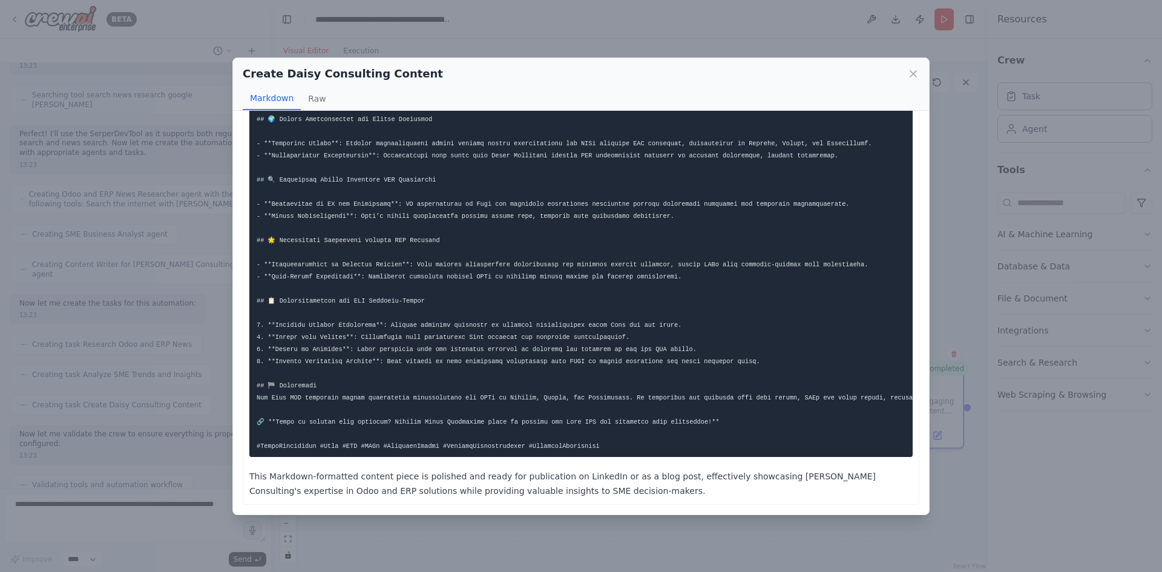
click at [163, 321] on div "Create Daisy Consulting Content Markdown Raw This Markdown-formatted content pi…" at bounding box center [581, 286] width 1162 height 572
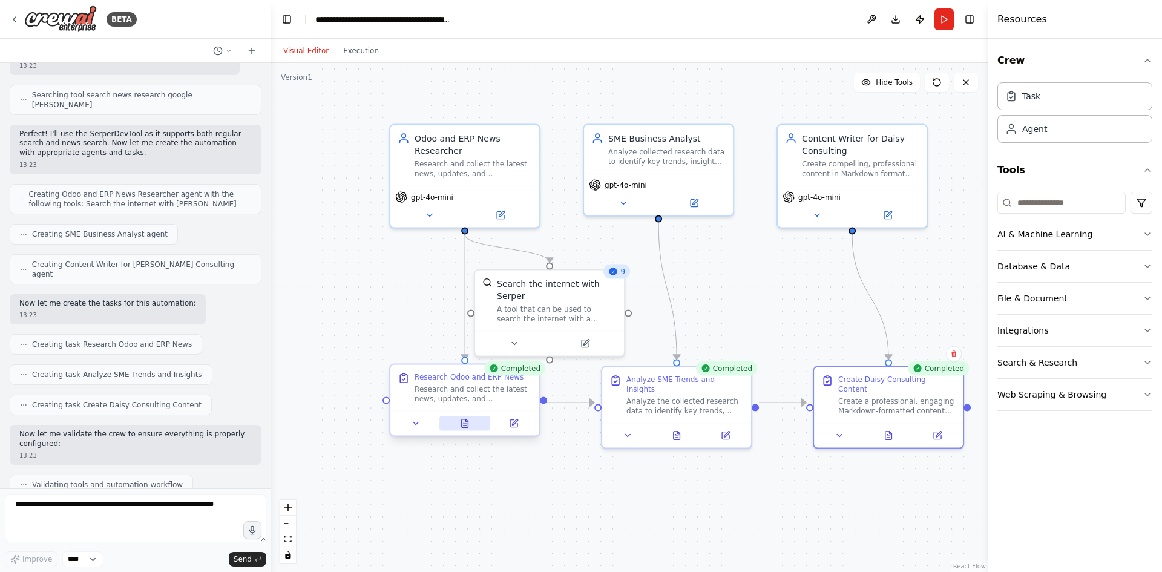
click at [466, 428] on icon at bounding box center [465, 424] width 10 height 10
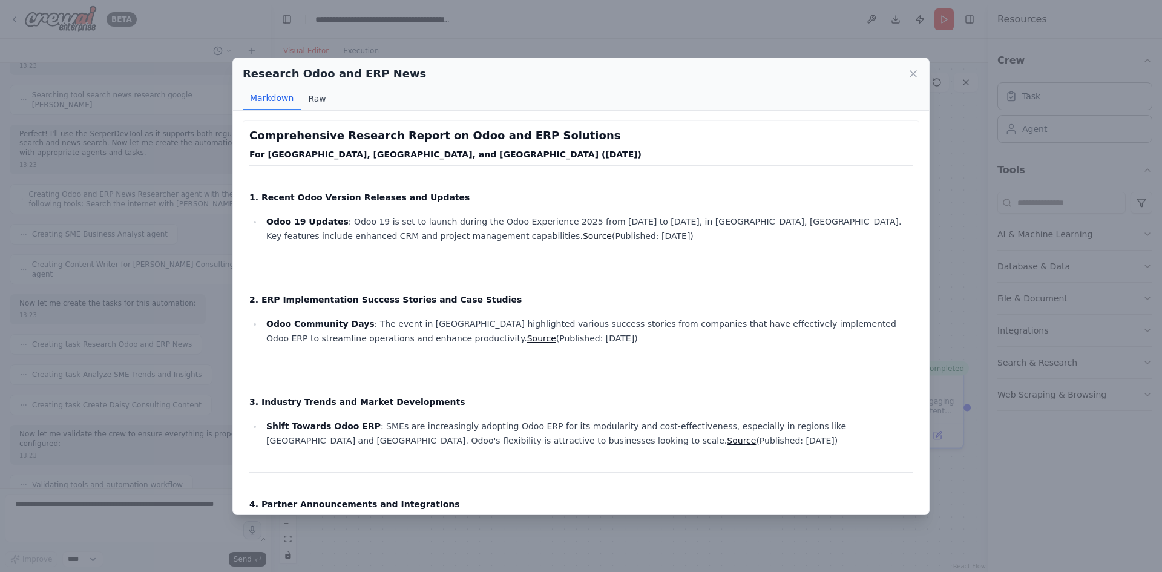
click at [312, 99] on button "Raw" at bounding box center [317, 98] width 32 height 23
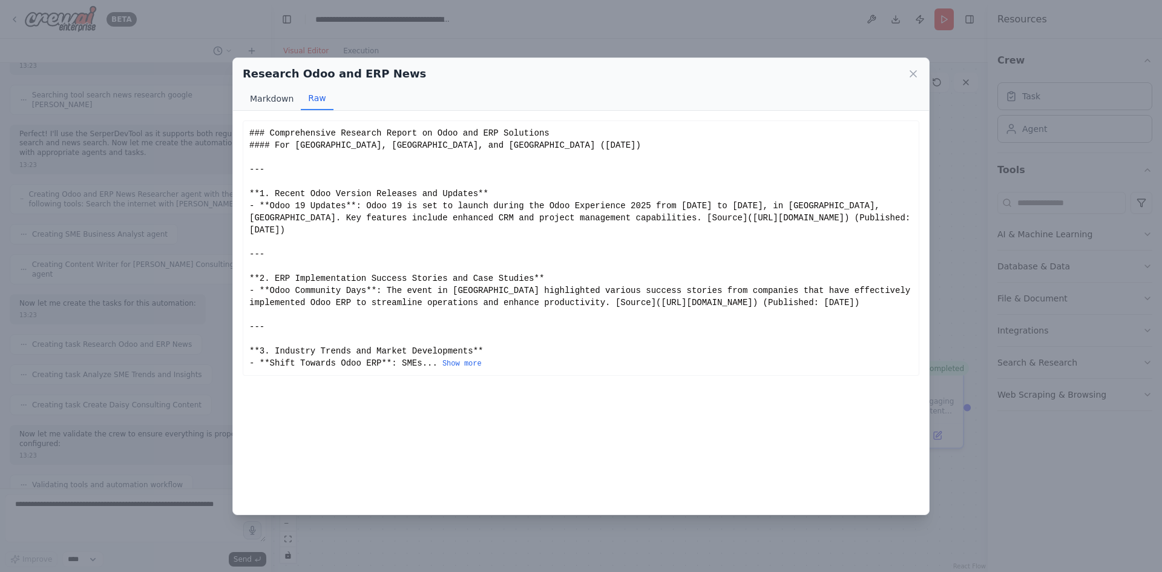
click at [272, 97] on button "Markdown" at bounding box center [272, 98] width 58 height 23
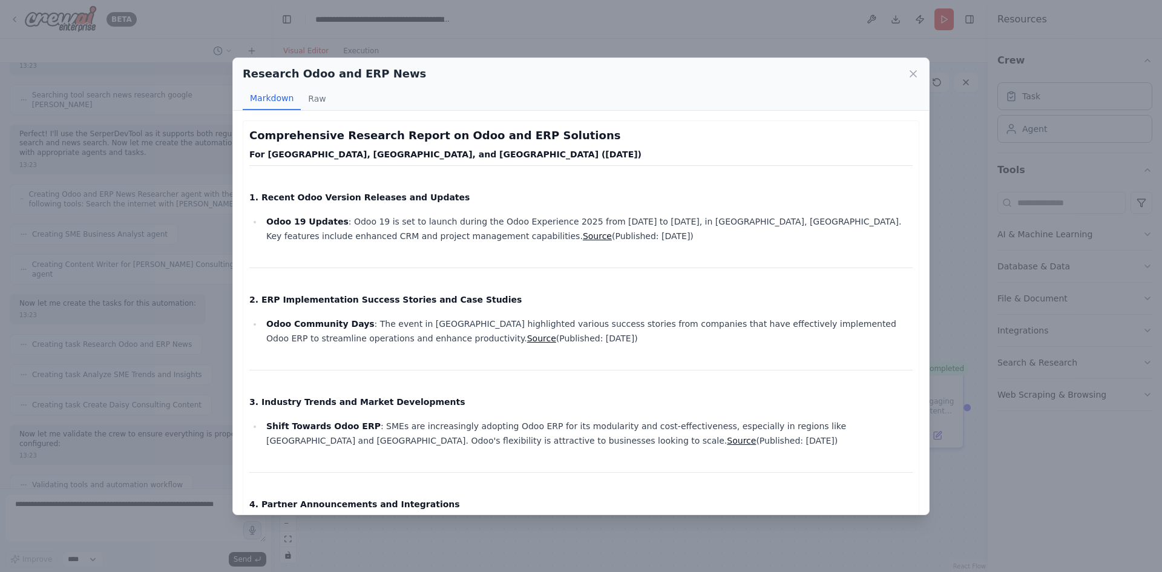
click at [164, 298] on div "Research Odoo and ERP News Markdown Raw Comprehensive Research Report on Odoo a…" at bounding box center [581, 286] width 1162 height 572
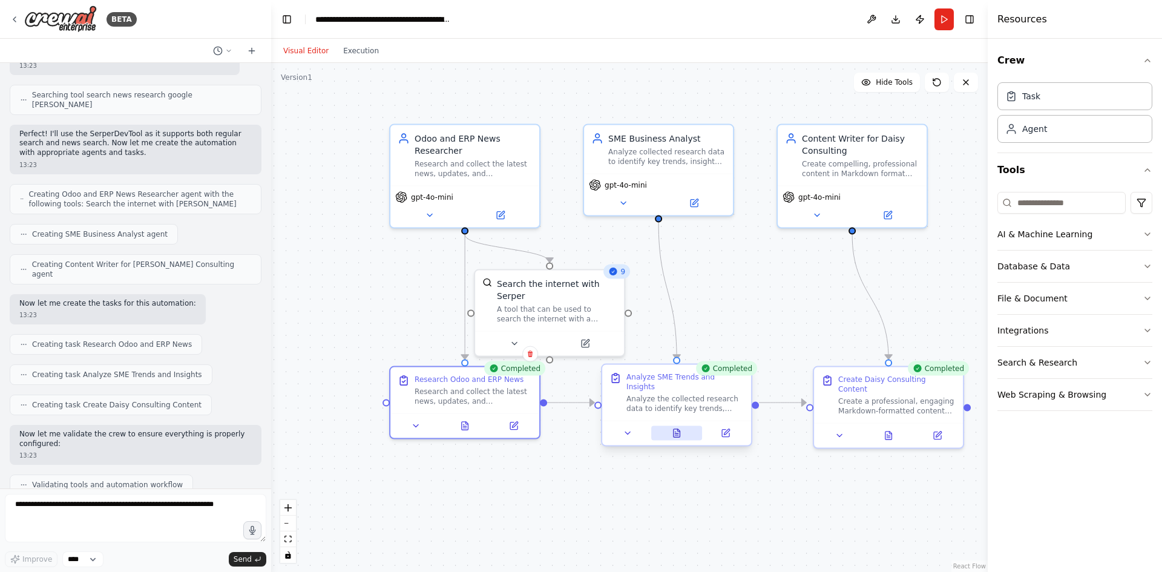
click at [679, 429] on icon at bounding box center [677, 433] width 7 height 8
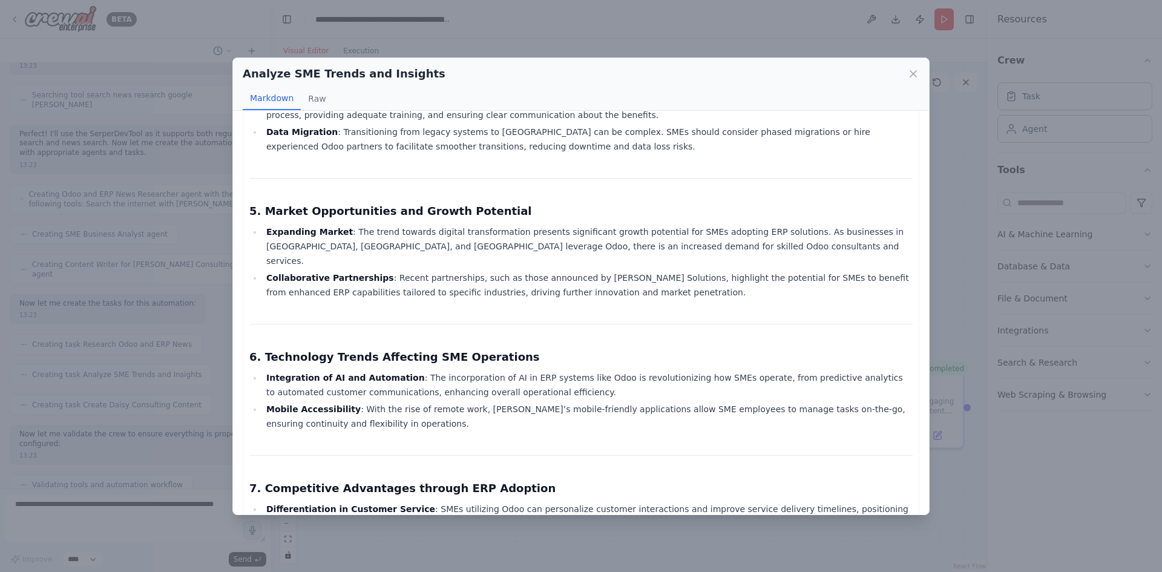
scroll to position [997, 0]
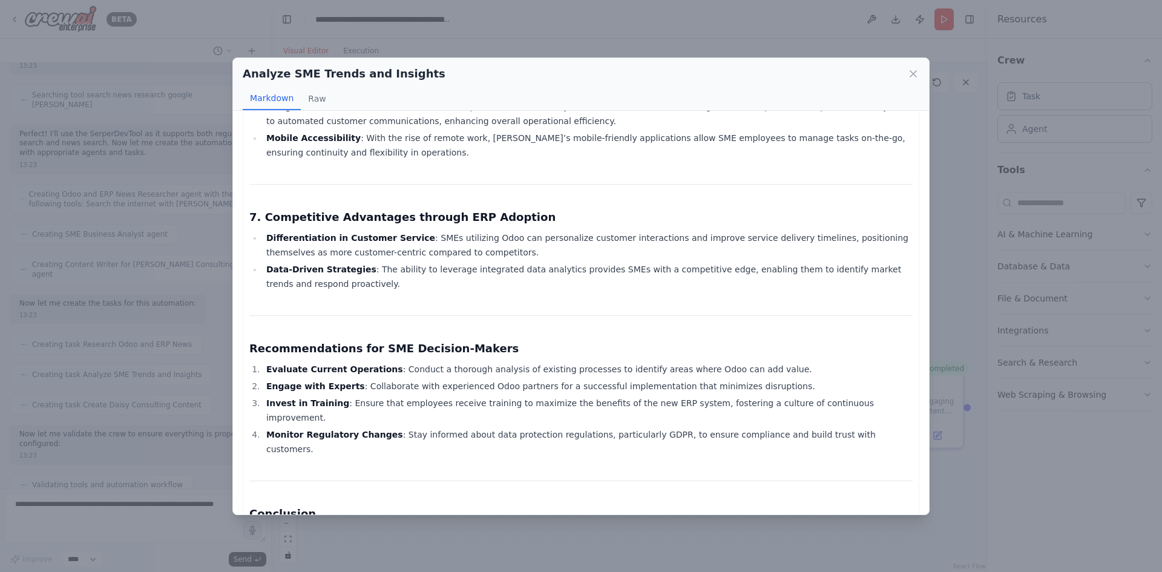
click at [993, 318] on div "Analyze SME Trends and Insights Markdown Raw Comprehensive Analysis Report on O…" at bounding box center [581, 286] width 1162 height 572
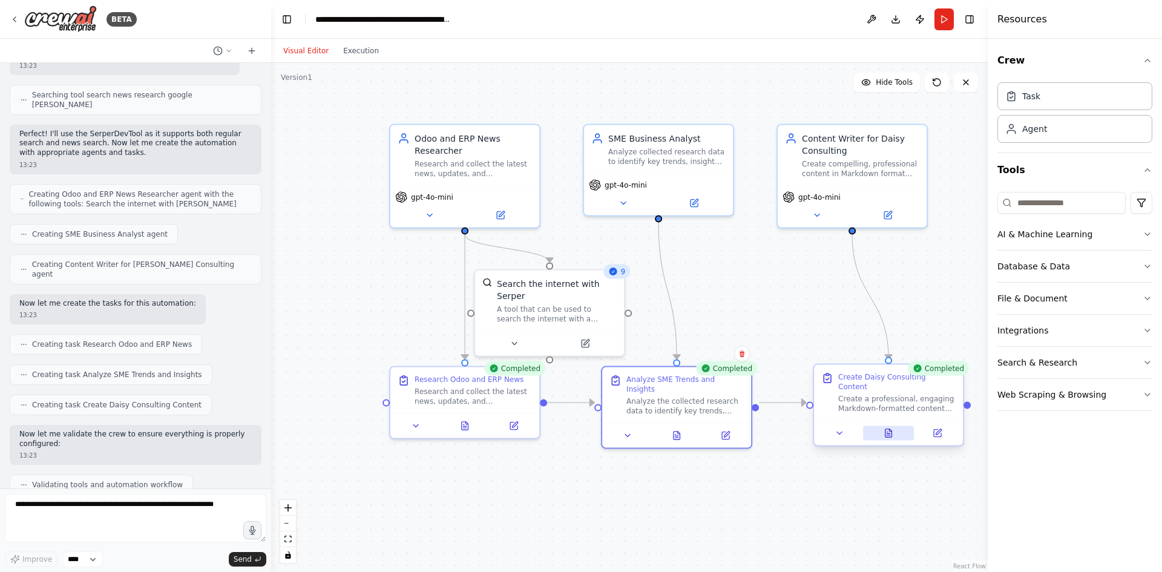
click at [896, 429] on button at bounding box center [888, 433] width 51 height 15
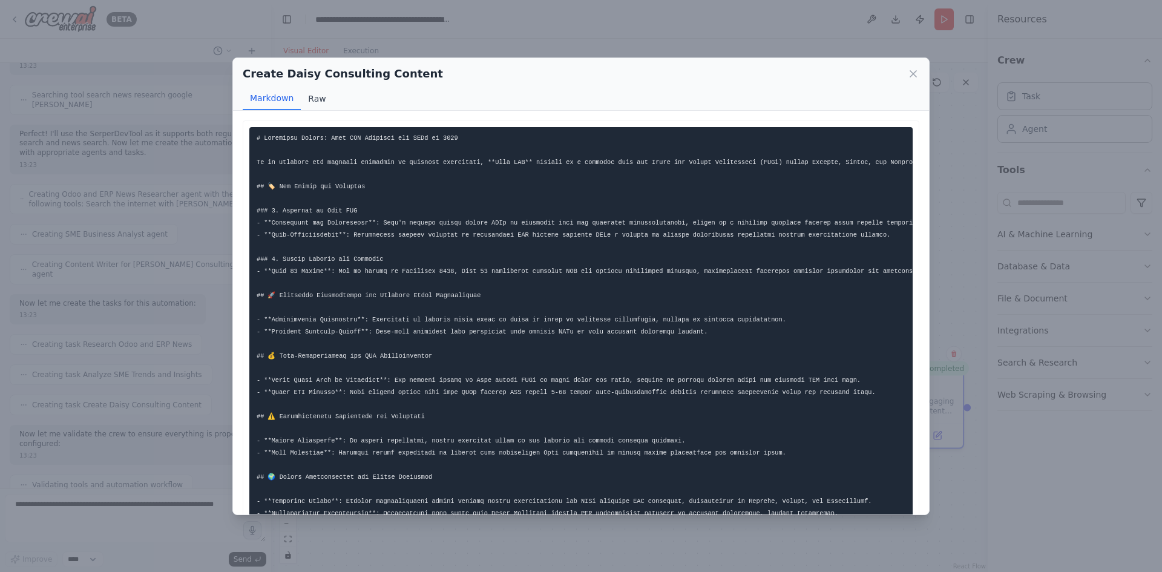
click at [309, 97] on button "Raw" at bounding box center [317, 98] width 32 height 23
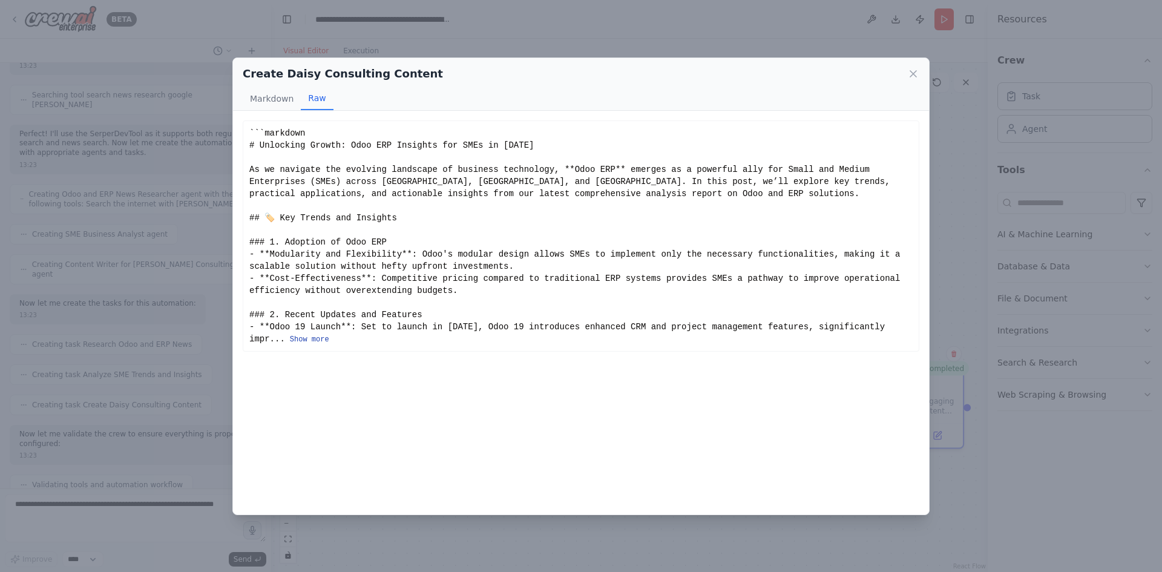
click at [290, 343] on button "Show more" at bounding box center [309, 340] width 39 height 10
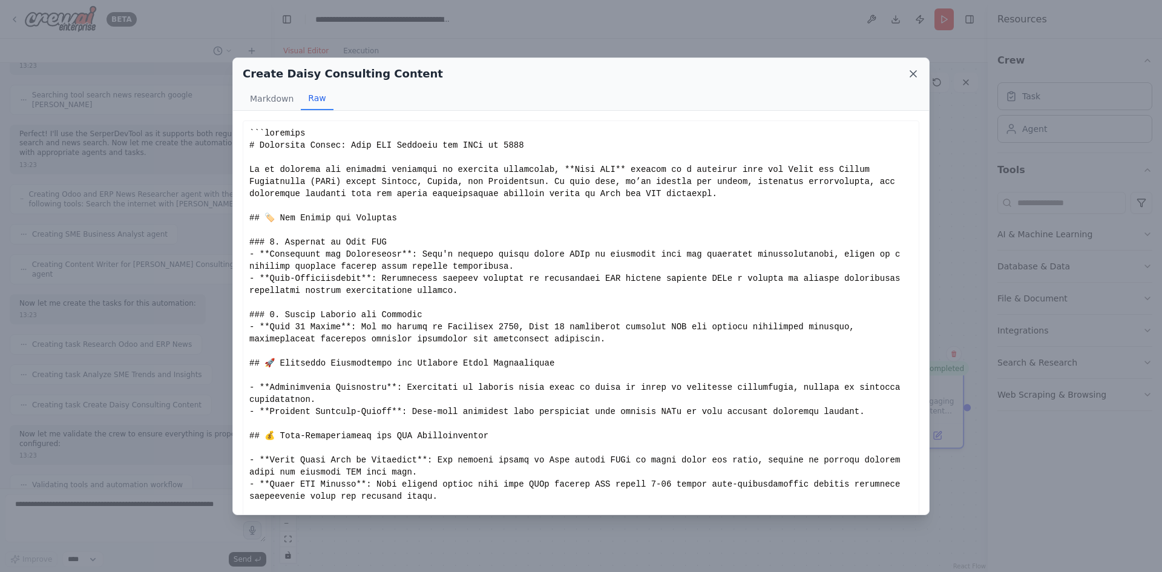
click at [911, 73] on icon at bounding box center [913, 74] width 12 height 12
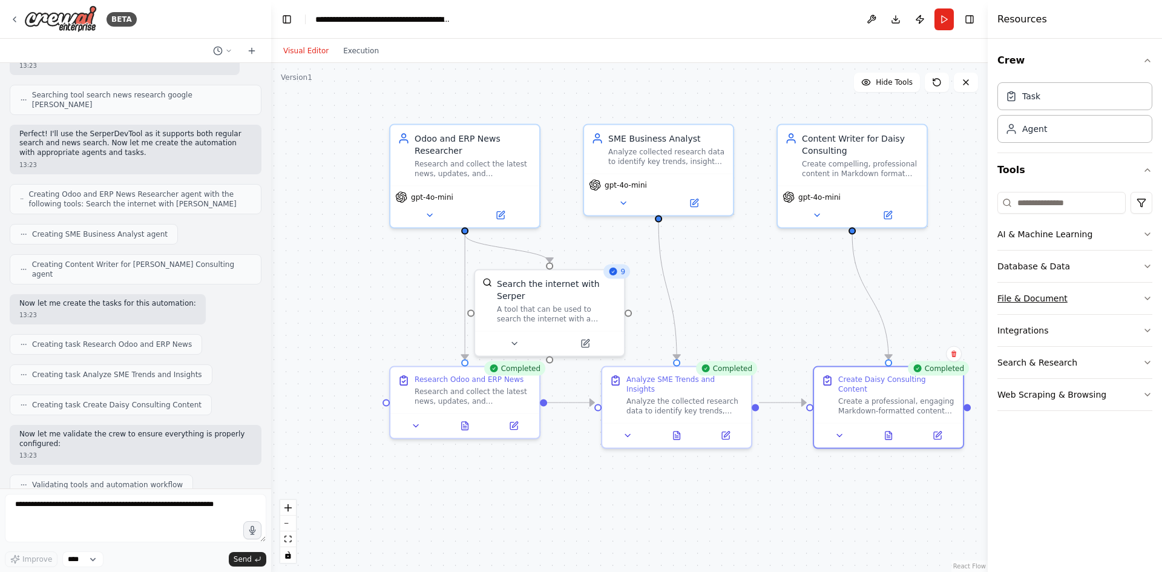
click at [1059, 300] on button "File & Document" at bounding box center [1074, 298] width 155 height 31
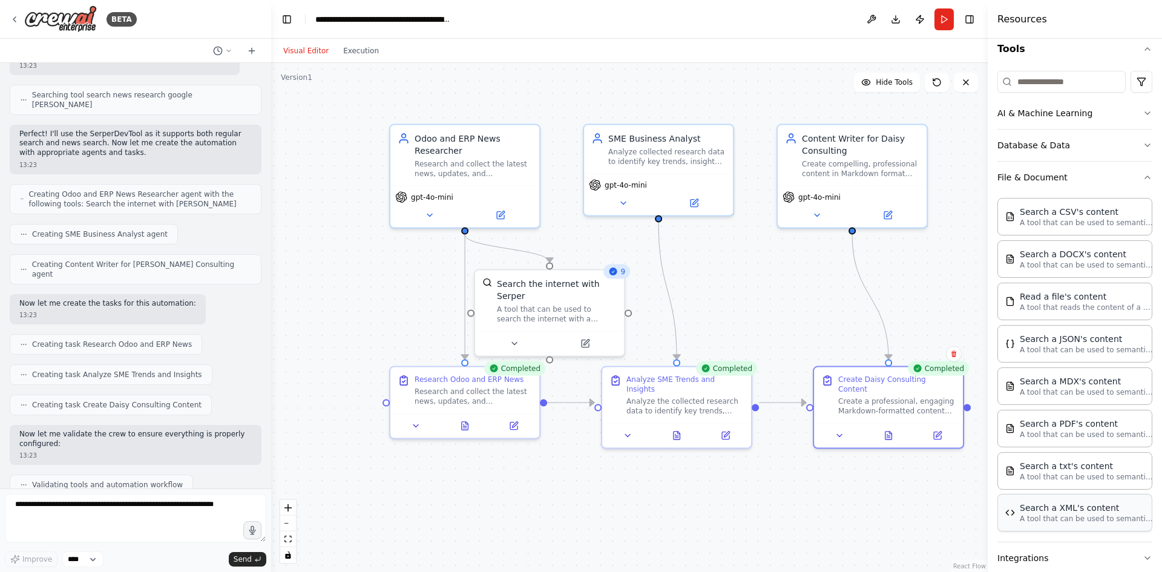
scroll to position [207, 0]
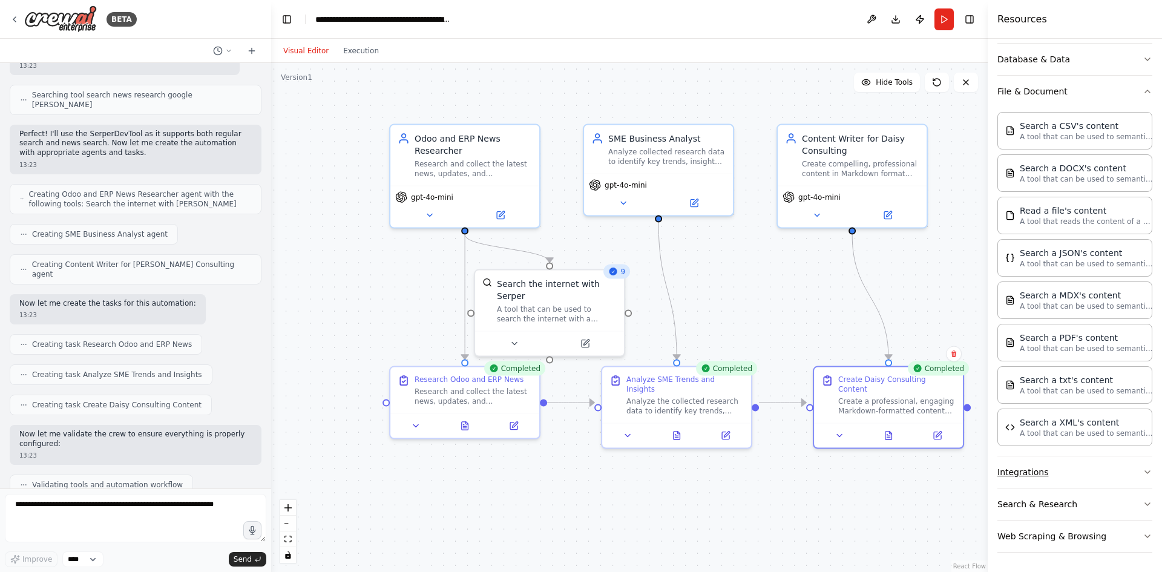
click at [1053, 480] on button "Integrations" at bounding box center [1074, 471] width 155 height 31
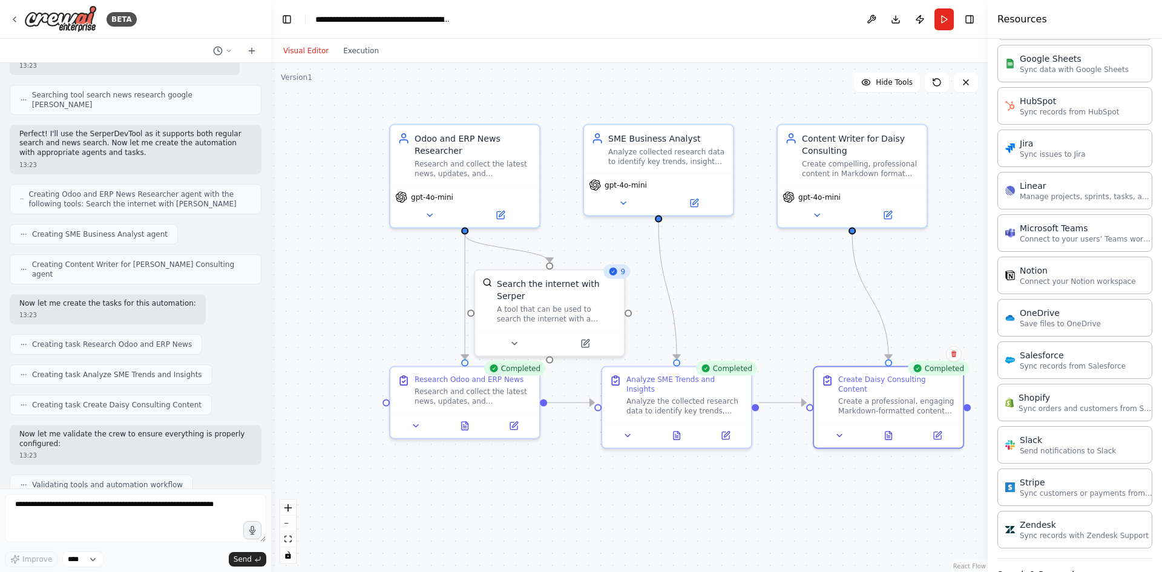
scroll to position [1064, 0]
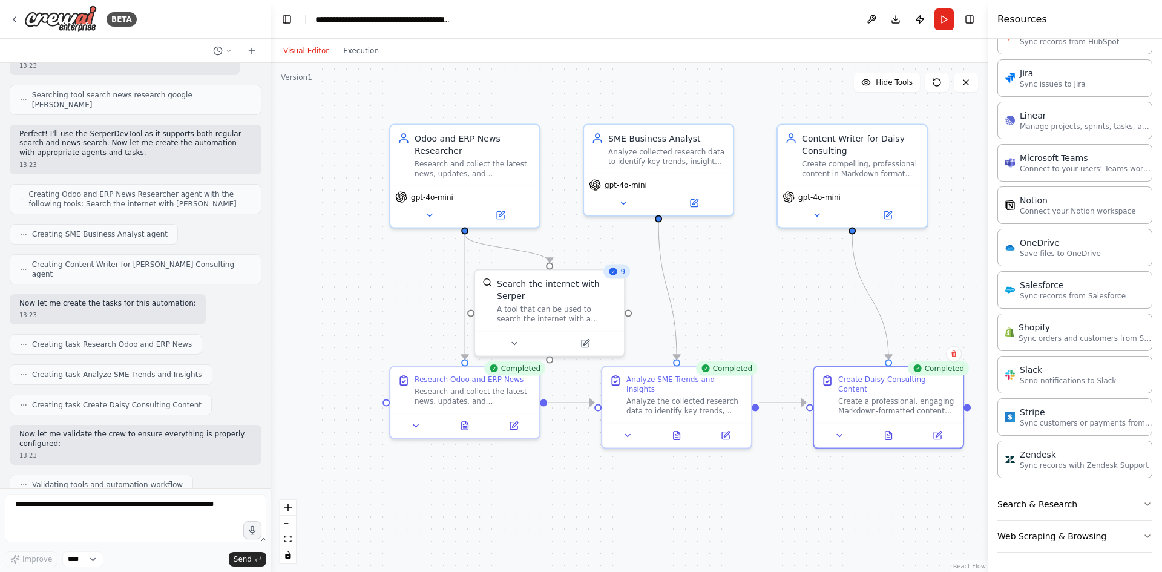
click at [1053, 502] on button "Search & Research" at bounding box center [1074, 503] width 155 height 31
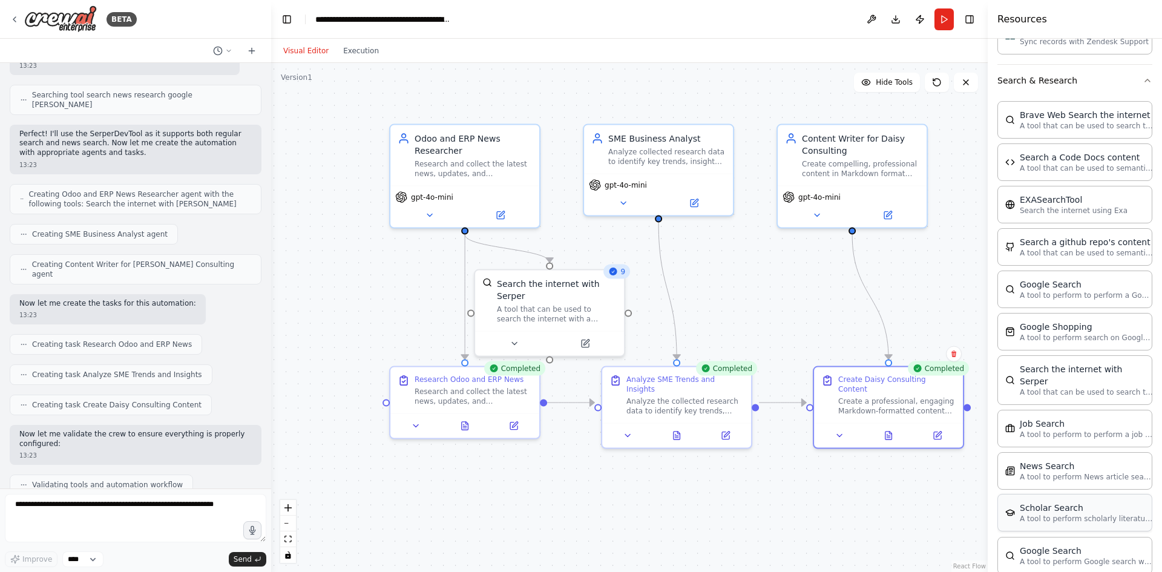
scroll to position [1679, 0]
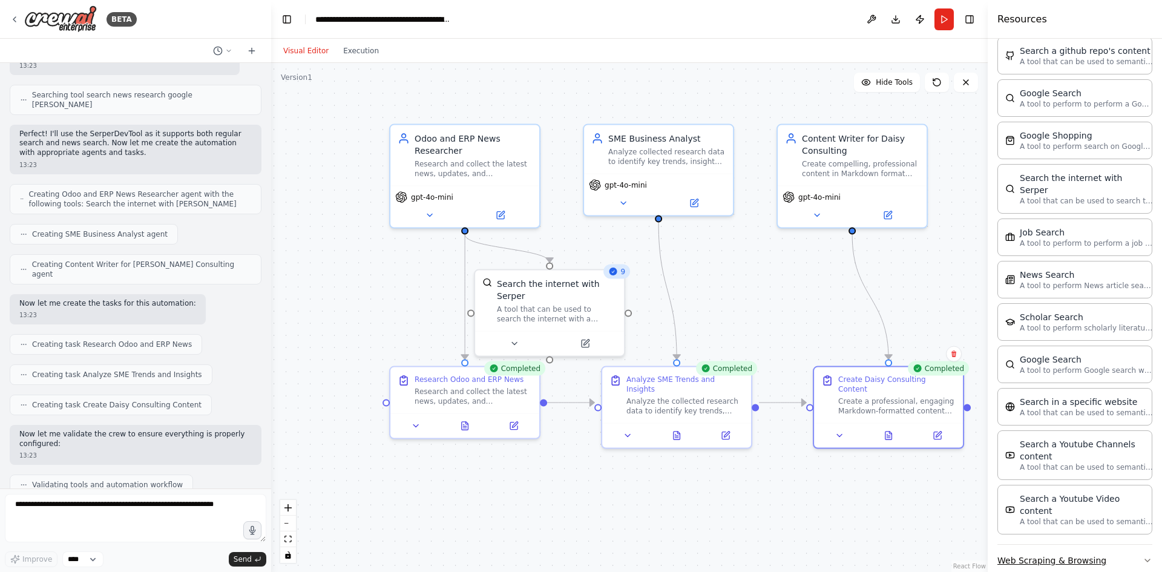
click at [1060, 545] on button "Web Scraping & Browsing" at bounding box center [1074, 560] width 155 height 31
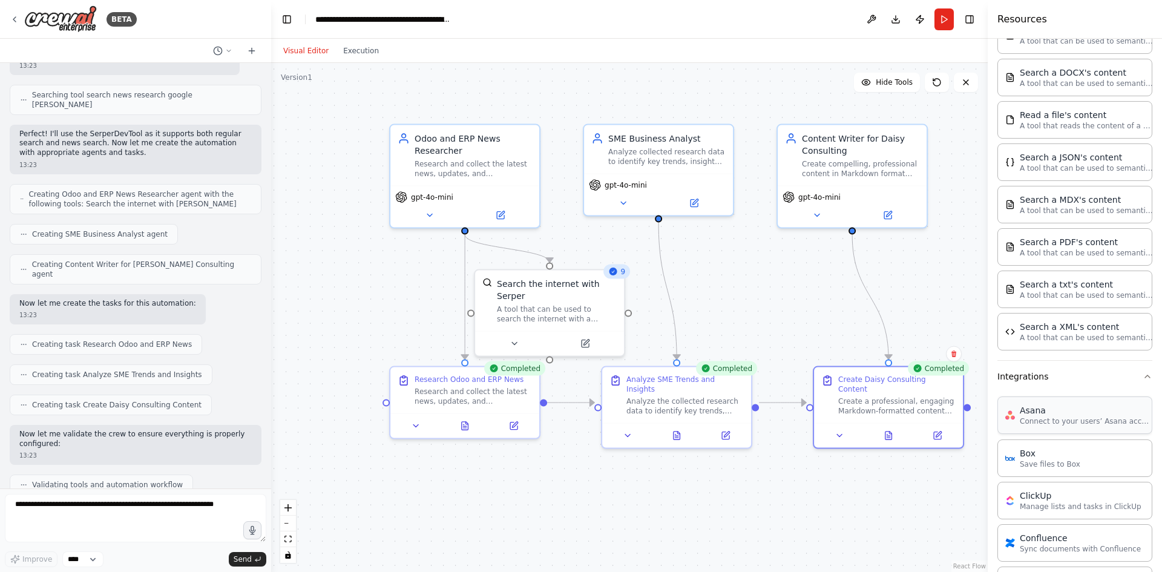
scroll to position [0, 0]
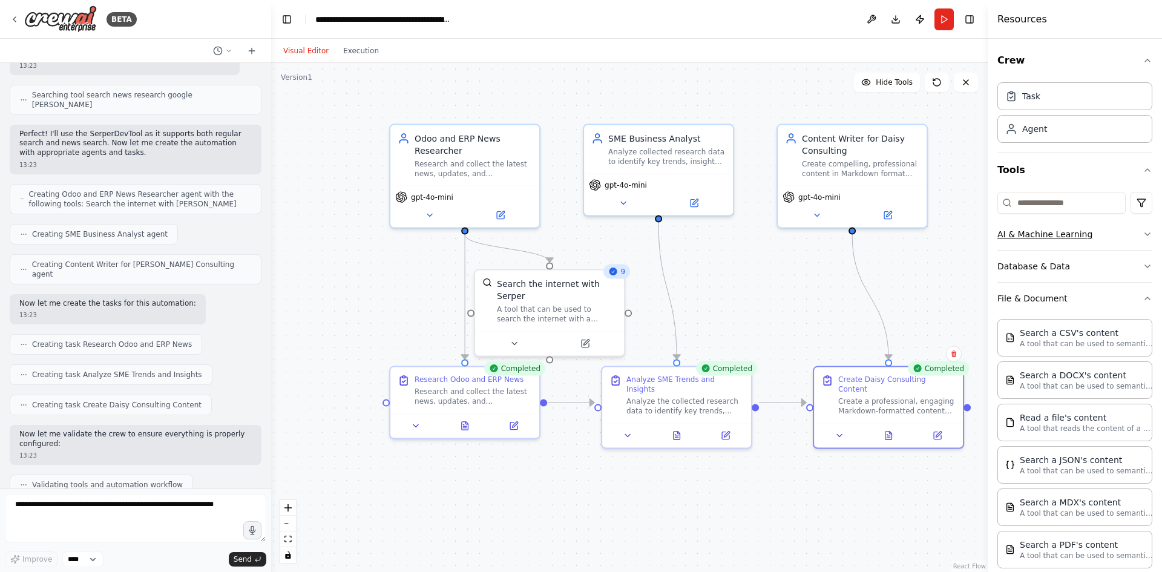
click at [1031, 240] on button "AI & Machine Learning" at bounding box center [1074, 233] width 155 height 31
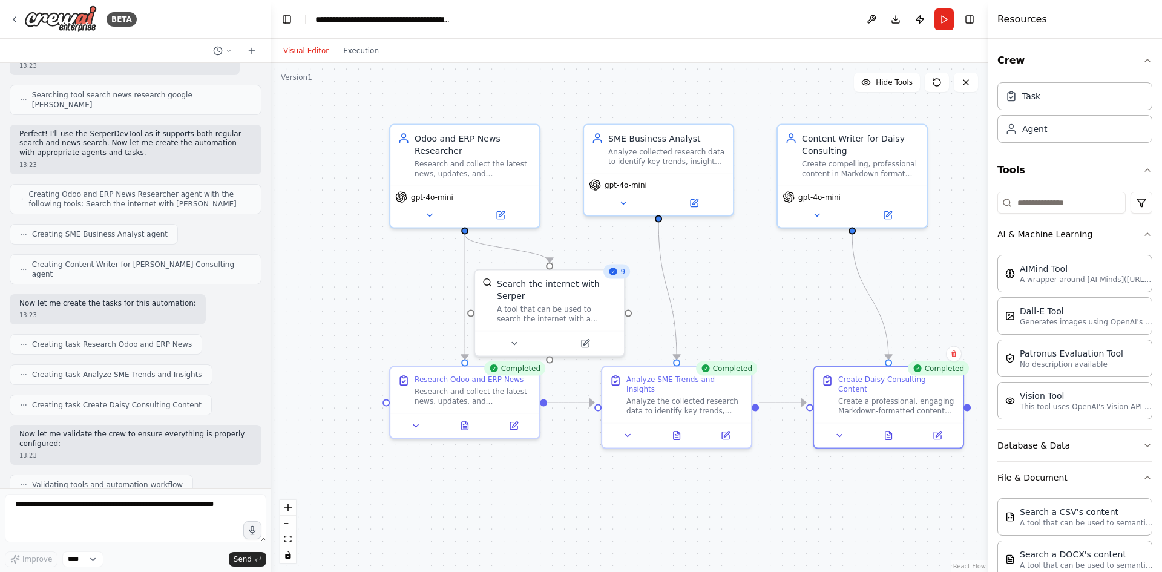
click at [1026, 165] on button "Tools" at bounding box center [1074, 170] width 155 height 34
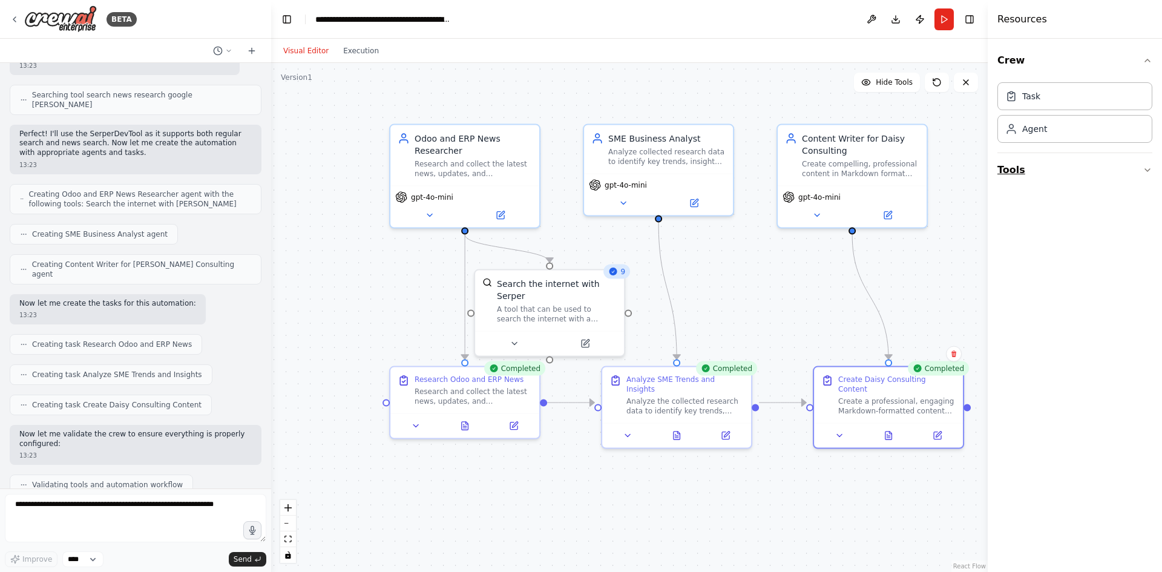
click at [1022, 165] on button "Tools" at bounding box center [1074, 170] width 155 height 34
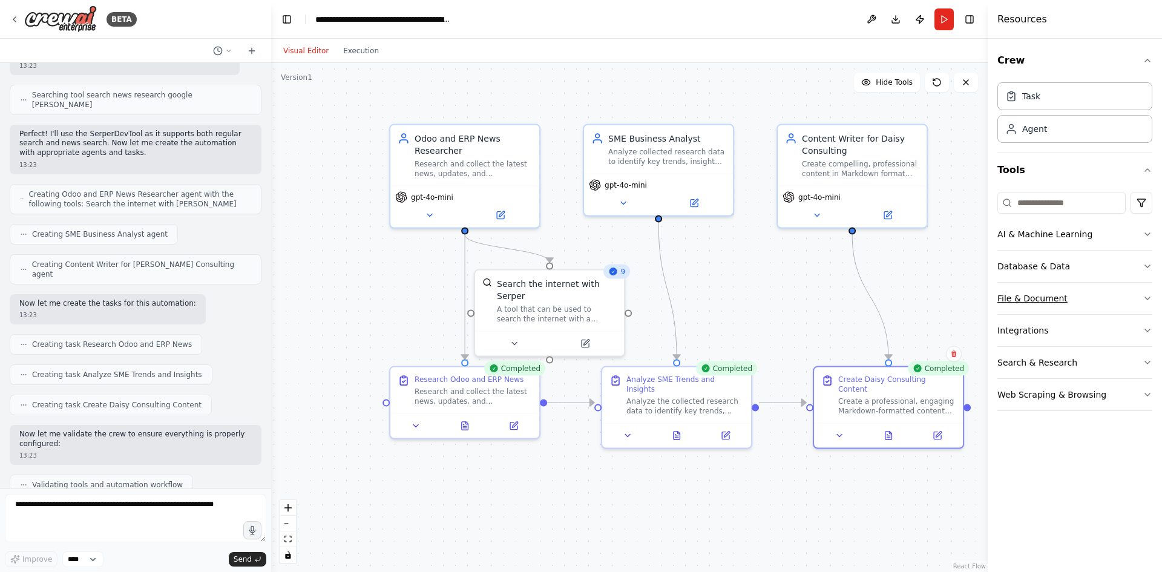
click at [1028, 300] on button "File & Document" at bounding box center [1074, 298] width 155 height 31
